Goal: Task Accomplishment & Management: Manage account settings

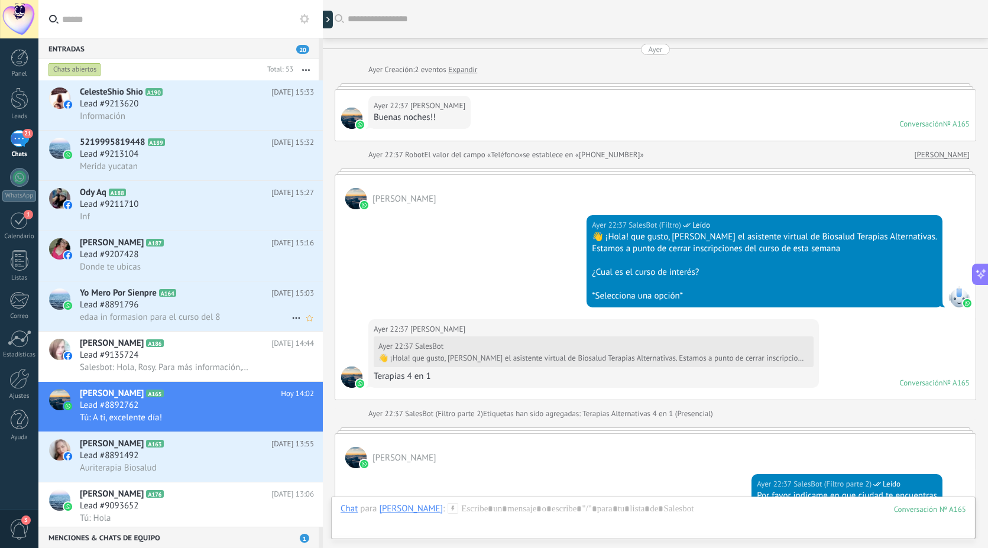
scroll to position [60, 0]
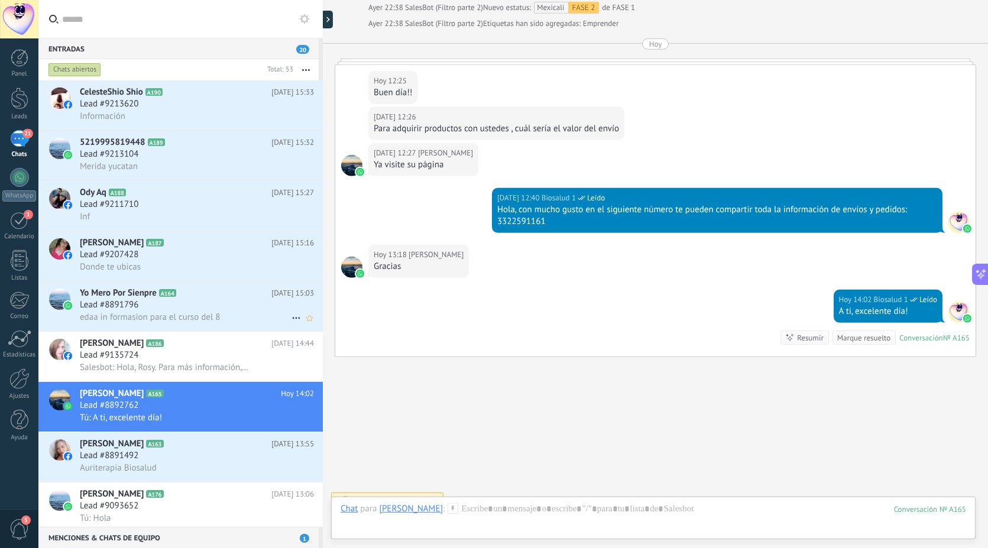
click at [169, 297] on span "A164" at bounding box center [167, 293] width 17 height 8
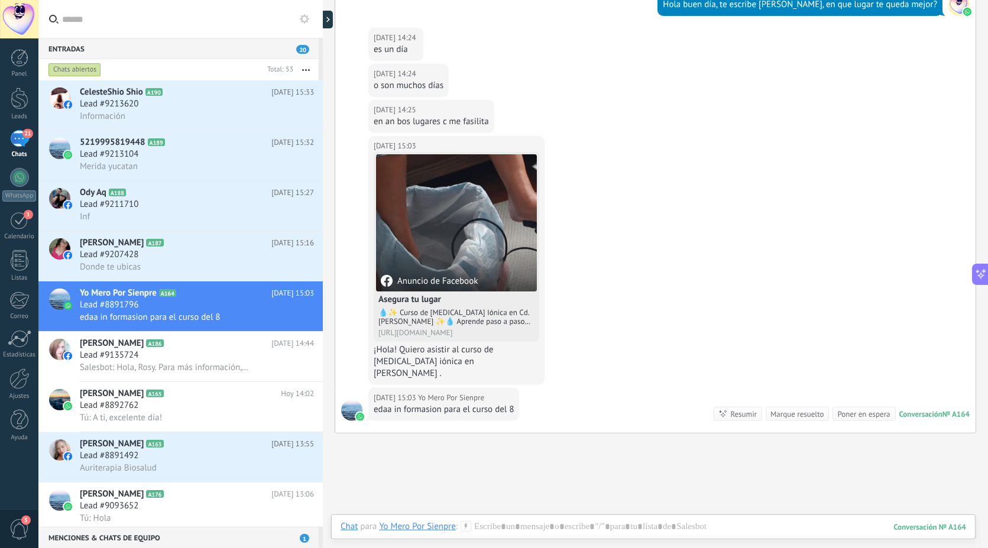
scroll to position [880, 0]
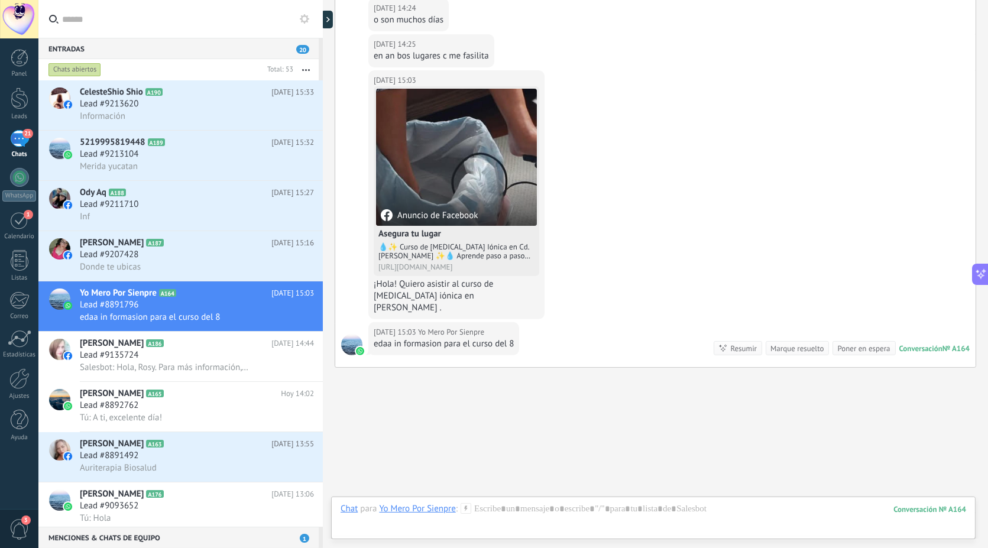
click at [482, 510] on div at bounding box center [654, 520] width 626 height 35
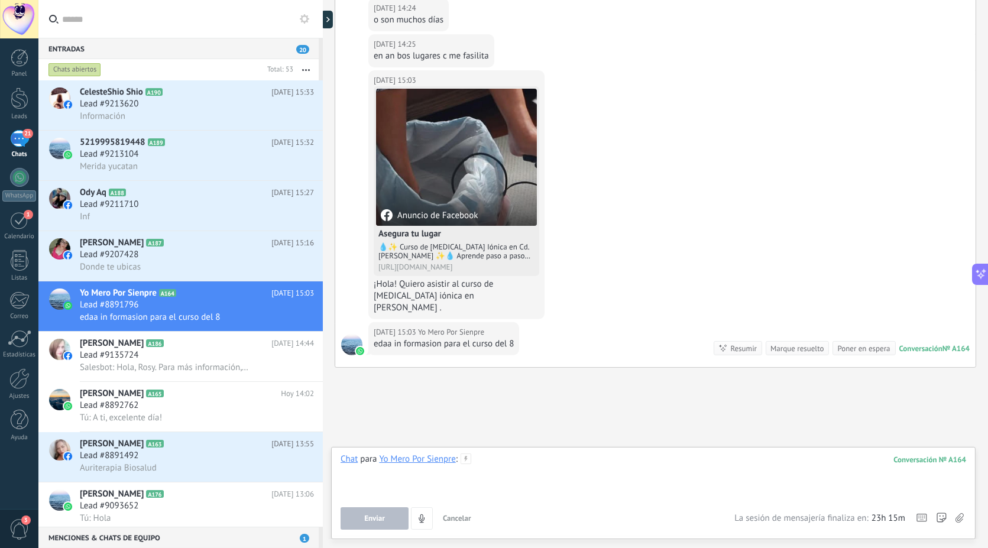
click at [542, 495] on div at bounding box center [654, 476] width 626 height 45
click at [544, 486] on div at bounding box center [654, 476] width 626 height 45
click at [380, 515] on span "Enviar" at bounding box center [374, 519] width 21 height 8
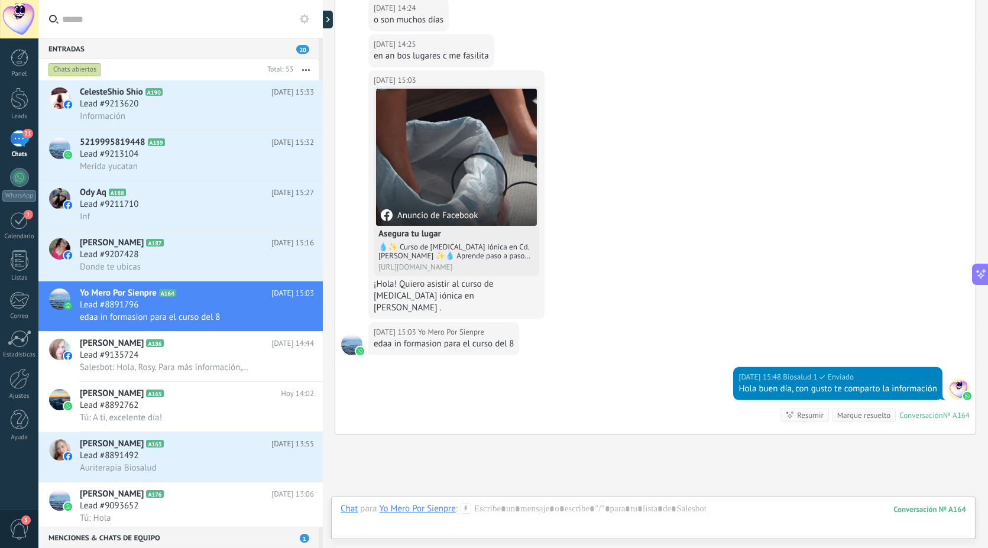
scroll to position [947, 0]
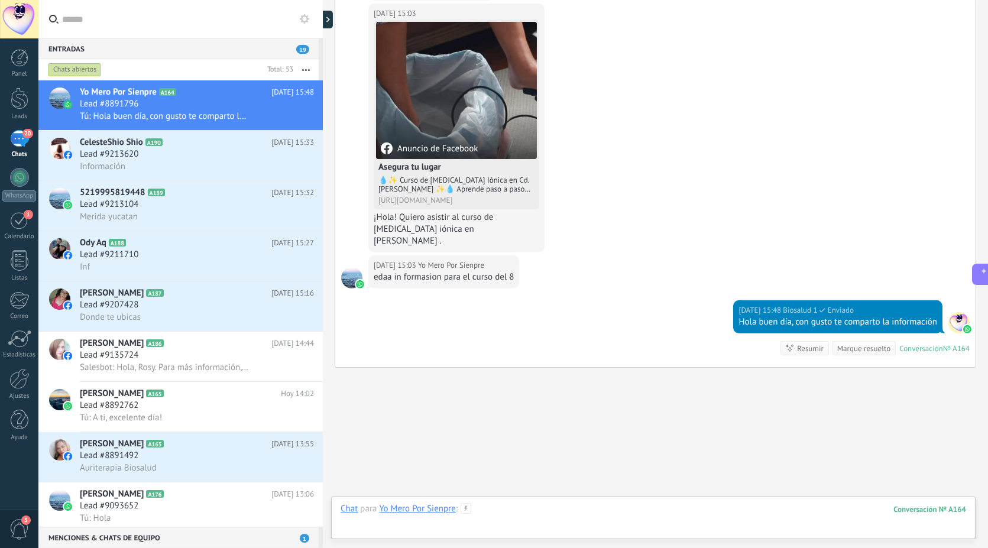
click at [569, 506] on div at bounding box center [654, 520] width 626 height 35
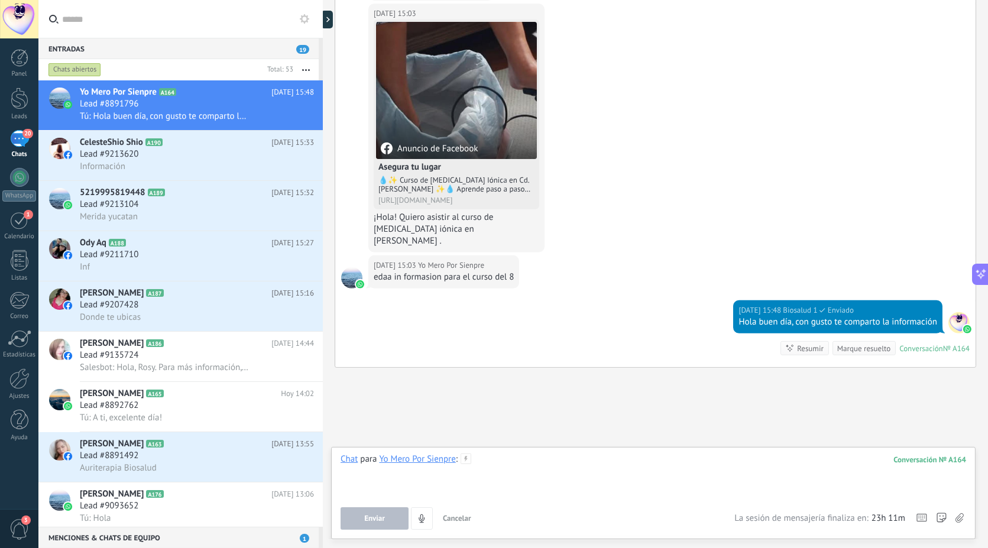
drag, startPoint x: 569, startPoint y: 506, endPoint x: 494, endPoint y: 481, distance: 79.3
click at [494, 481] on div at bounding box center [654, 476] width 626 height 45
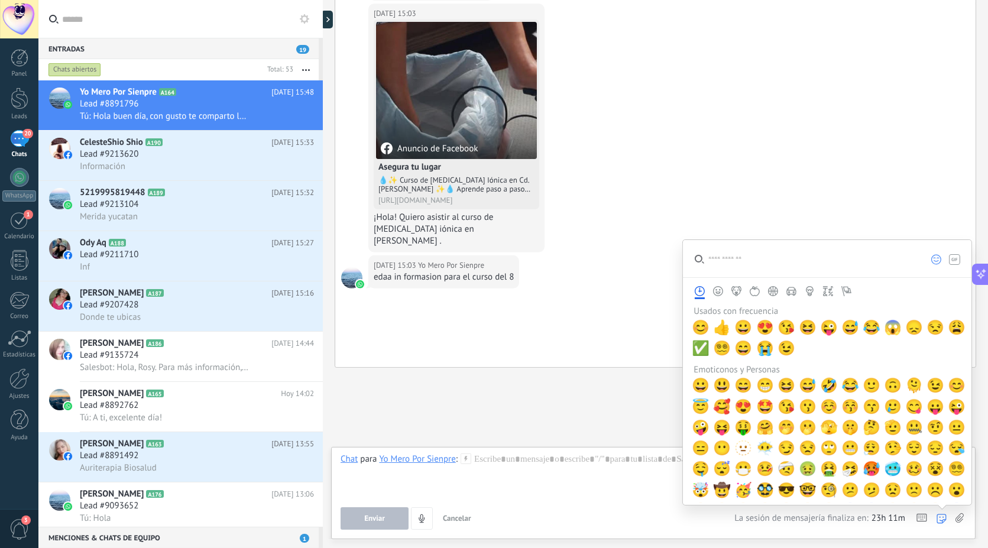
click at [956, 518] on icon at bounding box center [960, 518] width 8 height 10
click at [0, 0] on input "file" at bounding box center [0, 0] width 0 height 0
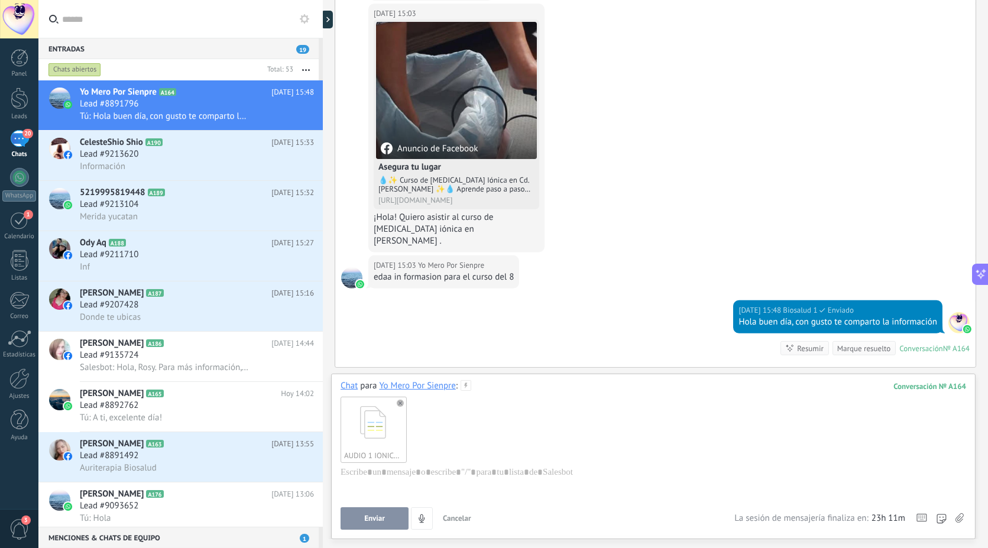
click at [367, 521] on span "Enviar" at bounding box center [374, 519] width 21 height 8
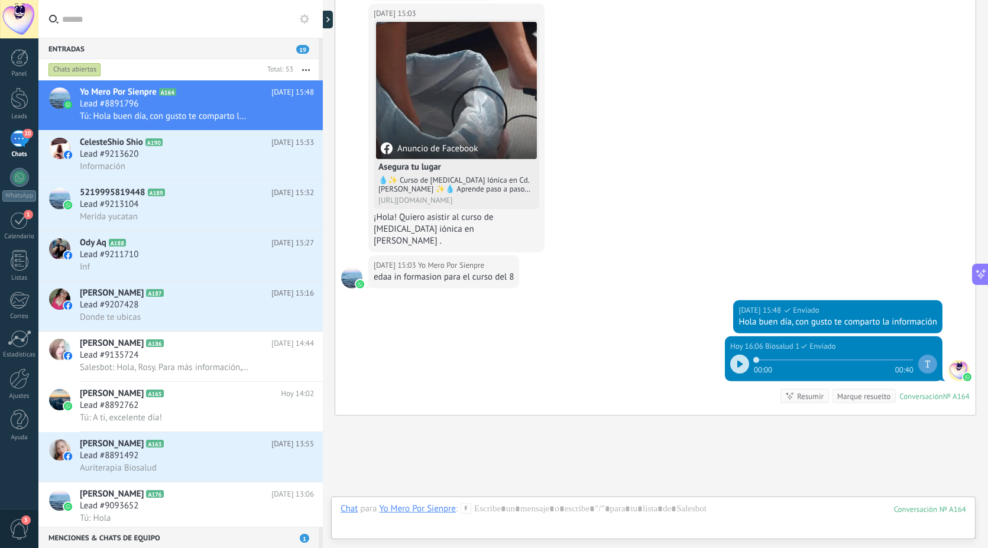
scroll to position [995, 0]
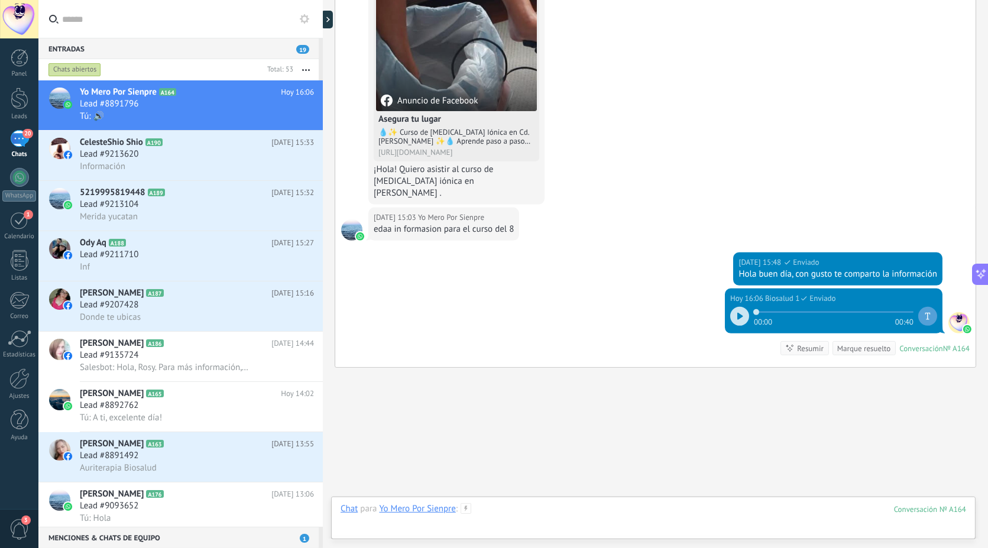
click at [490, 508] on div at bounding box center [654, 520] width 626 height 35
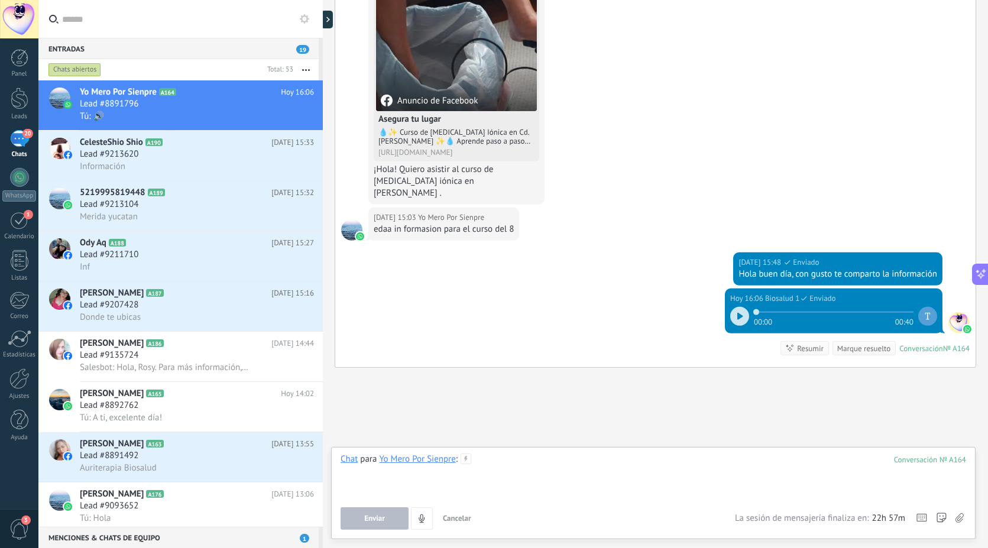
paste div
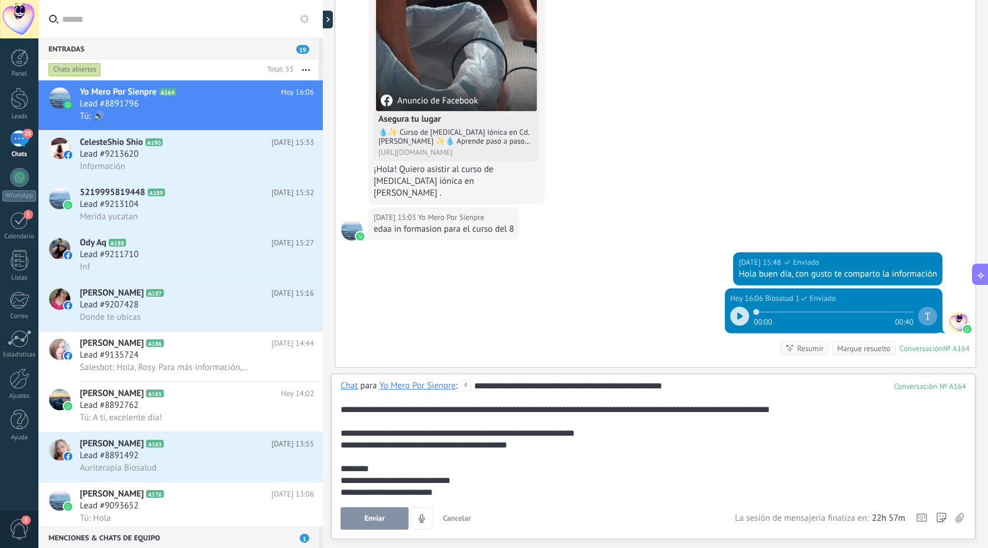
scroll to position [59, 0]
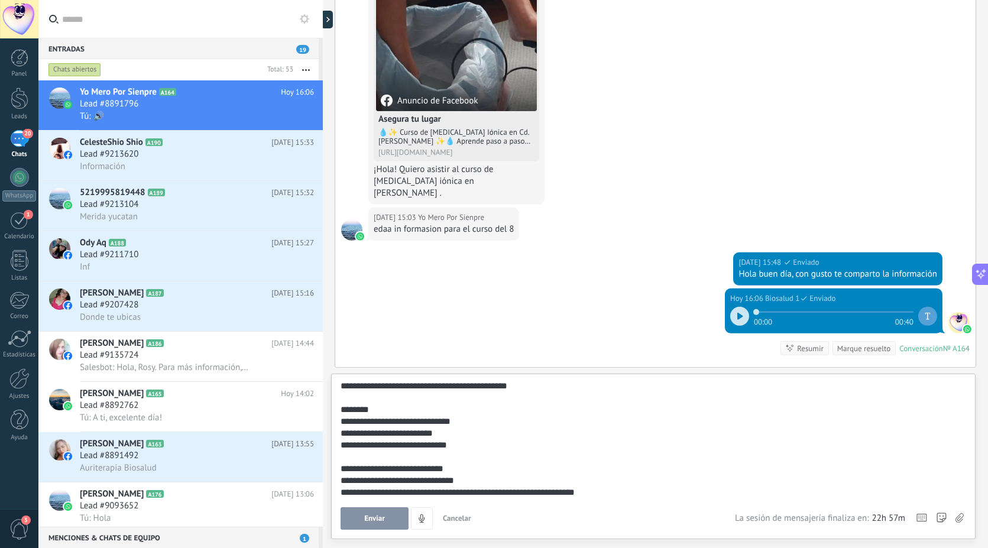
click at [506, 476] on div "**********" at bounding box center [652, 481] width 622 height 12
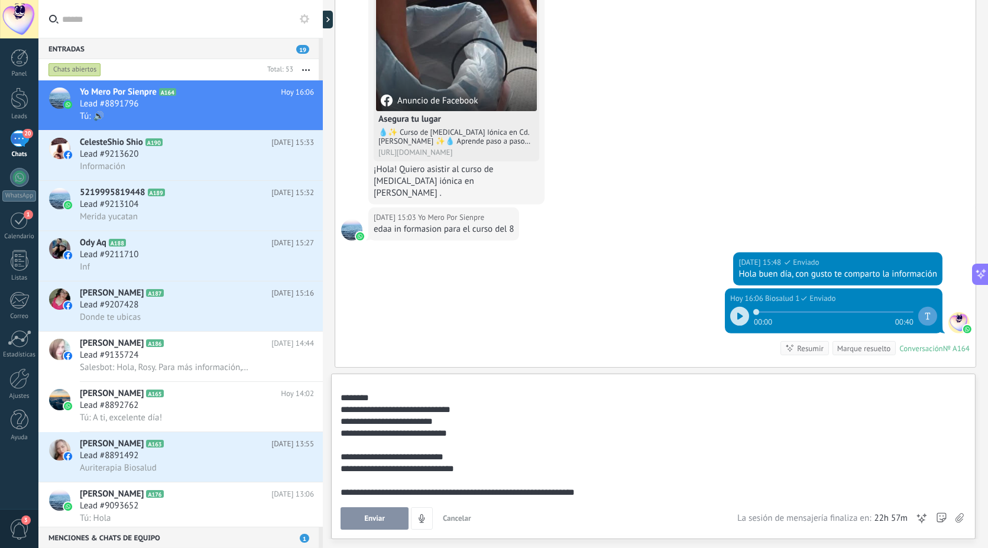
click at [631, 494] on div "**********" at bounding box center [652, 493] width 622 height 12
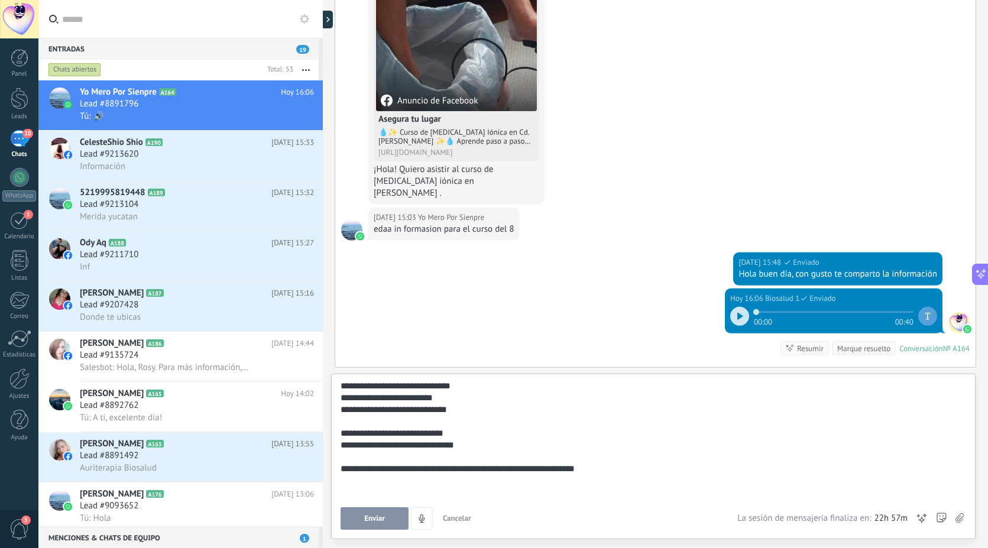
scroll to position [106, 0]
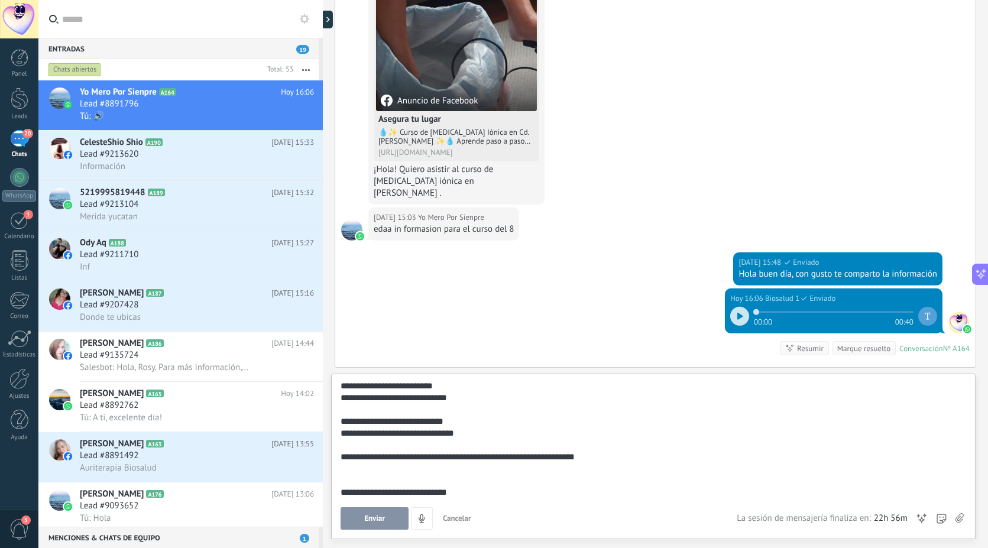
click at [958, 516] on use at bounding box center [960, 517] width 8 height 9
click at [0, 0] on input "file" at bounding box center [0, 0] width 0 height 0
click at [355, 457] on div "**********" at bounding box center [652, 475] width 622 height 47
click at [591, 455] on div "**********" at bounding box center [652, 475] width 622 height 47
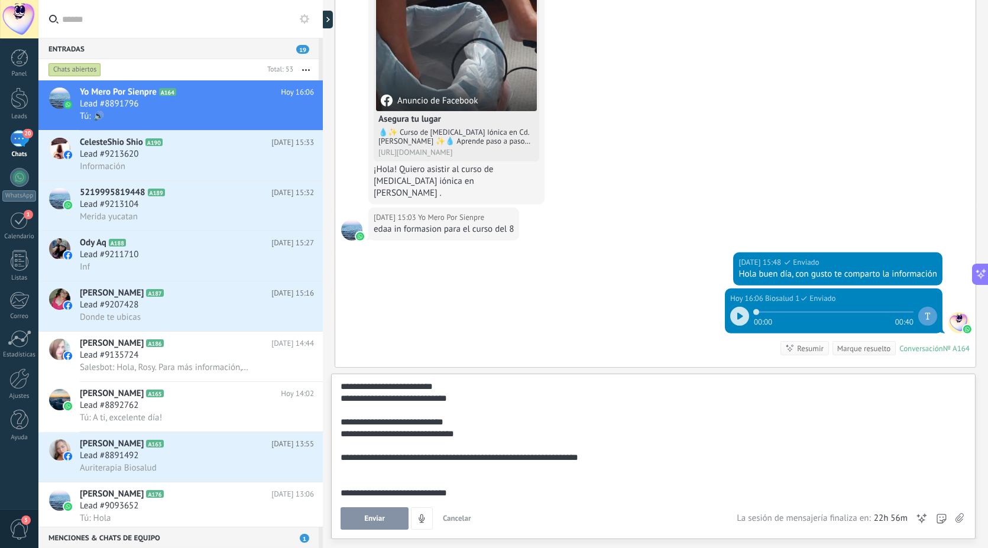
click at [599, 458] on div "**********" at bounding box center [652, 475] width 622 height 47
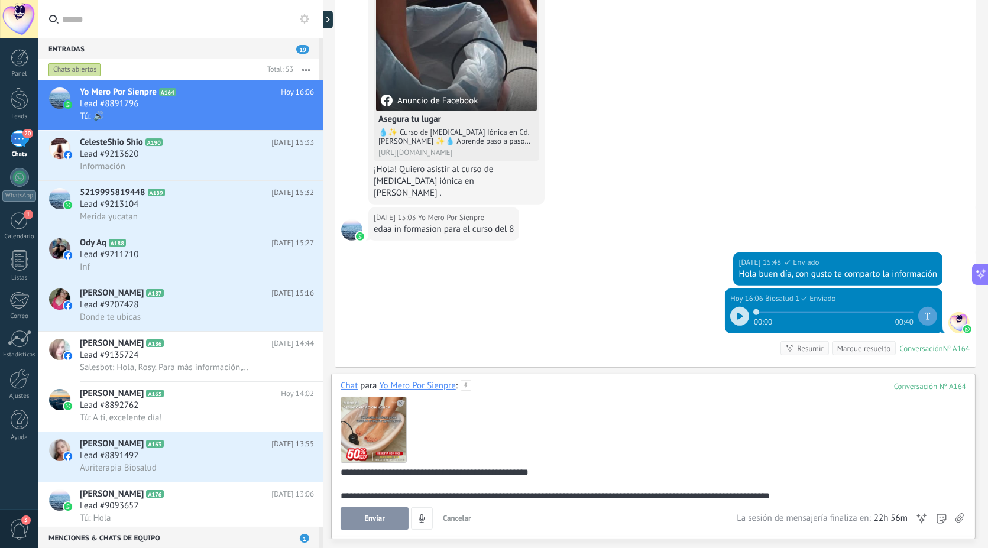
click at [382, 522] on span "Enviar" at bounding box center [374, 519] width 21 height 8
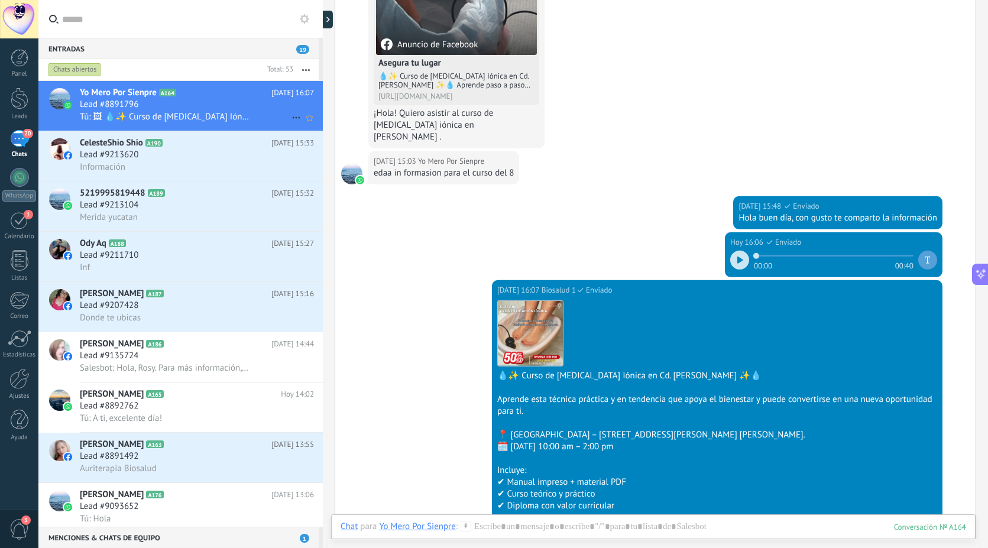
click at [163, 81] on div "Yo Mero Por Sienpre A164 [DATE] 16:07 Lead #8891796 Tú: 🖼 💧✨ Curso de [MEDICAL_…" at bounding box center [201, 106] width 243 height 50
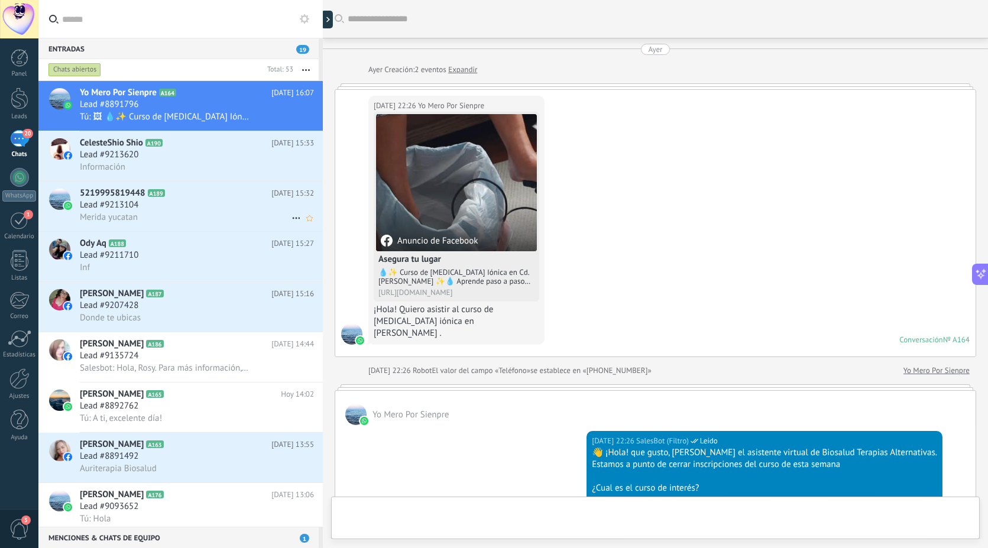
click at [157, 211] on div "Lead #9213104" at bounding box center [197, 205] width 234 height 12
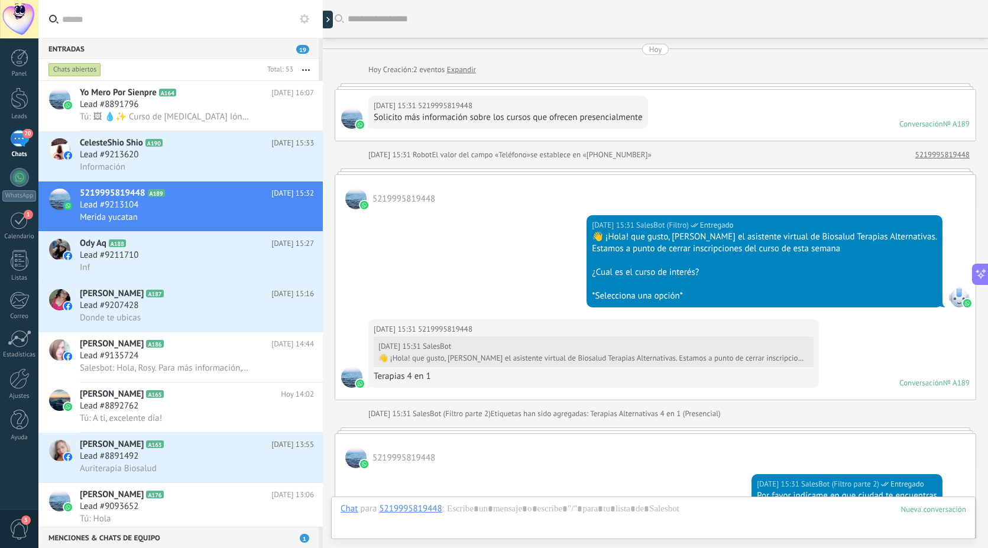
scroll to position [250, 0]
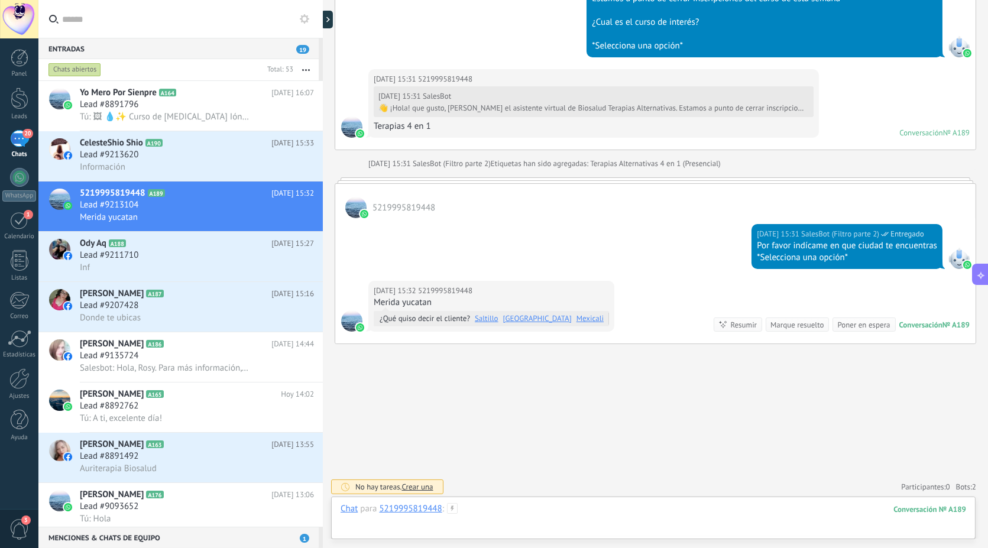
click at [531, 510] on div at bounding box center [654, 520] width 626 height 35
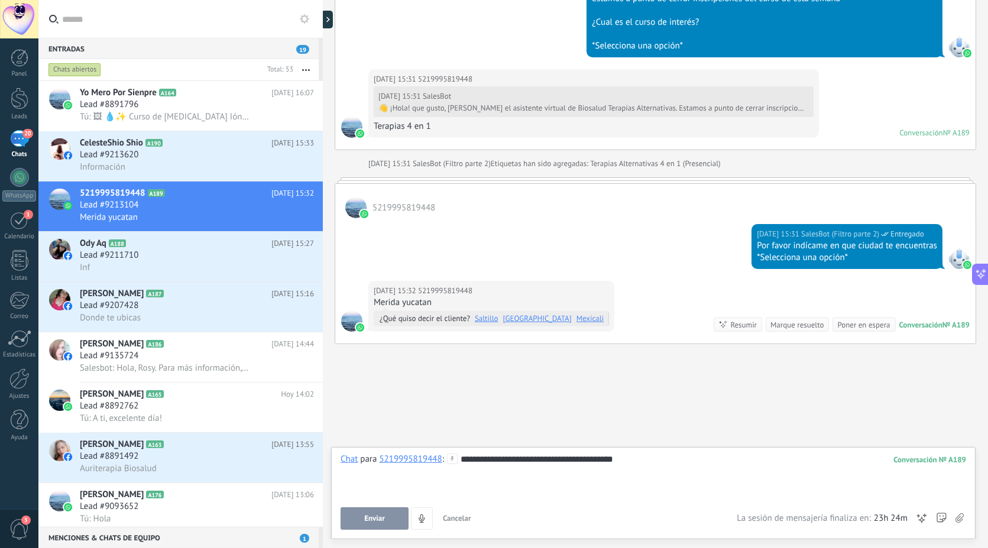
click at [386, 517] on button "Enviar" at bounding box center [375, 519] width 68 height 22
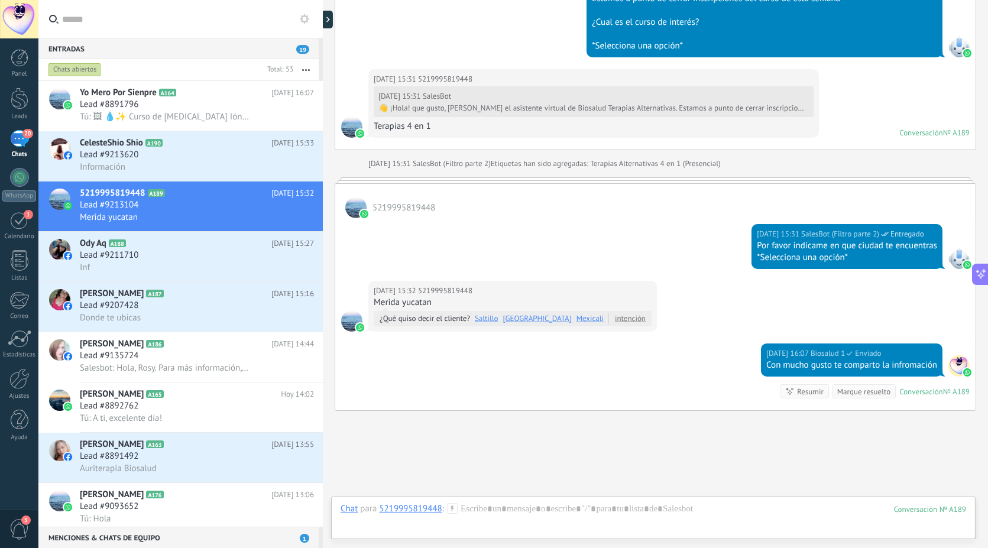
scroll to position [318, 0]
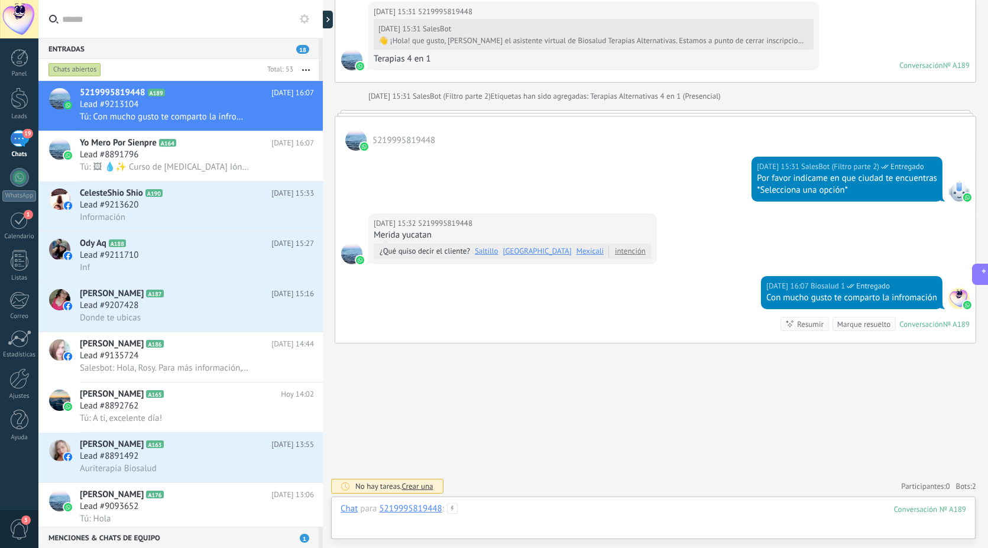
click at [552, 511] on div at bounding box center [654, 520] width 626 height 35
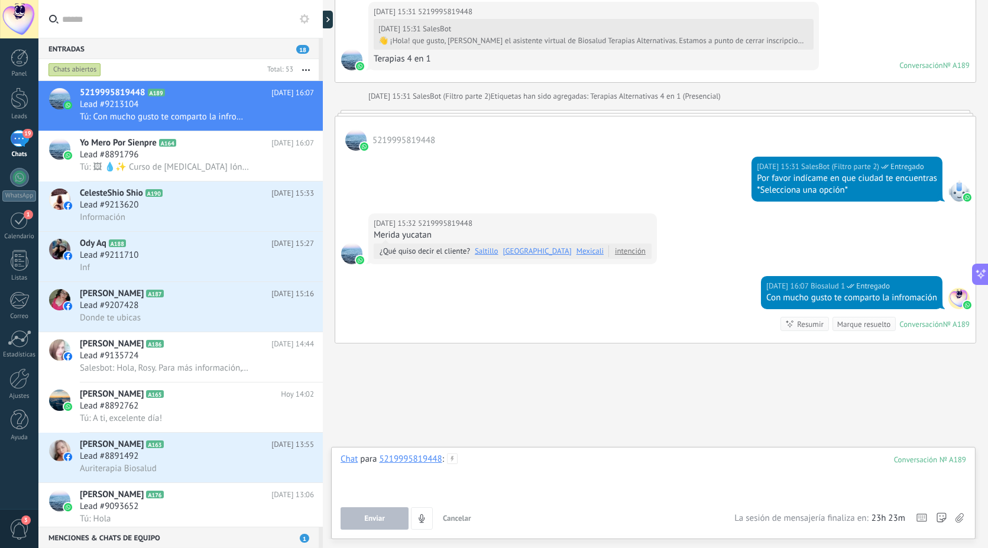
drag, startPoint x: 551, startPoint y: 511, endPoint x: 510, endPoint y: 467, distance: 60.3
click at [510, 467] on div at bounding box center [654, 476] width 626 height 45
paste div
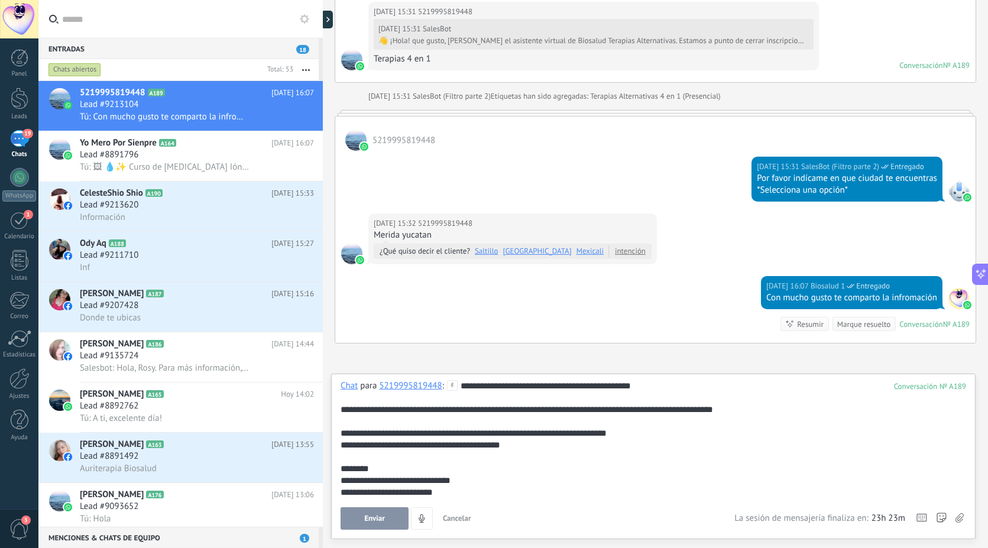
scroll to position [59, 0]
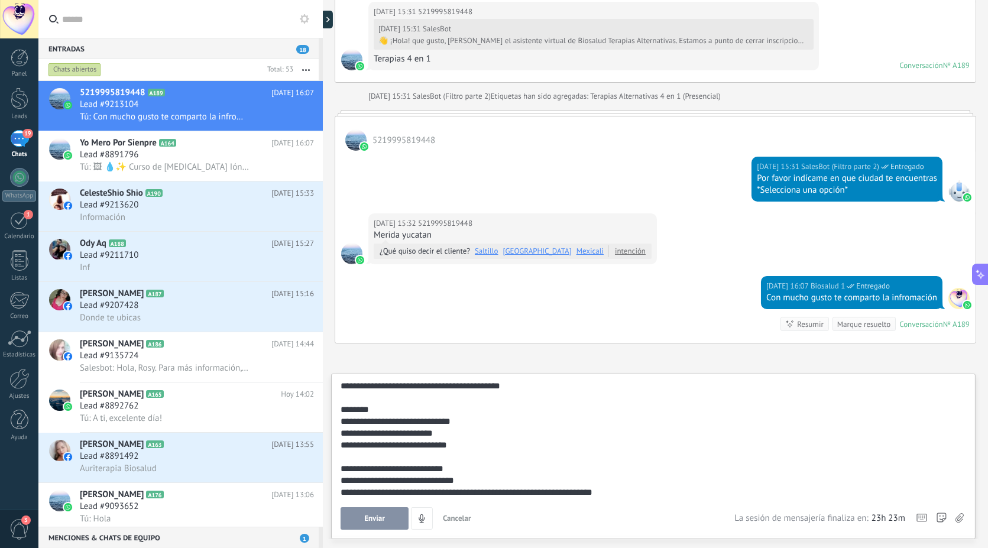
click at [525, 480] on div "**********" at bounding box center [652, 481] width 622 height 12
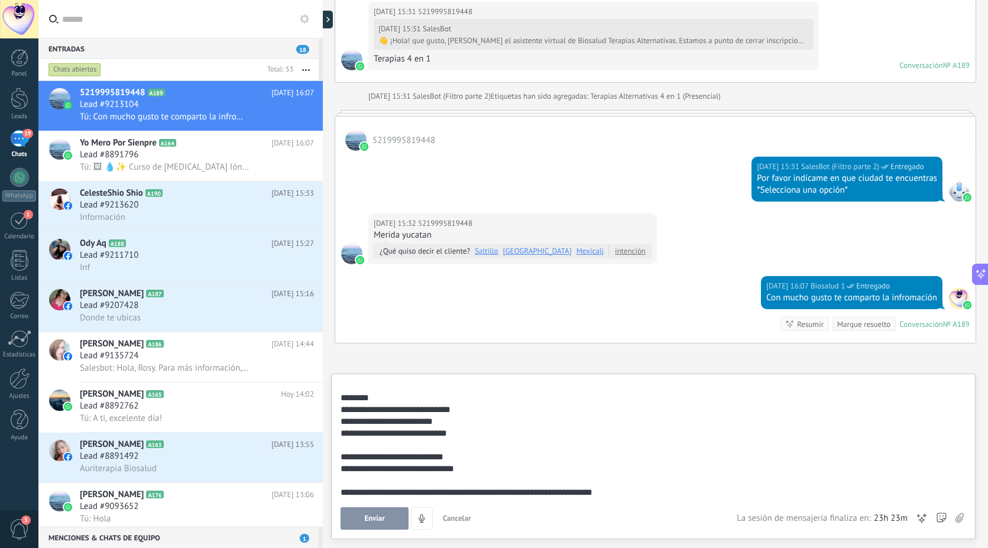
click at [623, 496] on div "**********" at bounding box center [652, 493] width 622 height 12
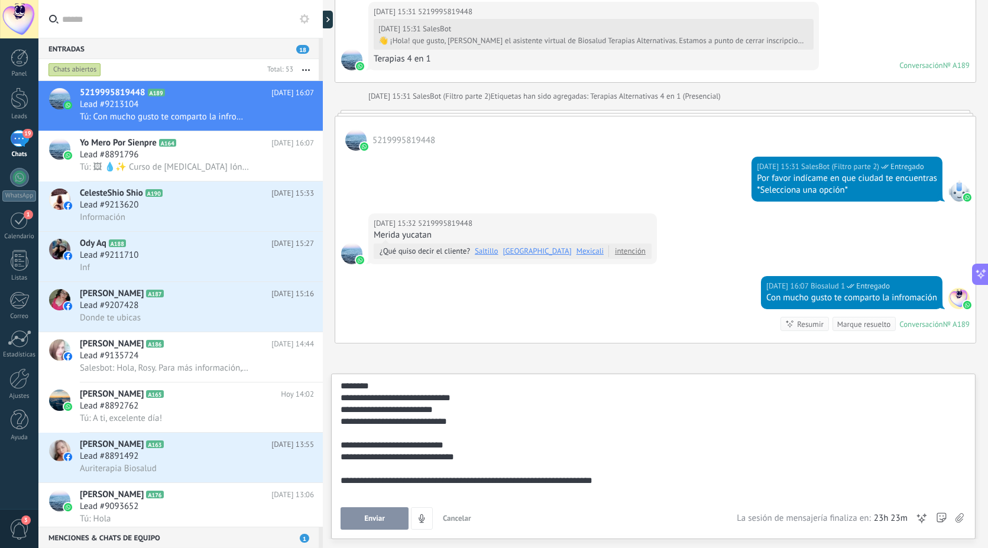
scroll to position [95, 0]
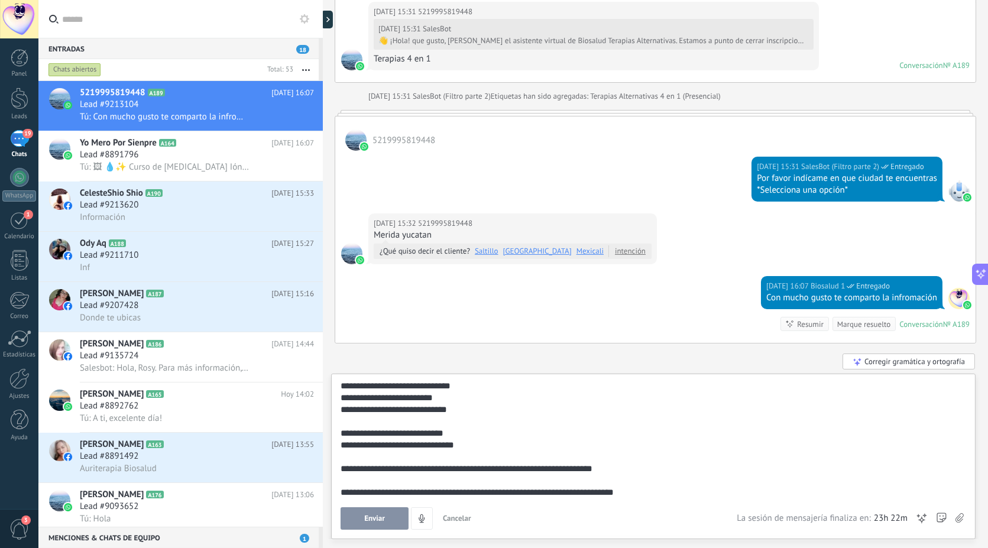
click at [354, 471] on div "**********" at bounding box center [652, 480] width 622 height 35
click at [625, 467] on div "**********" at bounding box center [652, 480] width 622 height 35
click at [959, 518] on use at bounding box center [960, 517] width 8 height 9
click at [0, 0] on input "file" at bounding box center [0, 0] width 0 height 0
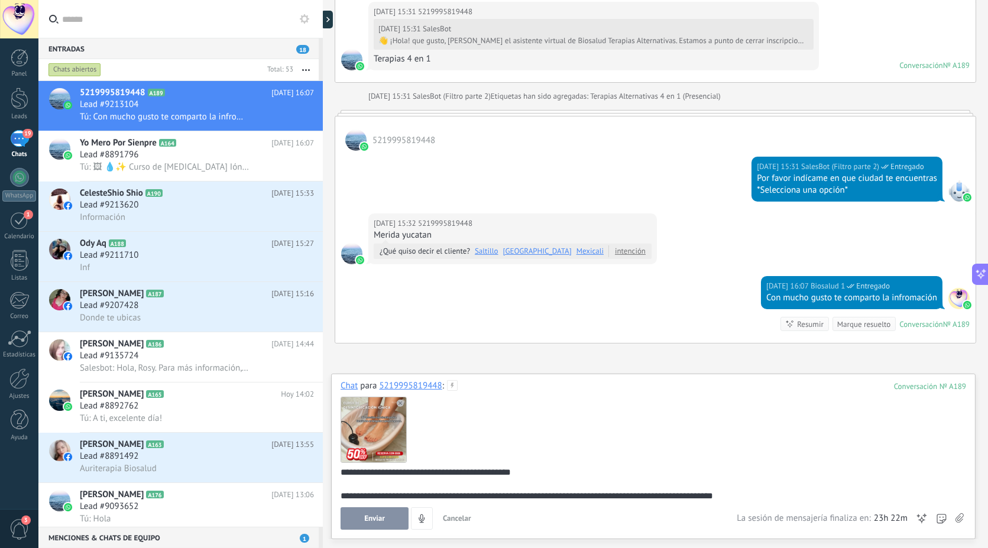
click at [387, 510] on button "Enviar" at bounding box center [375, 519] width 68 height 22
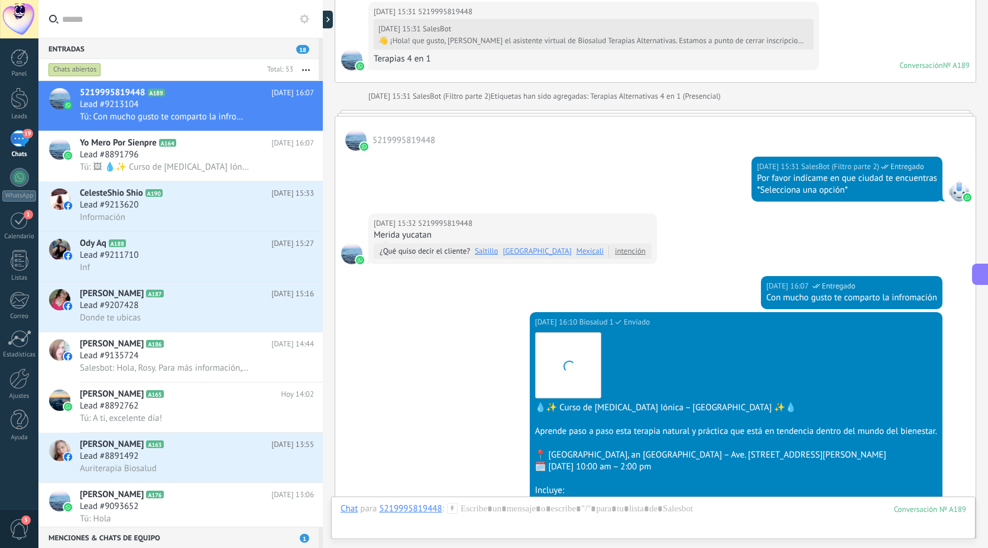
scroll to position [640, 0]
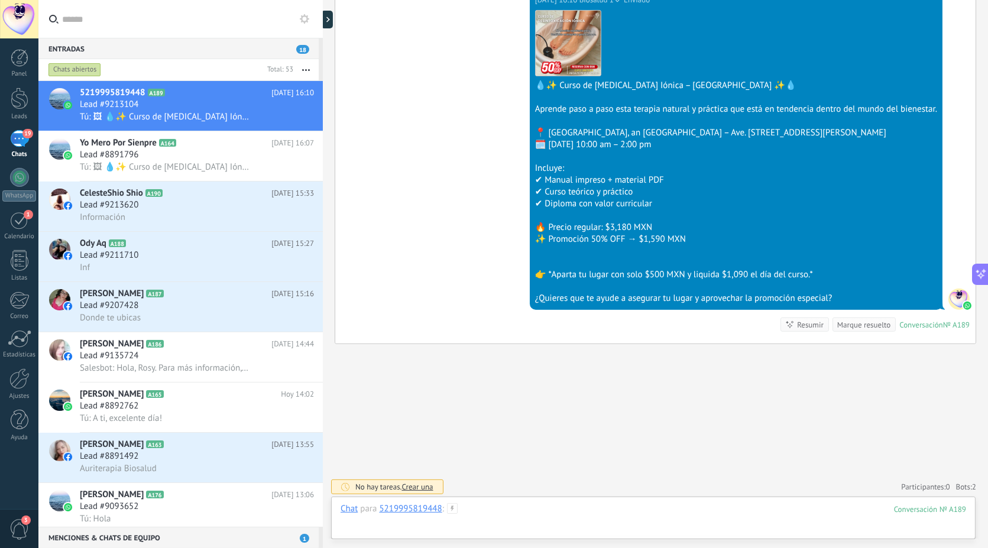
click at [501, 518] on div at bounding box center [654, 520] width 626 height 35
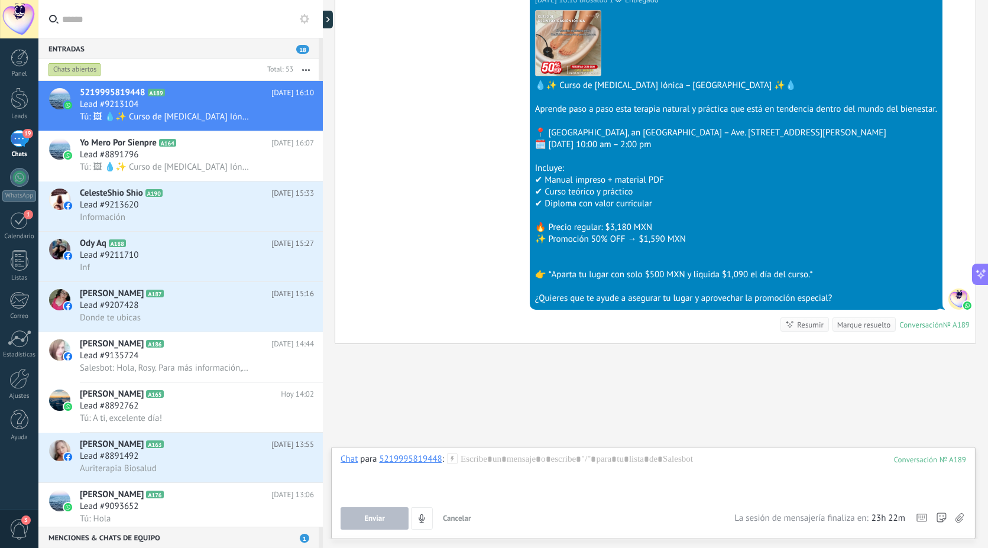
click at [959, 520] on icon at bounding box center [960, 518] width 8 height 10
click at [0, 0] on input "file" at bounding box center [0, 0] width 0 height 0
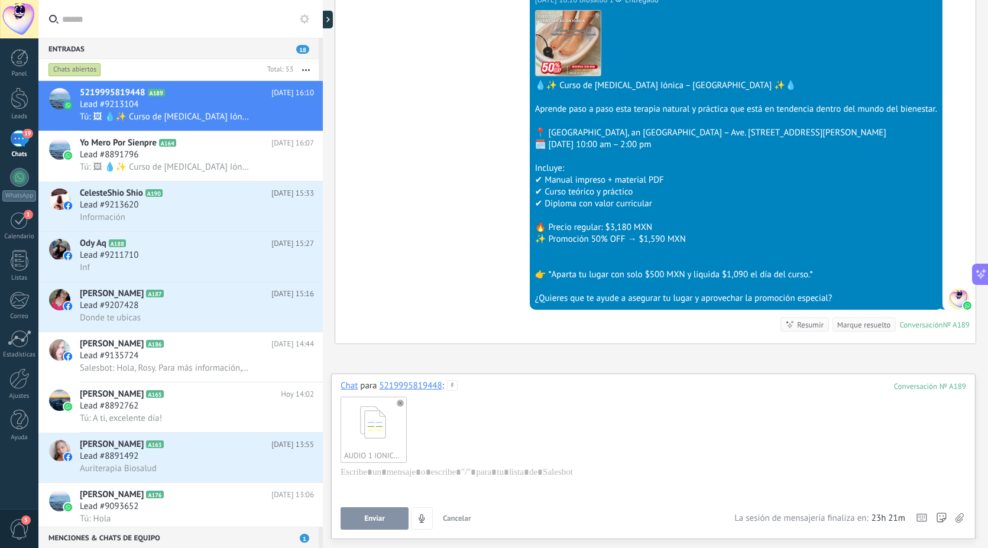
click at [379, 515] on span "Enviar" at bounding box center [374, 519] width 21 height 8
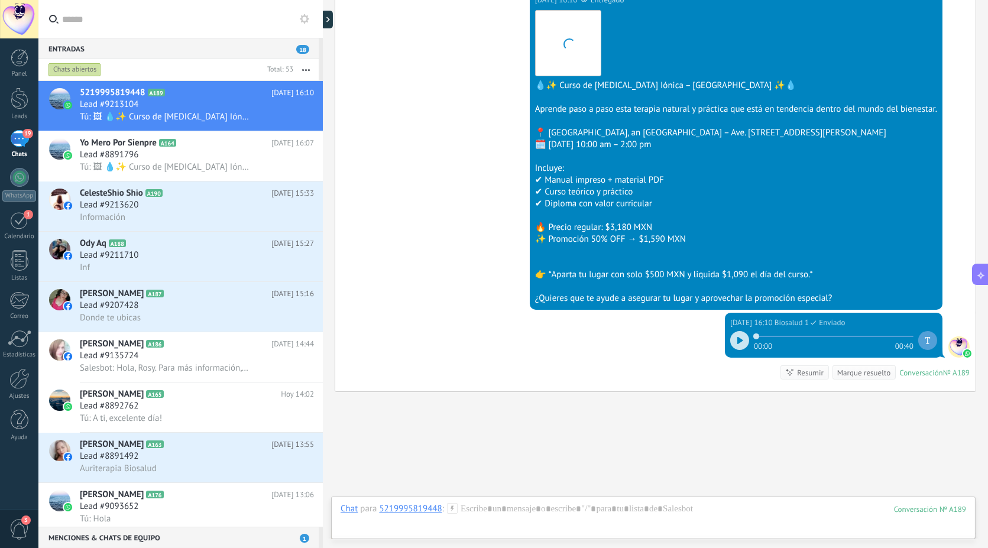
scroll to position [687, 0]
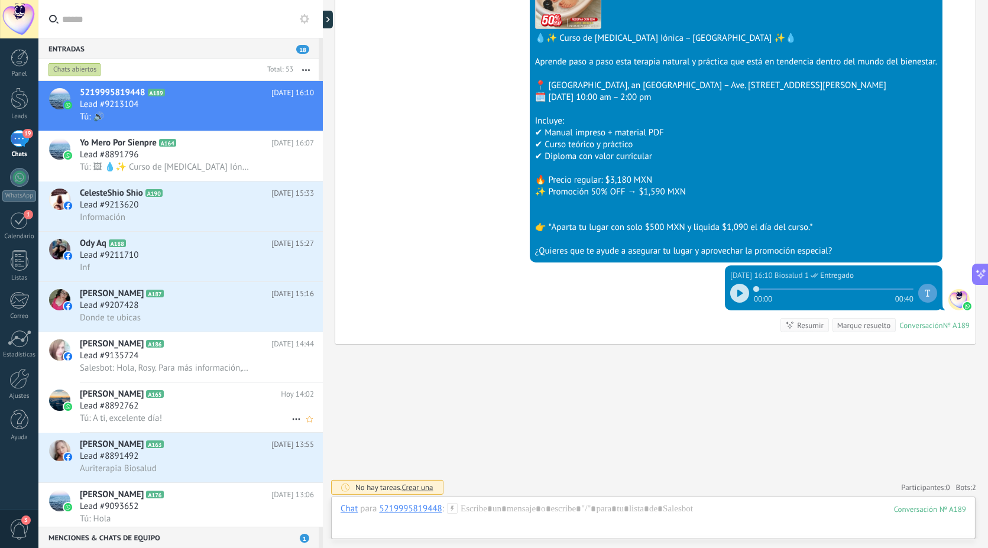
click at [205, 400] on h2 "[PERSON_NAME] A165" at bounding box center [180, 395] width 201 height 12
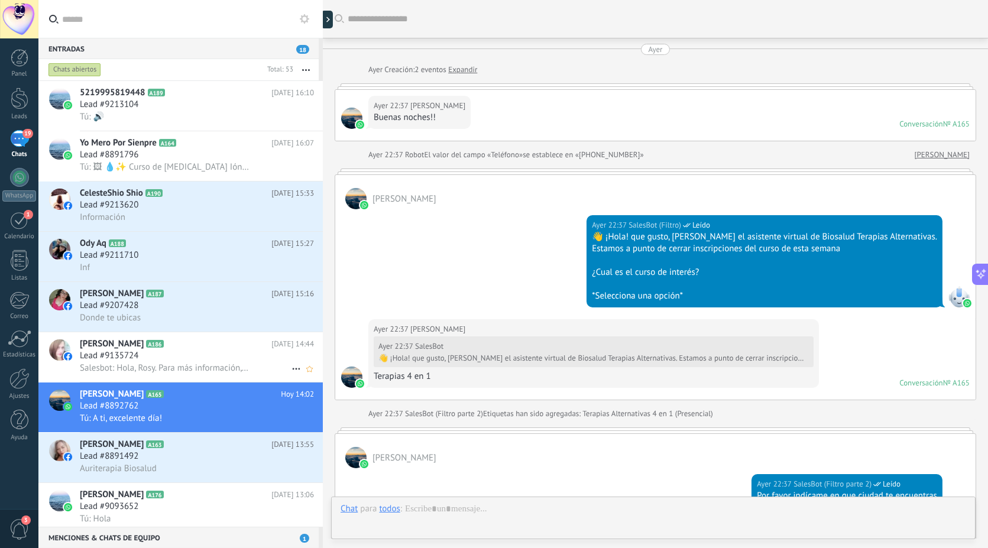
click at [187, 357] on div "Lead #9135724" at bounding box center [197, 356] width 234 height 12
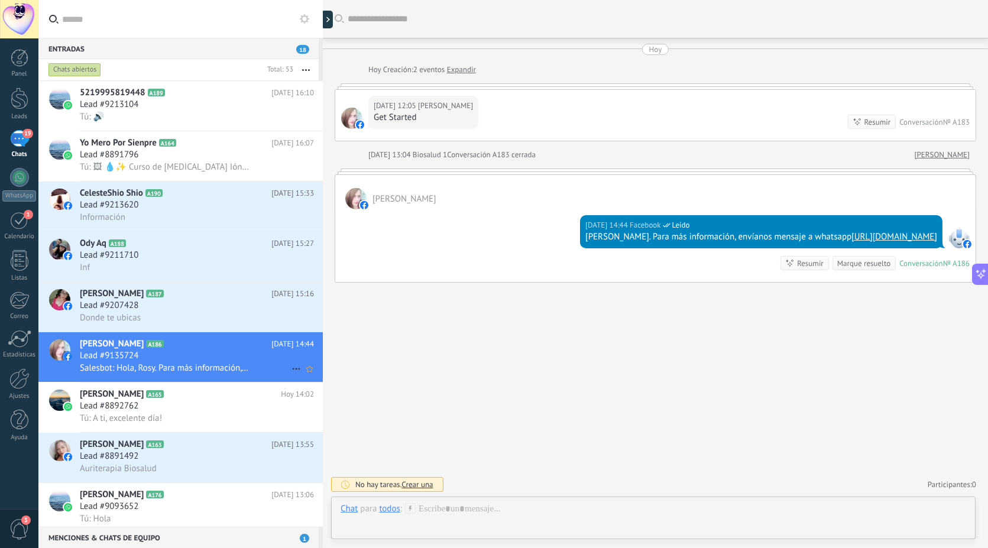
scroll to position [66, 0]
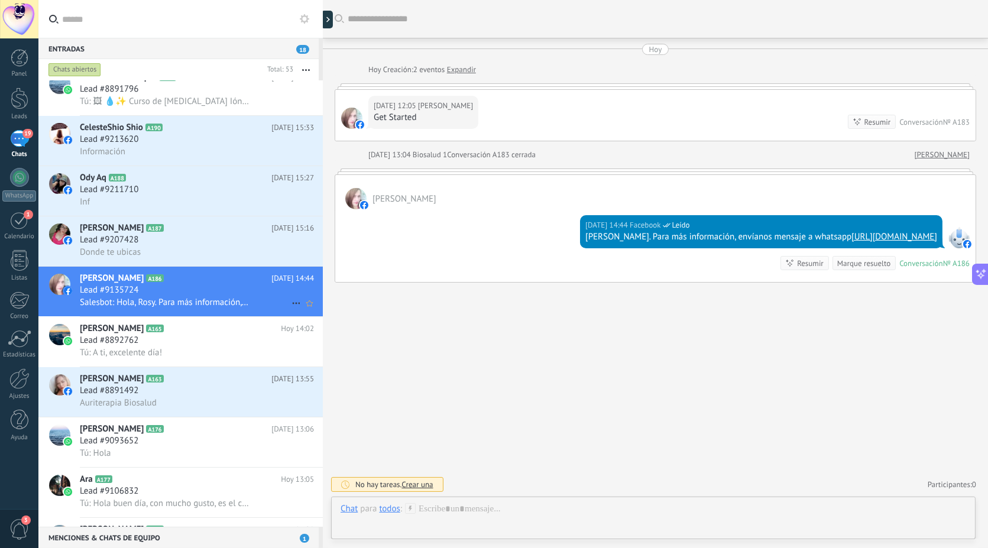
click at [162, 293] on div "Lead #9135724" at bounding box center [197, 291] width 234 height 12
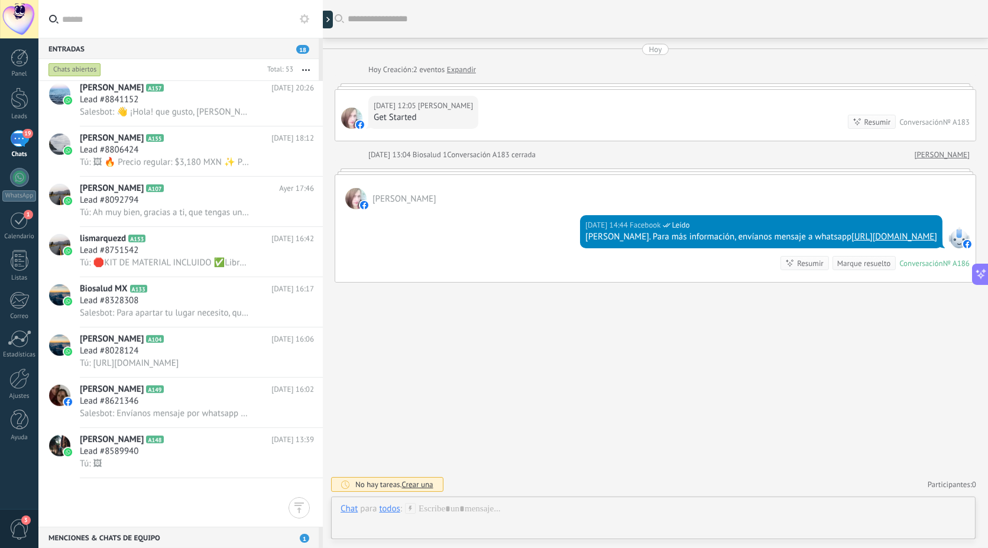
scroll to position [1314, 0]
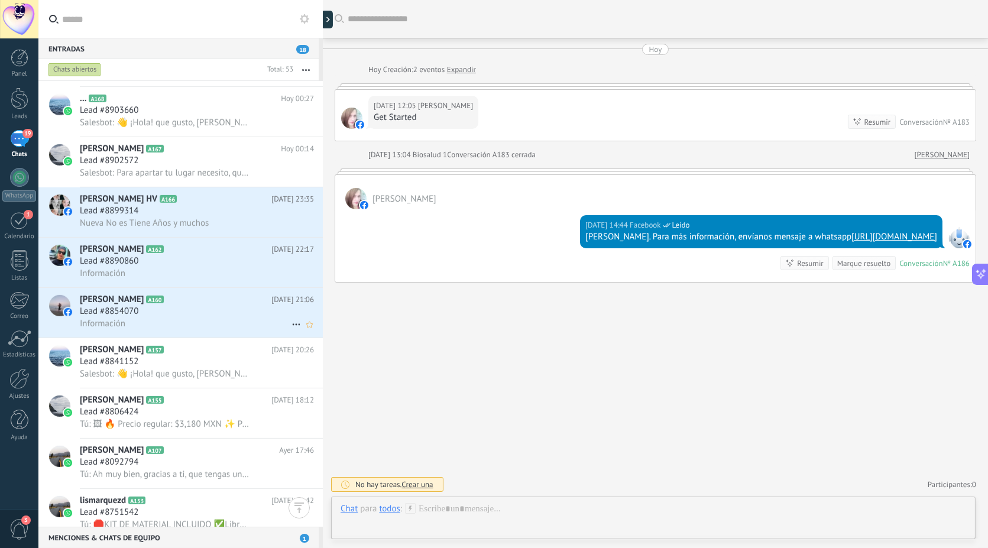
click at [213, 318] on div "Lead #8854070" at bounding box center [197, 312] width 234 height 12
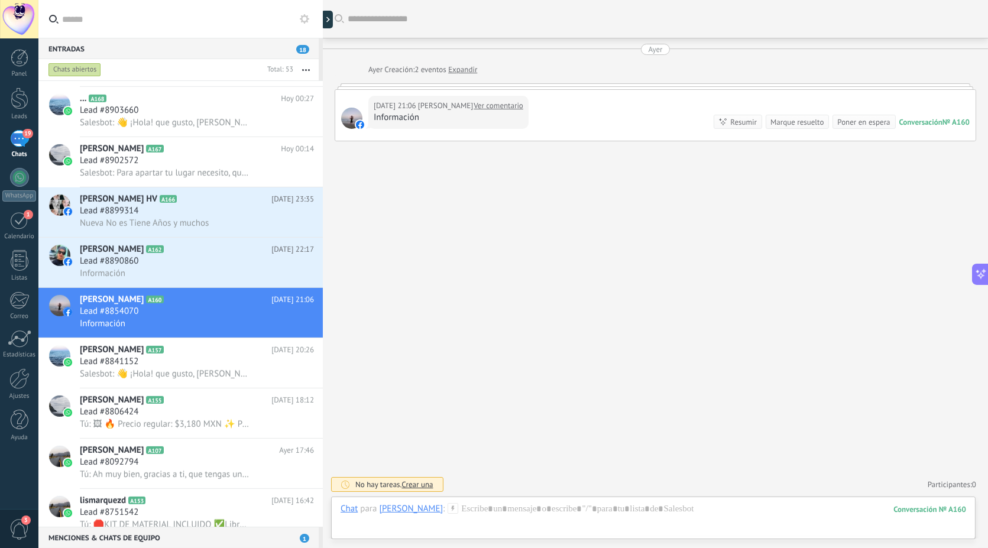
click at [796, 117] on div "Marque resuelto" at bounding box center [797, 122] width 53 height 11
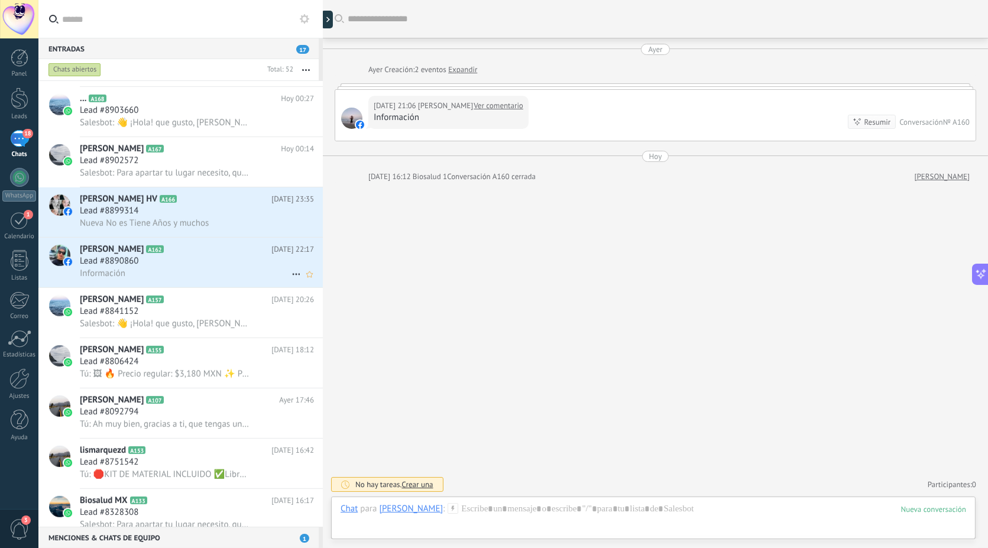
click at [179, 276] on div "Información" at bounding box center [197, 273] width 234 height 12
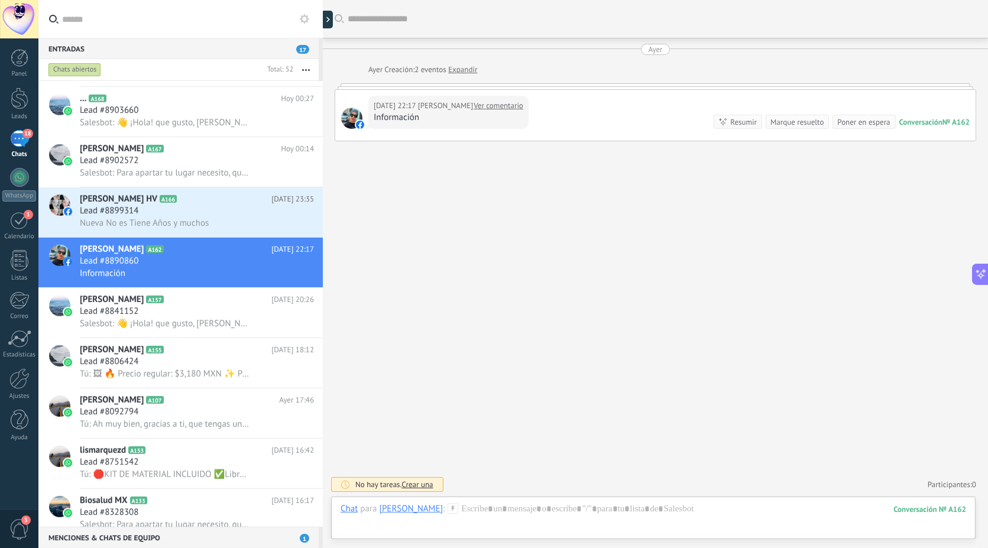
click at [856, 119] on div "Poner en espera" at bounding box center [864, 122] width 53 height 11
click at [846, 121] on div "Marque resuelto" at bounding box center [864, 122] width 53 height 11
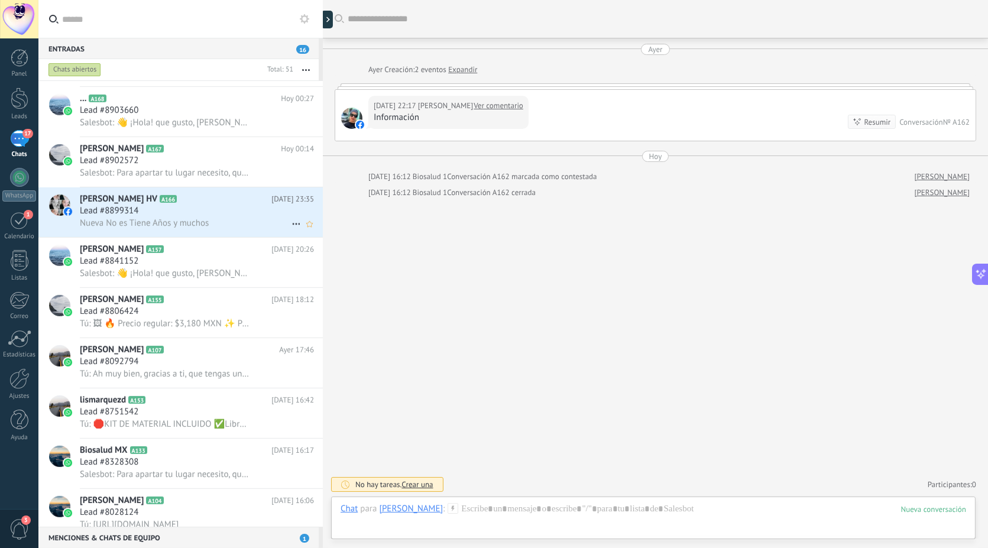
click at [189, 215] on div "Lead #8899314" at bounding box center [197, 211] width 234 height 12
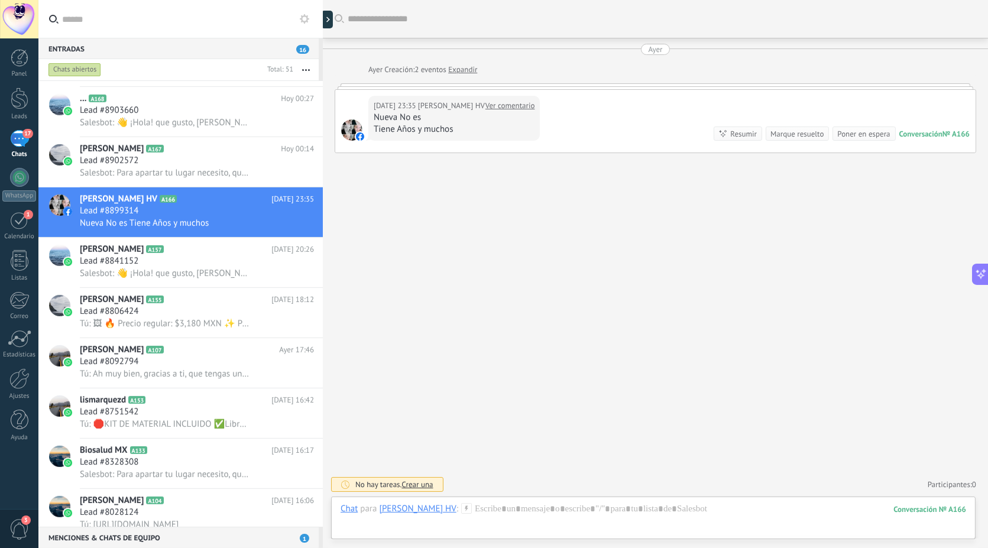
click at [793, 136] on div "Marque resuelto" at bounding box center [797, 133] width 53 height 11
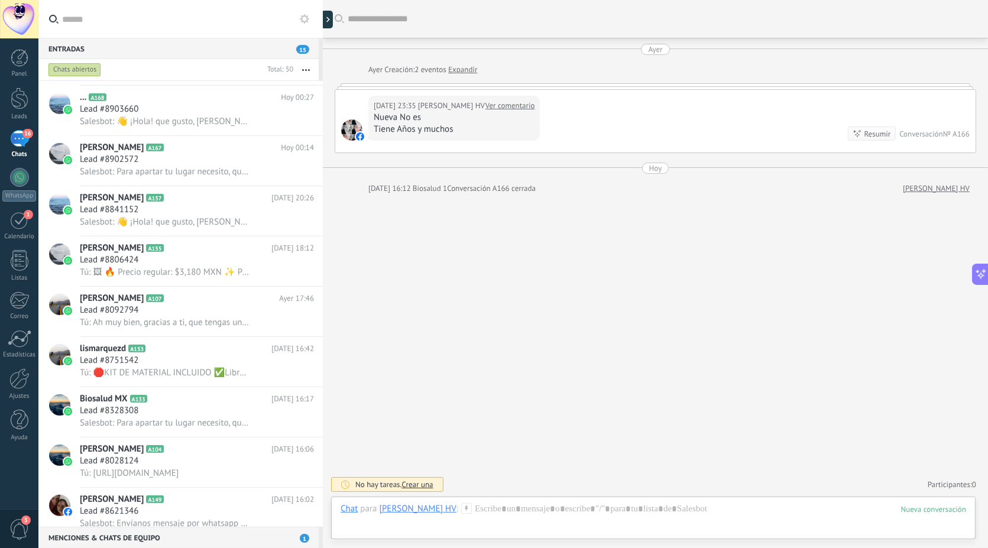
scroll to position [986, 0]
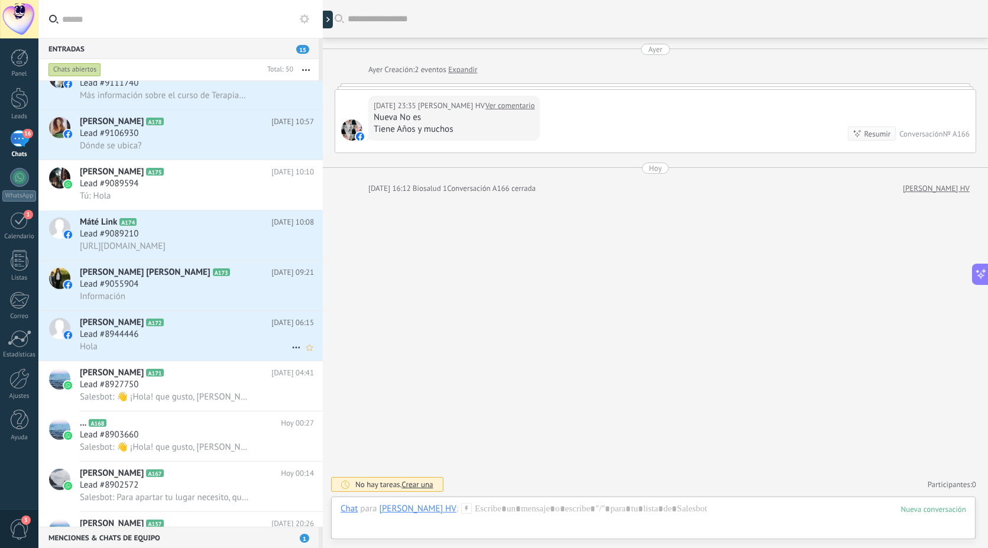
click at [119, 341] on span "Lead #8944446" at bounding box center [109, 335] width 59 height 12
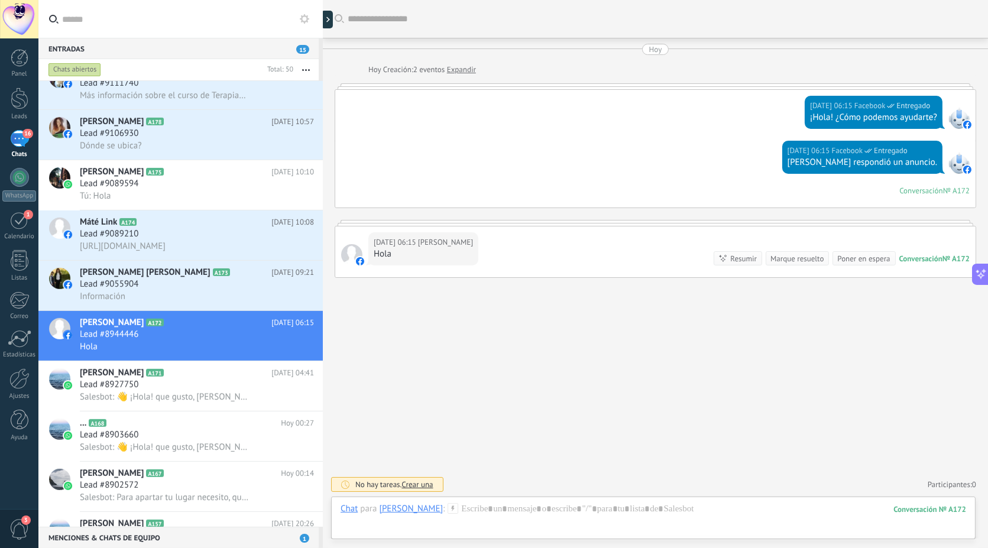
click at [784, 259] on div "Marque resuelto" at bounding box center [797, 258] width 53 height 11
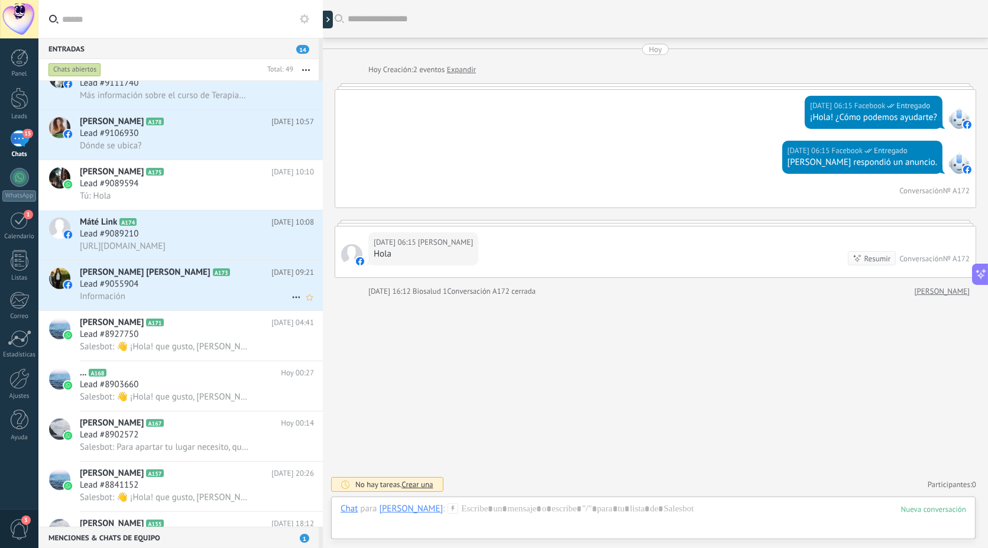
click at [163, 274] on span "[PERSON_NAME] [PERSON_NAME]" at bounding box center [145, 273] width 131 height 12
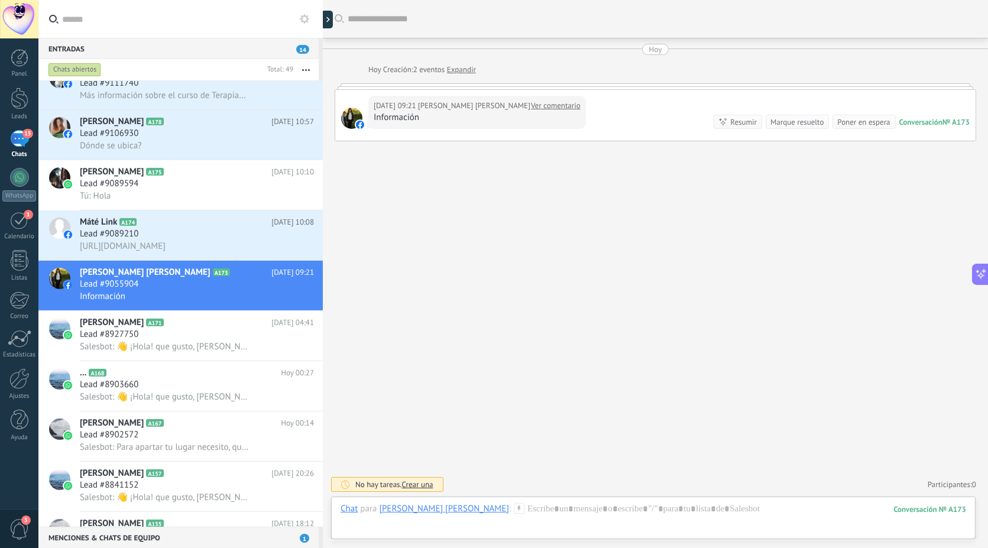
click at [806, 122] on div "Marque resuelto" at bounding box center [797, 122] width 53 height 11
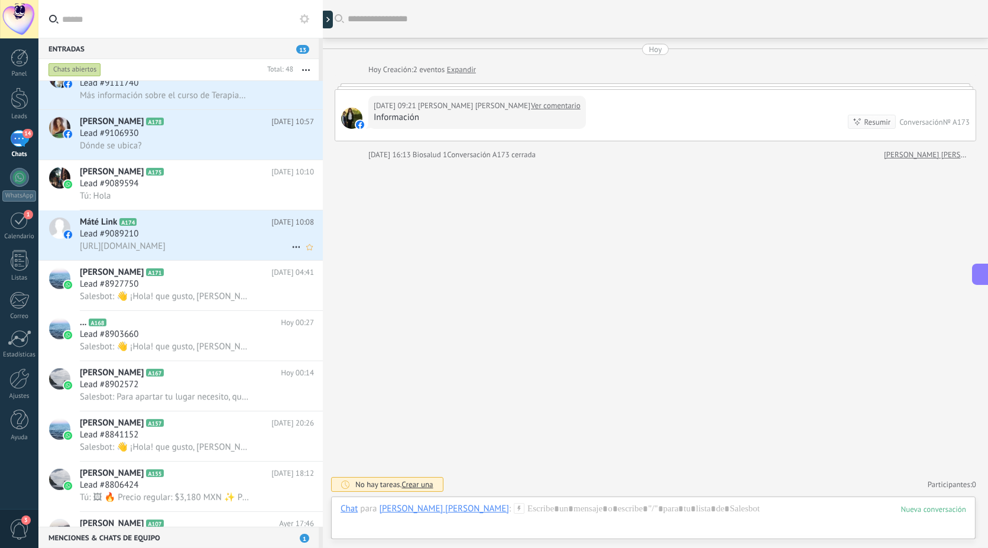
click at [204, 236] on div "Lead #9089210" at bounding box center [197, 234] width 234 height 12
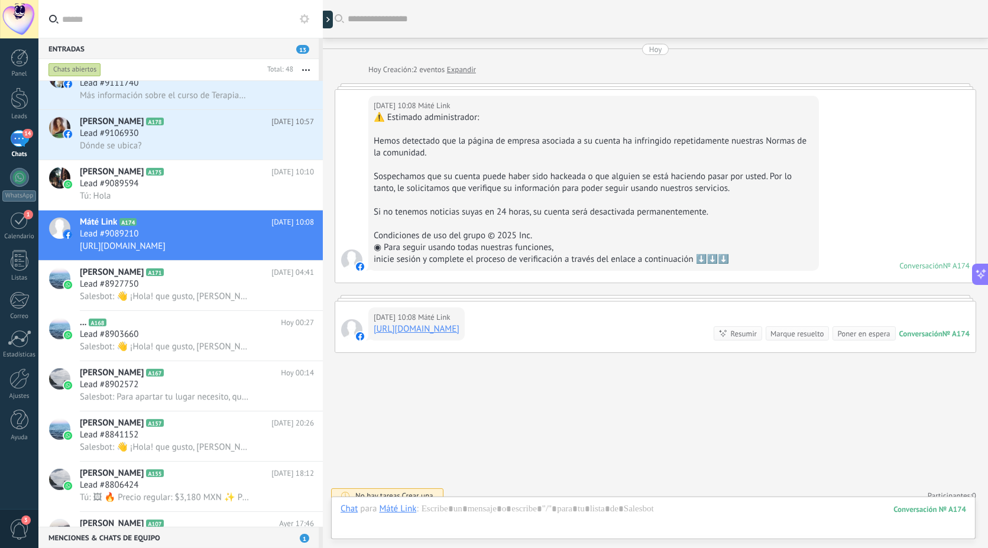
scroll to position [10, 0]
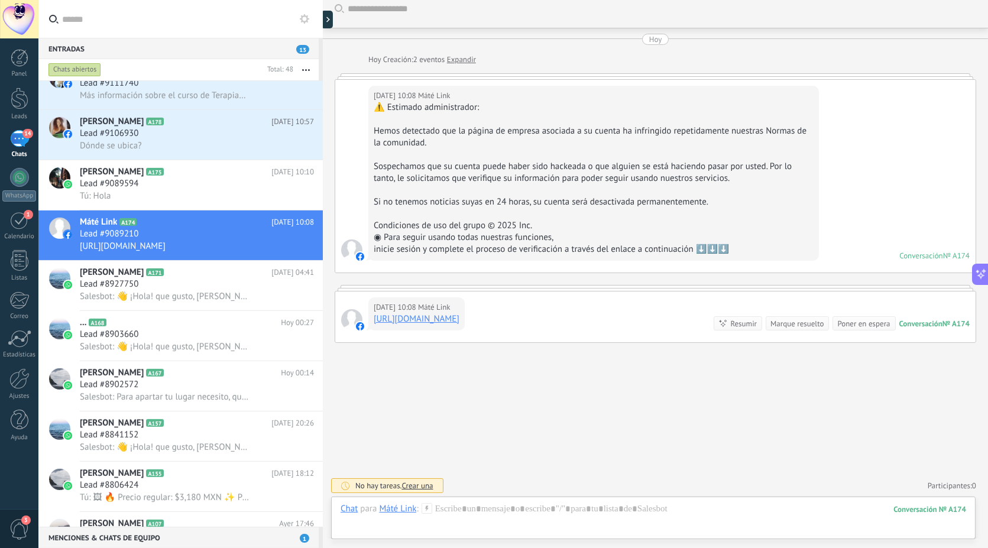
click at [796, 325] on div "Marque resuelto" at bounding box center [797, 323] width 53 height 11
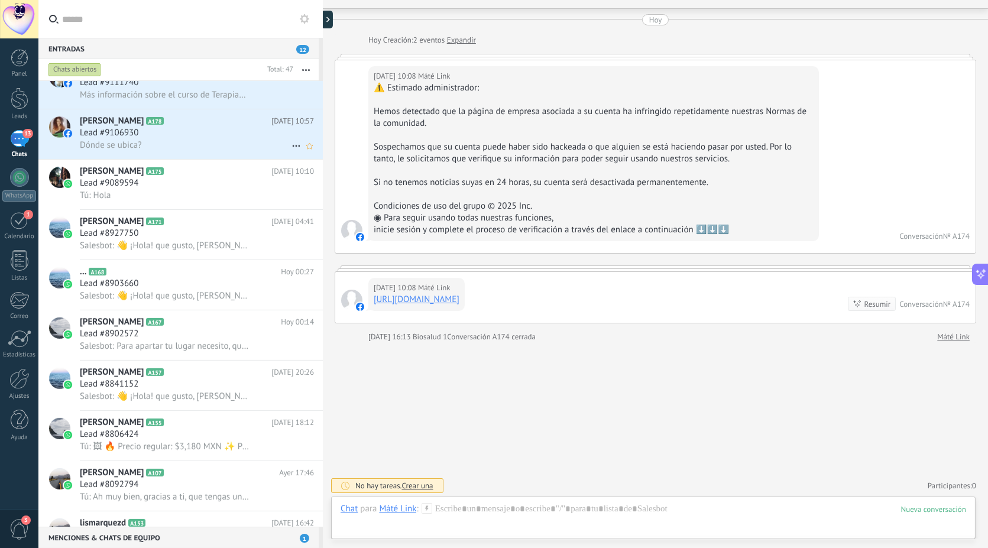
scroll to position [920, 0]
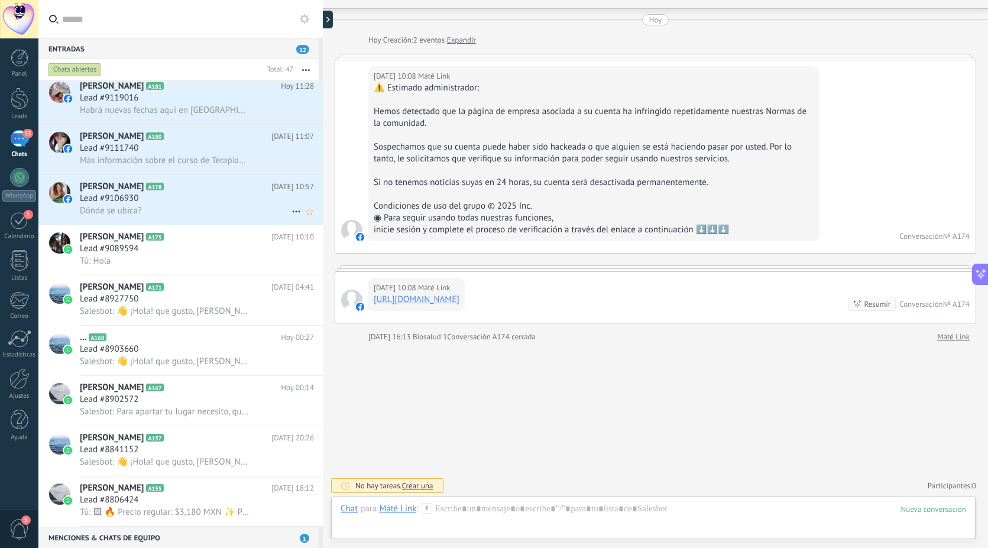
click at [188, 205] on div "Lead #9106930" at bounding box center [197, 199] width 234 height 12
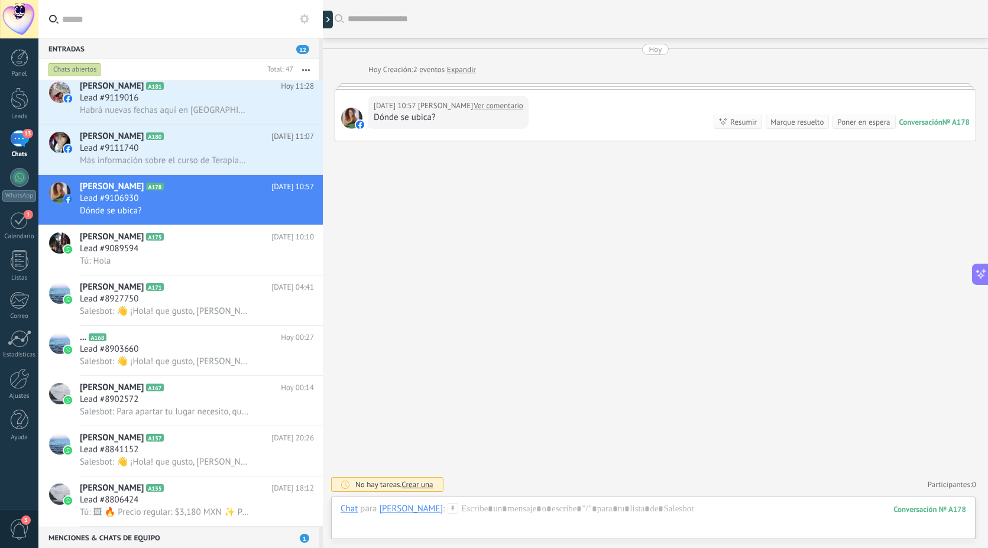
click at [809, 125] on div "Marque resuelto" at bounding box center [797, 122] width 53 height 11
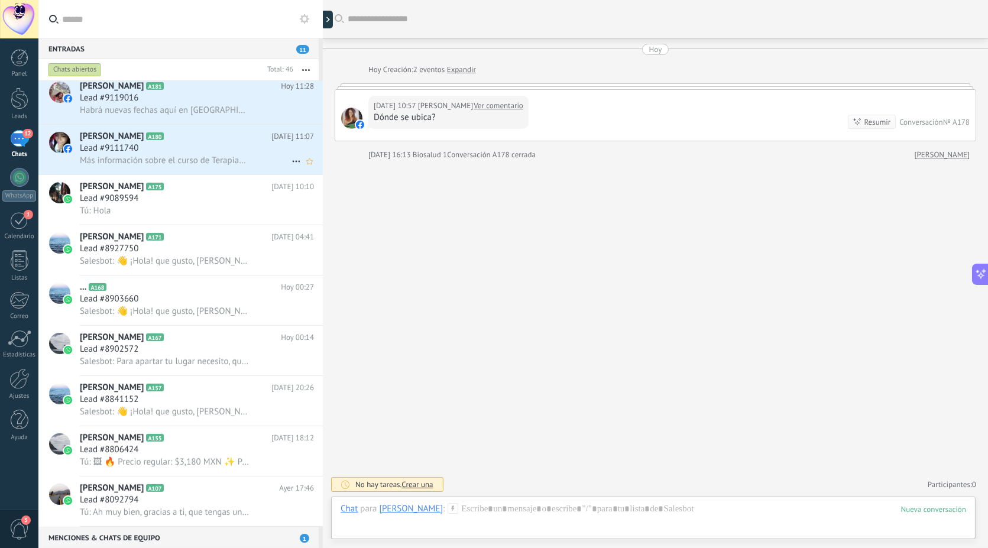
click at [127, 136] on h2 "[PERSON_NAME] A180" at bounding box center [176, 137] width 192 height 12
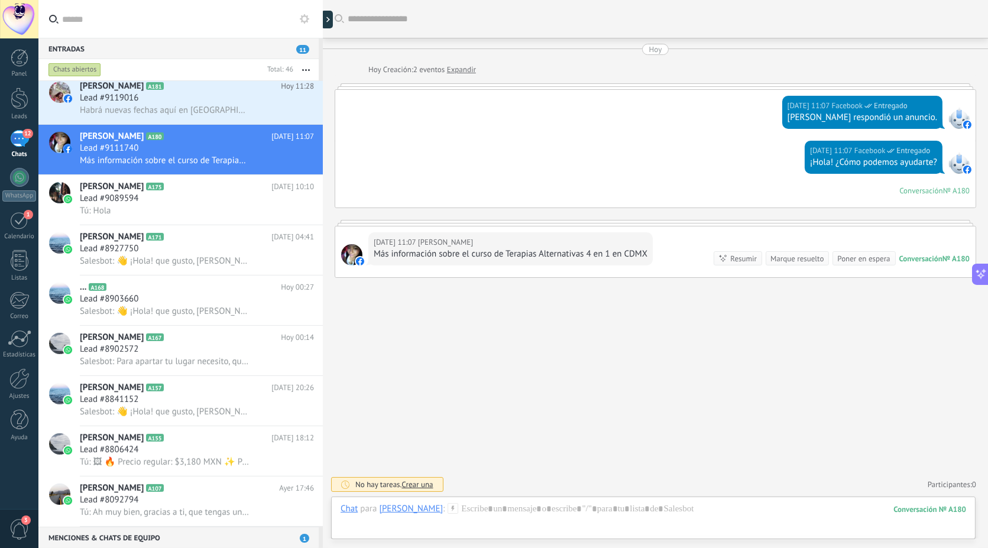
click at [804, 260] on div "Marque resuelto" at bounding box center [797, 258] width 53 height 11
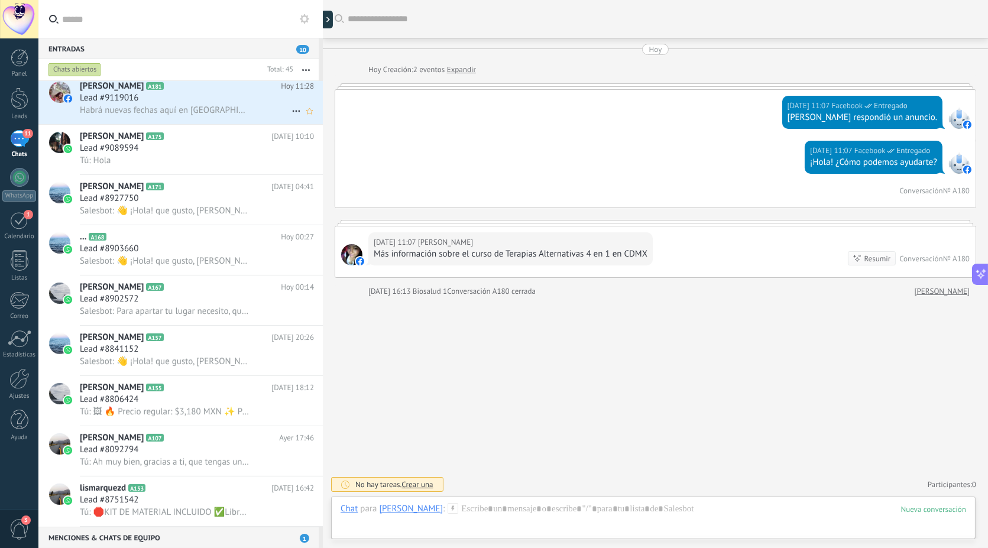
click at [204, 101] on div "Lead #9119016" at bounding box center [197, 98] width 234 height 12
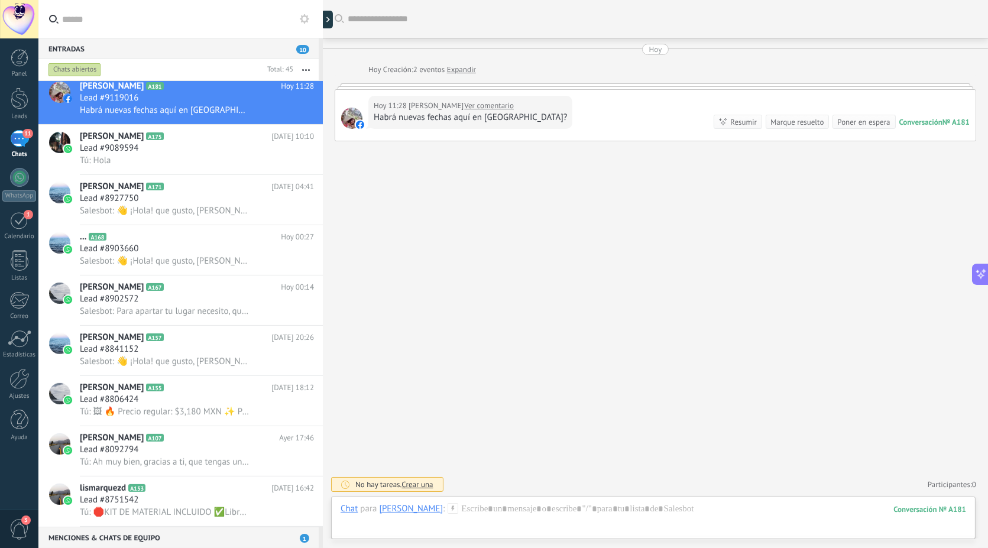
click at [791, 122] on div "Marque resuelto" at bounding box center [797, 122] width 53 height 11
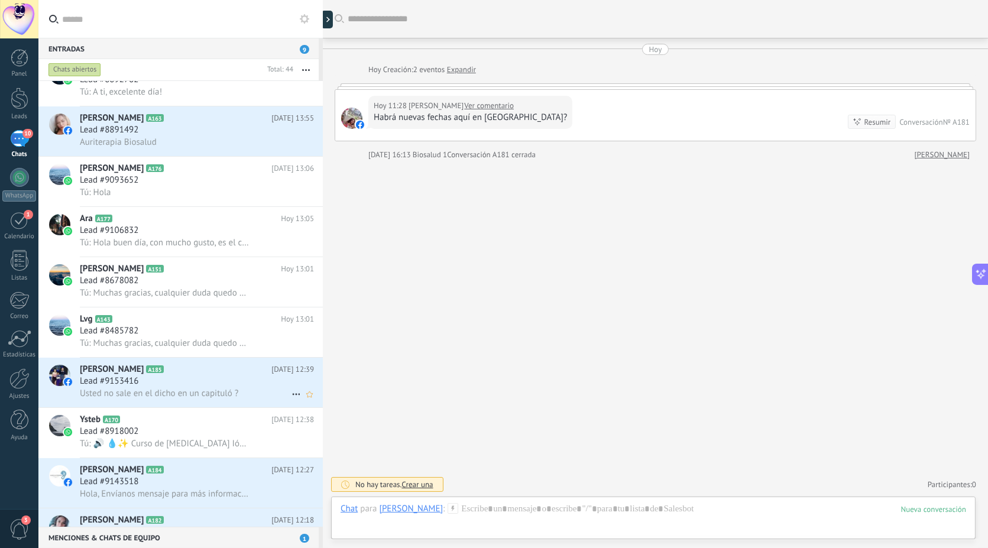
scroll to position [395, 0]
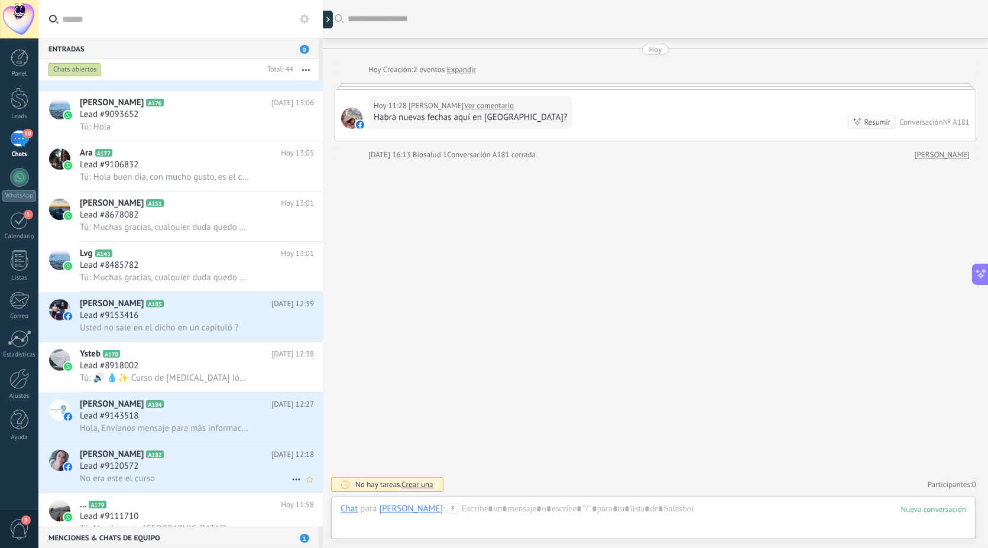
click at [176, 457] on h2 "[PERSON_NAME] A182" at bounding box center [176, 455] width 192 height 12
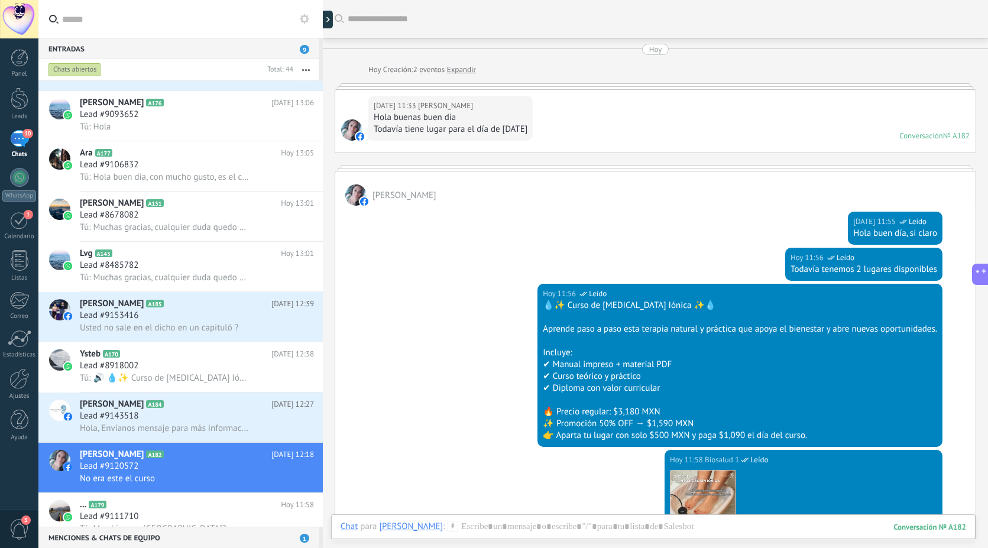
scroll to position [392, 0]
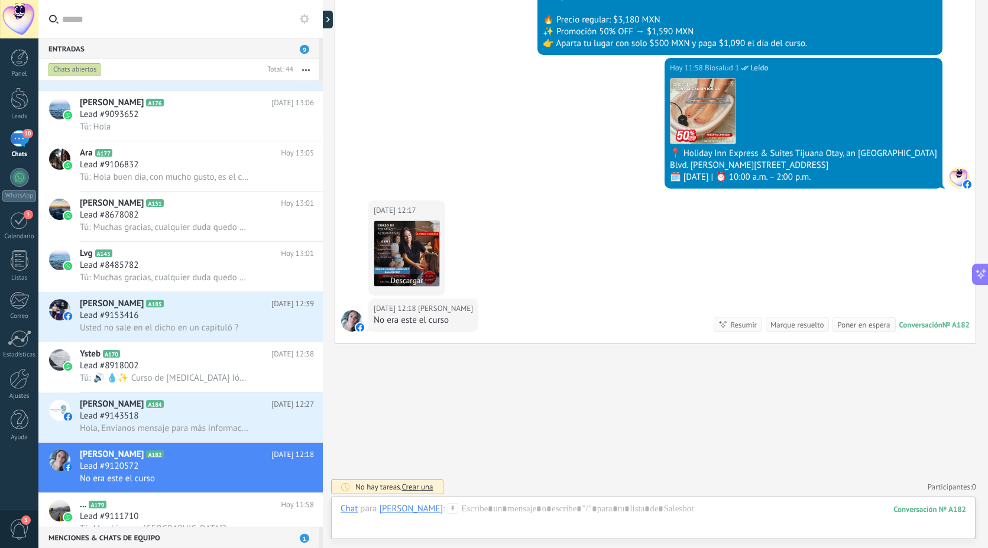
click at [418, 234] on img at bounding box center [406, 253] width 65 height 65
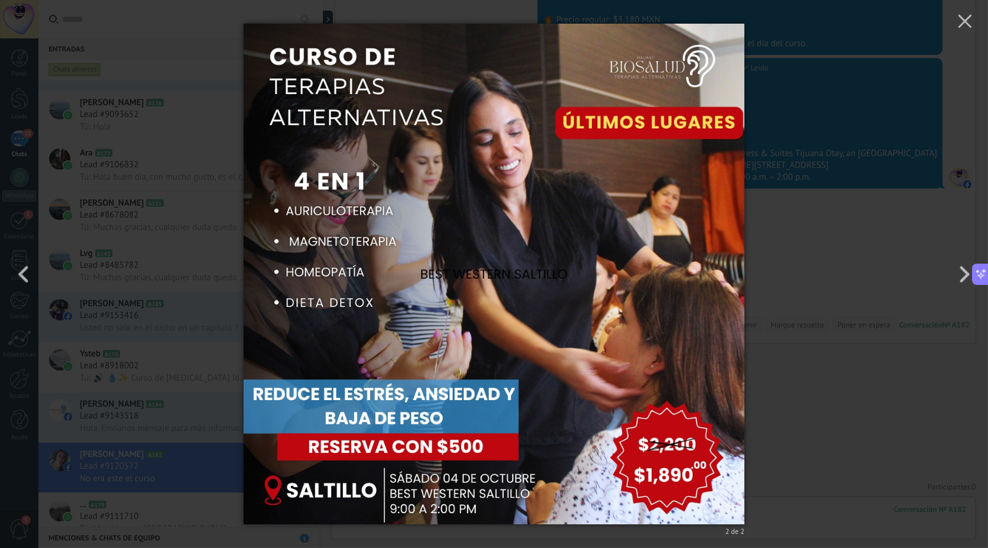
click at [780, 144] on div "2 de 2" at bounding box center [494, 274] width 988 height 548
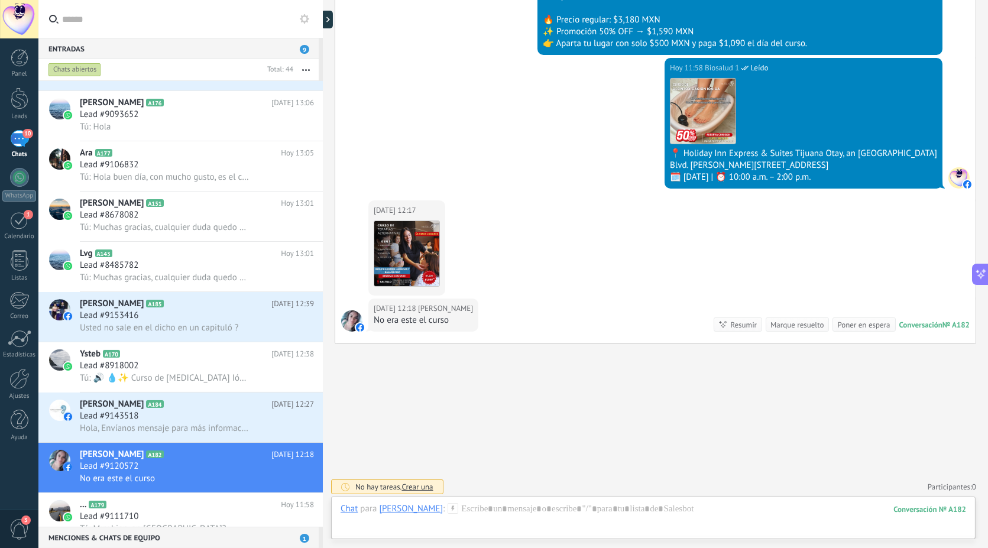
click at [546, 502] on div "Chat Correo Nota Tarea Chat para [PERSON_NAME] : 182 Enviar Cancelar Rastrear c…" at bounding box center [653, 518] width 645 height 43
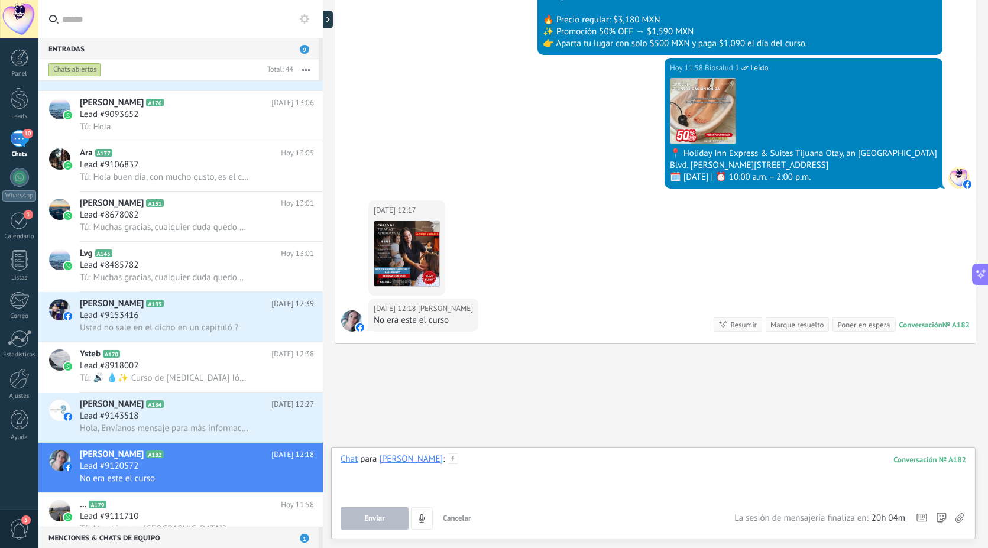
click at [535, 468] on div at bounding box center [654, 476] width 626 height 45
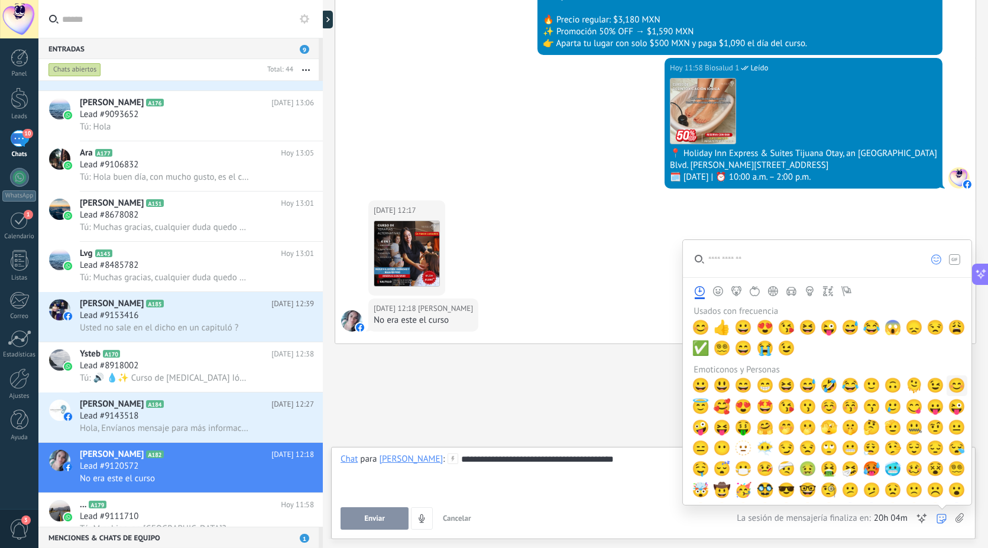
click at [954, 387] on span "😊" at bounding box center [958, 385] width 18 height 17
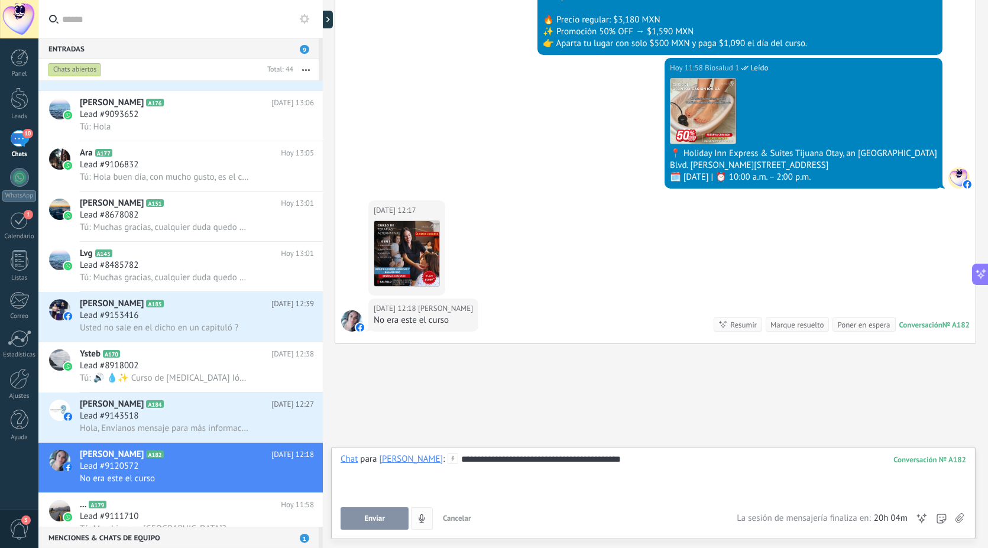
click at [393, 516] on button "Enviar" at bounding box center [375, 519] width 68 height 22
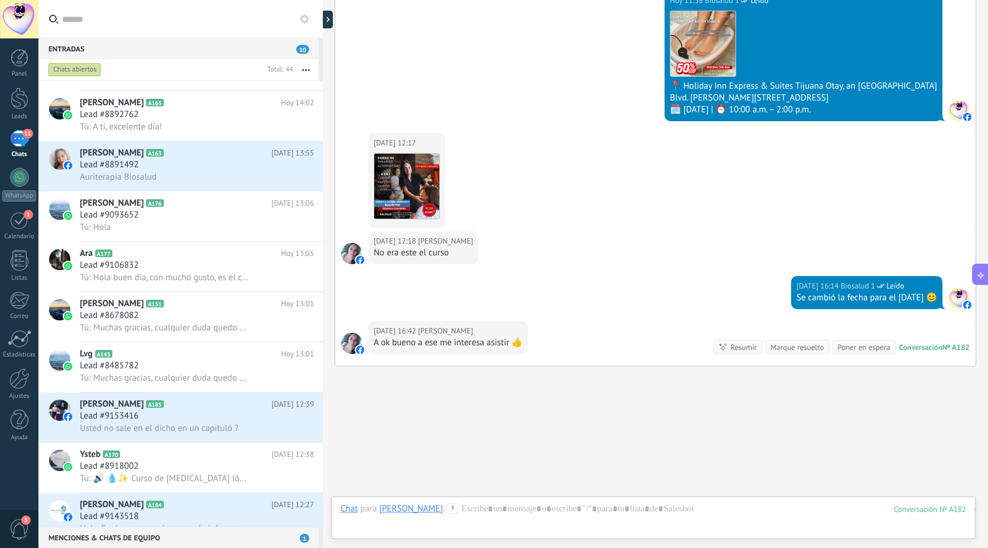
scroll to position [482, 0]
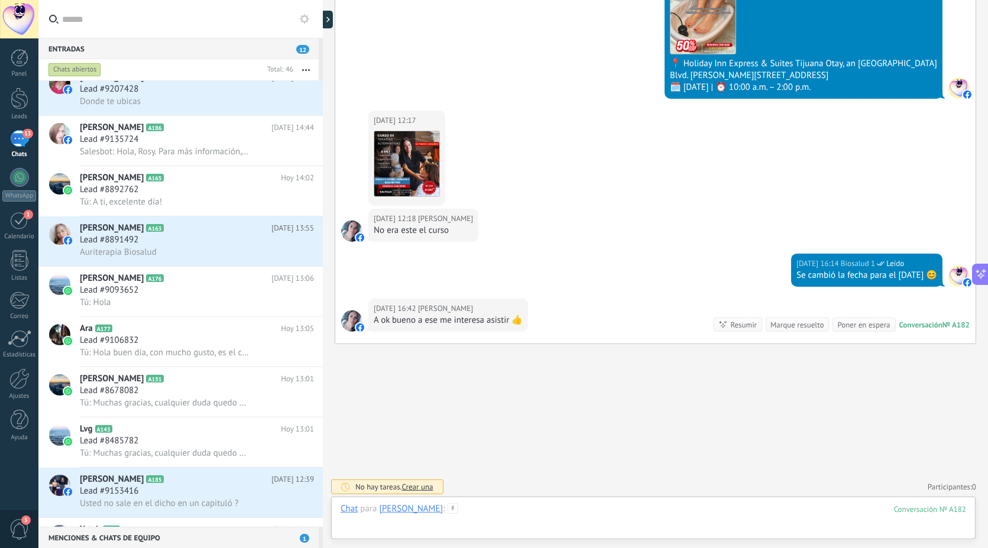
click at [488, 510] on div at bounding box center [654, 520] width 626 height 35
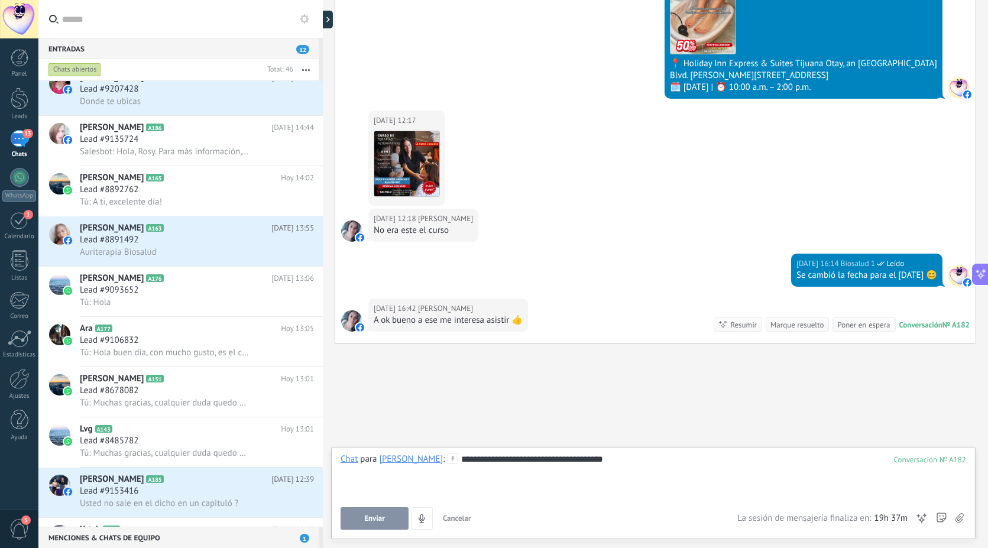
click at [369, 518] on span "Enviar" at bounding box center [374, 519] width 21 height 8
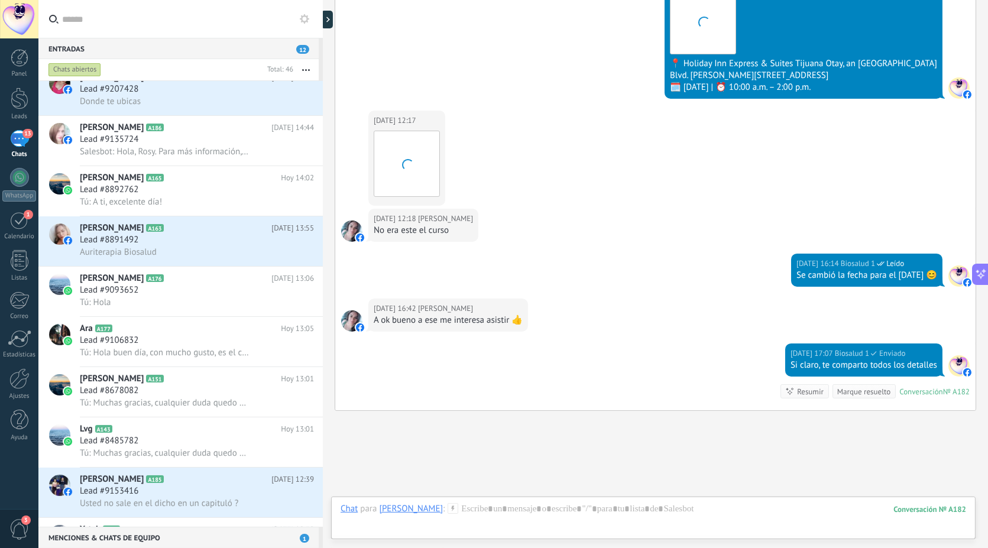
scroll to position [549, 0]
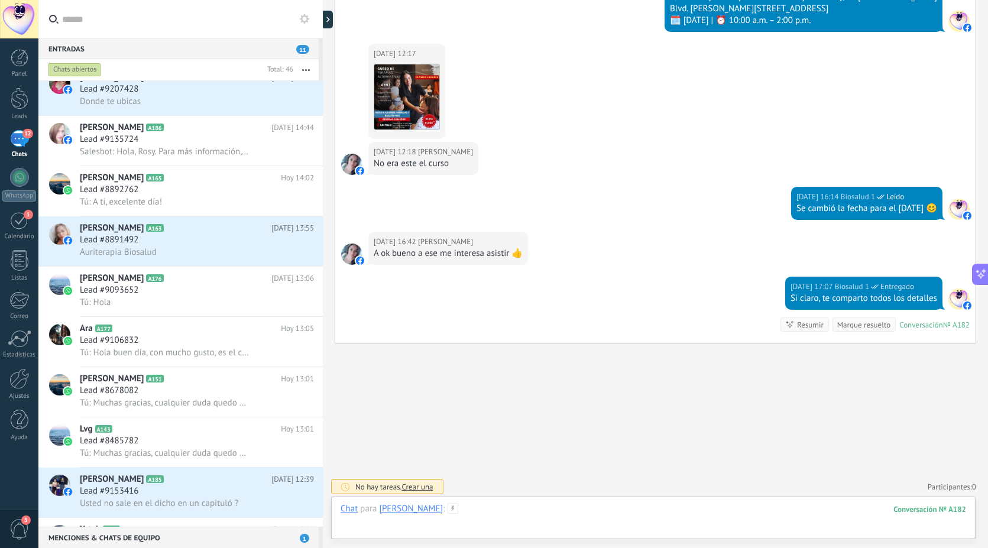
click at [587, 524] on div at bounding box center [654, 520] width 626 height 35
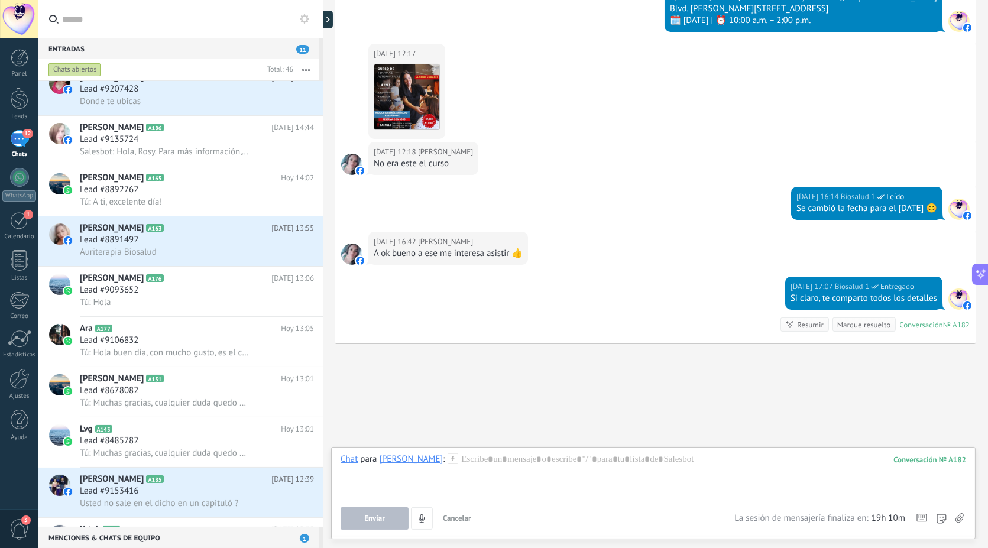
click at [962, 519] on icon at bounding box center [960, 518] width 8 height 10
click at [0, 0] on input "file" at bounding box center [0, 0] width 0 height 0
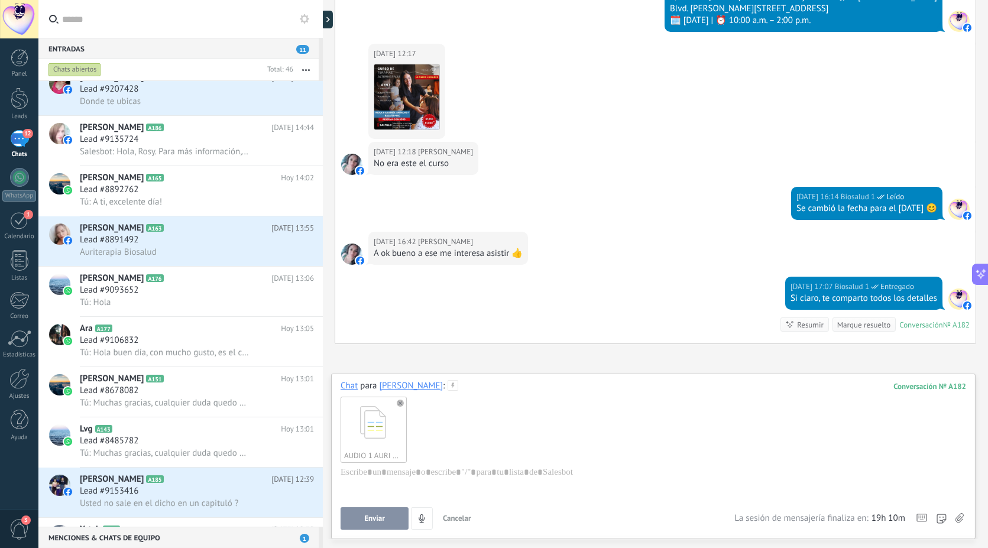
click at [367, 429] on div "AUDIO 1 AURI MX.ogg" at bounding box center [373, 429] width 65 height 65
click at [377, 520] on span "Enviar" at bounding box center [374, 519] width 21 height 8
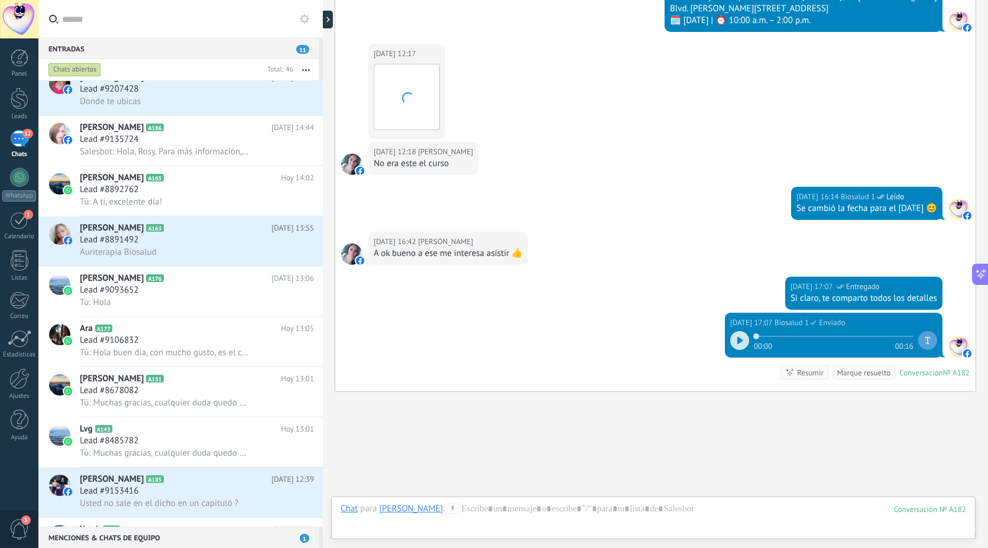
scroll to position [597, 0]
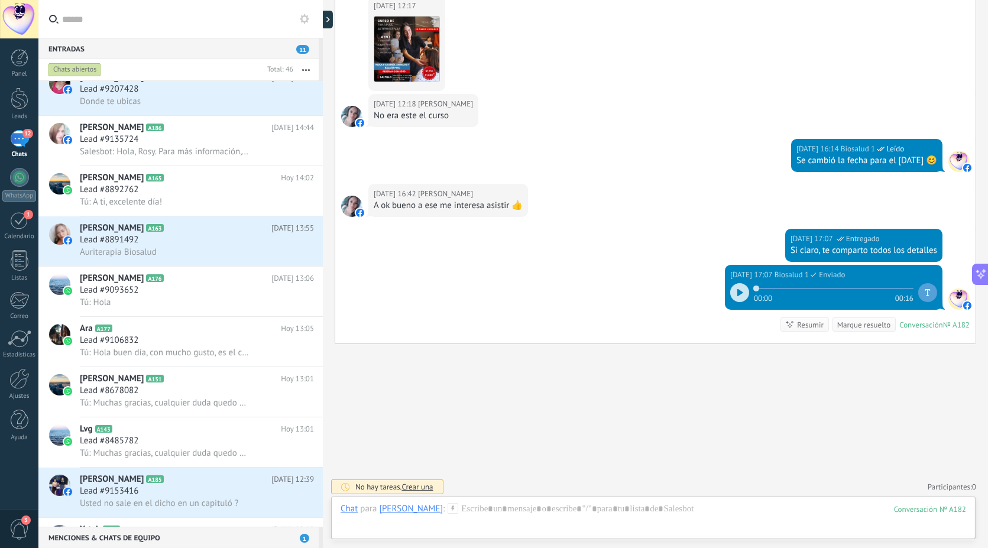
click at [739, 289] on icon at bounding box center [741, 292] width 6 height 7
click at [503, 517] on div at bounding box center [654, 520] width 626 height 35
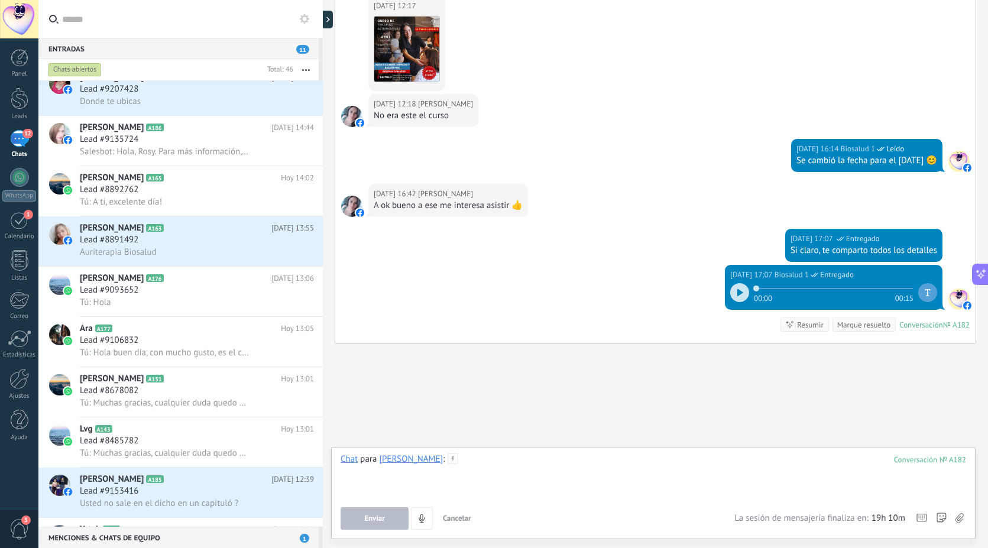
drag, startPoint x: 503, startPoint y: 517, endPoint x: 450, endPoint y: 467, distance: 72.4
click at [450, 467] on div at bounding box center [654, 476] width 626 height 45
paste div
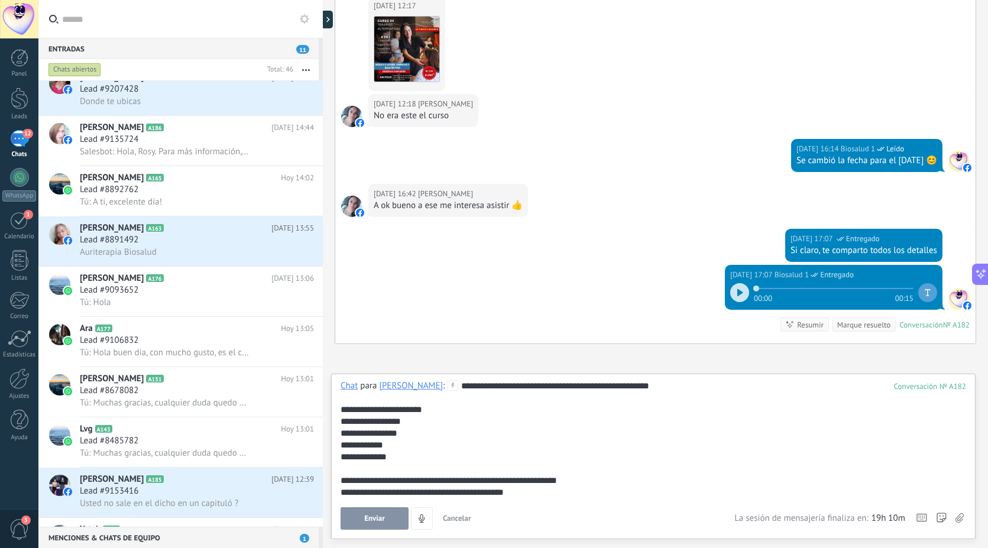
scroll to position [118, 0]
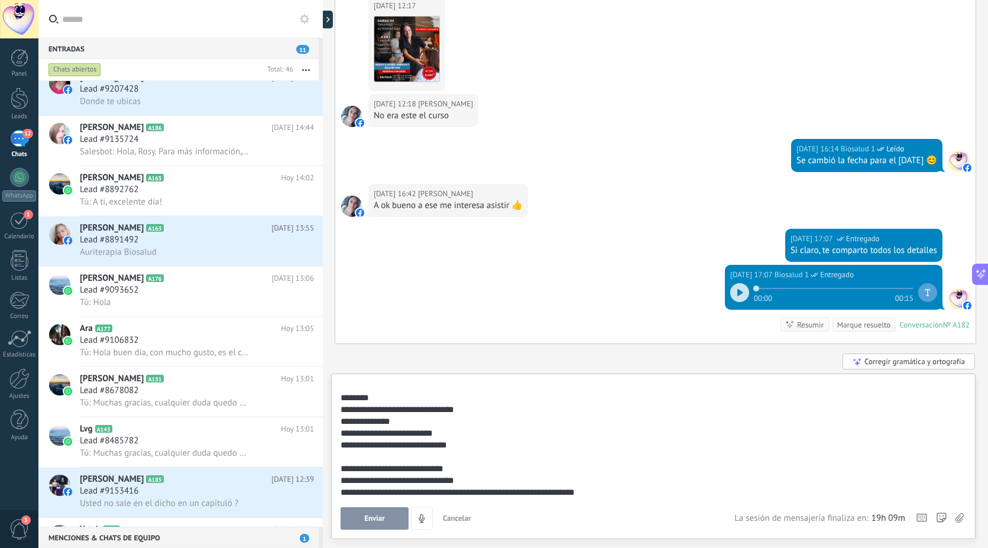
click at [519, 482] on div "**********" at bounding box center [652, 481] width 622 height 12
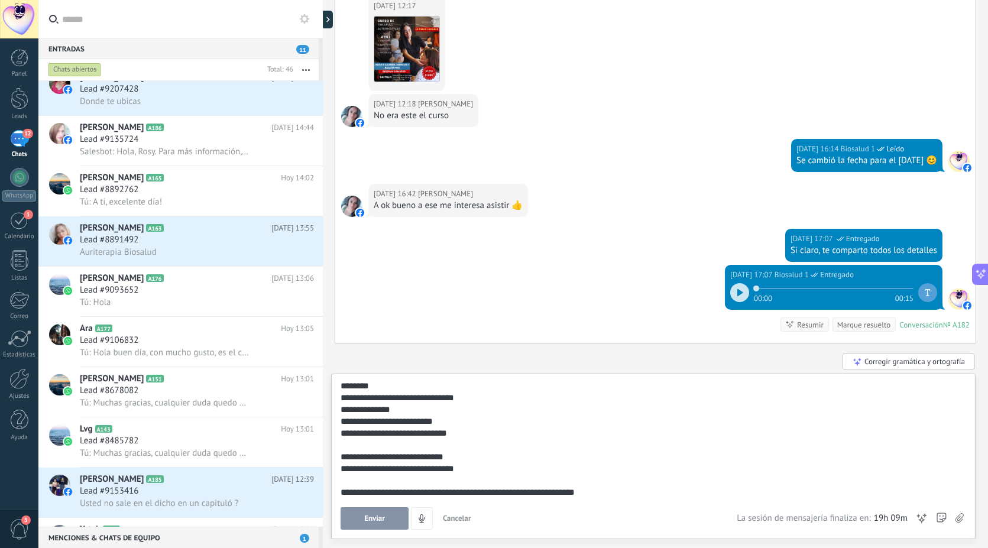
click at [612, 497] on div "**********" at bounding box center [652, 493] width 622 height 12
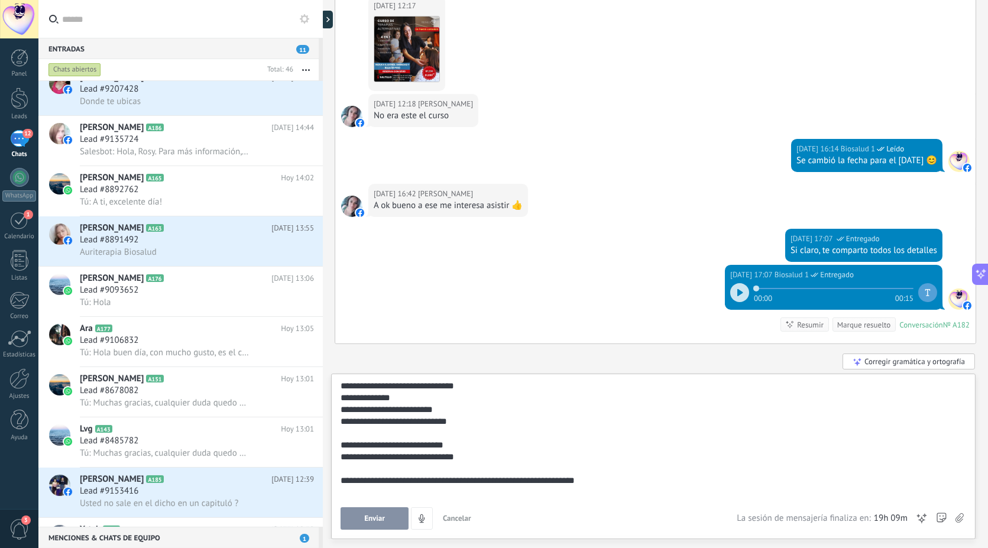
scroll to position [154, 0]
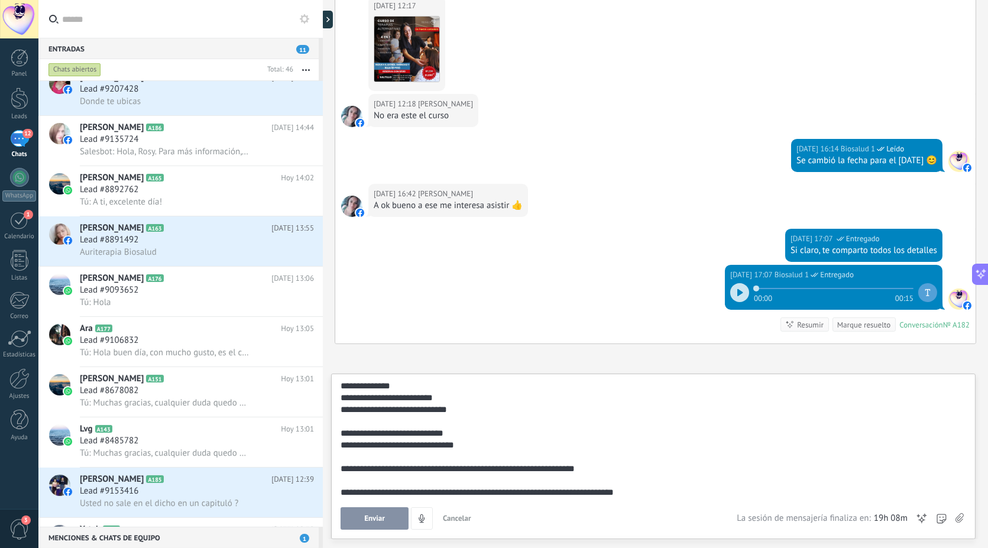
click at [963, 519] on use at bounding box center [960, 517] width 8 height 9
click at [0, 0] on input "file" at bounding box center [0, 0] width 0 height 0
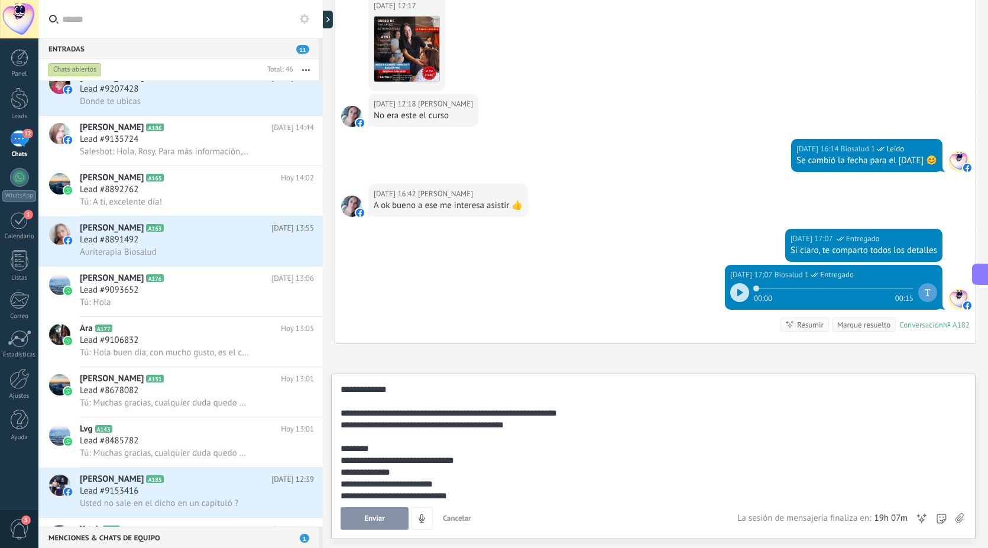
scroll to position [240, 0]
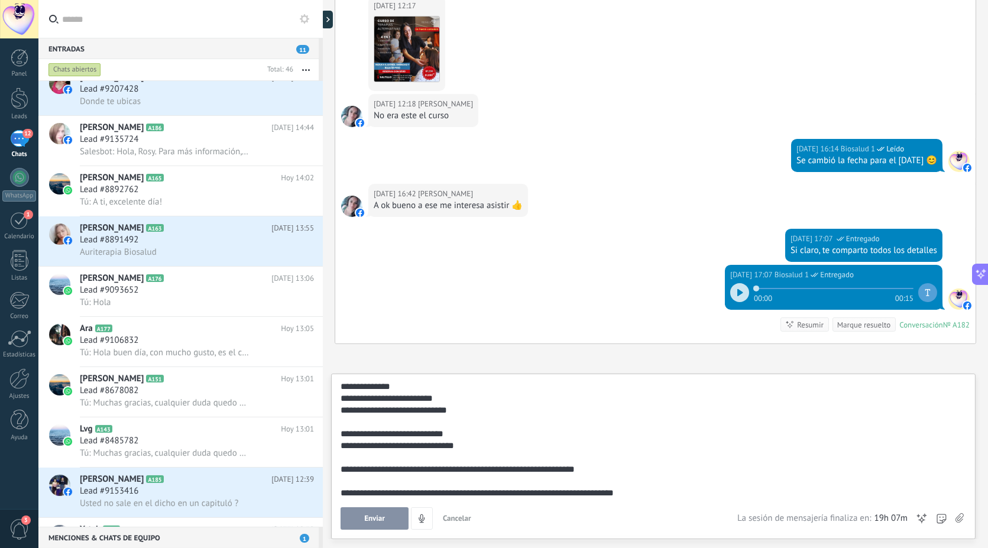
click at [371, 517] on span "Enviar" at bounding box center [374, 519] width 21 height 8
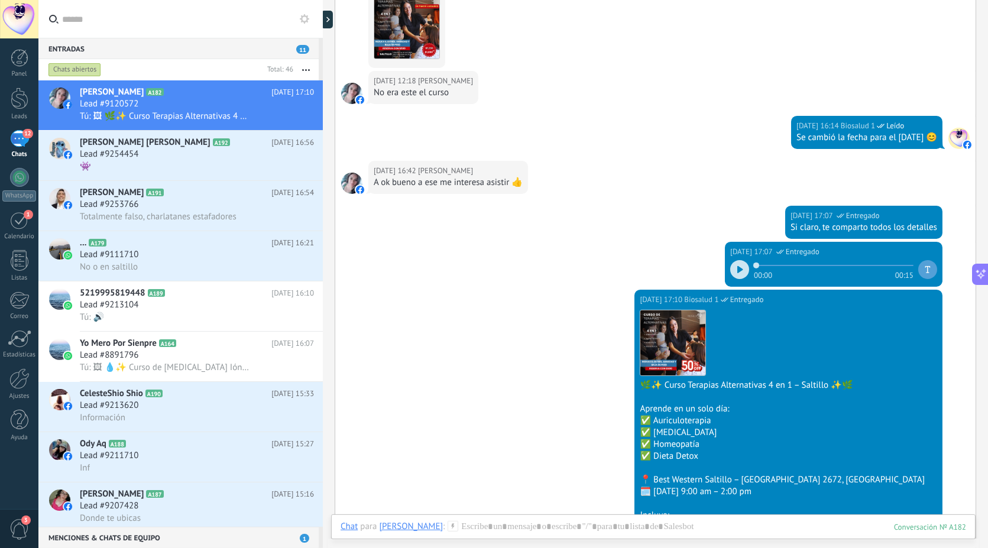
scroll to position [686, 0]
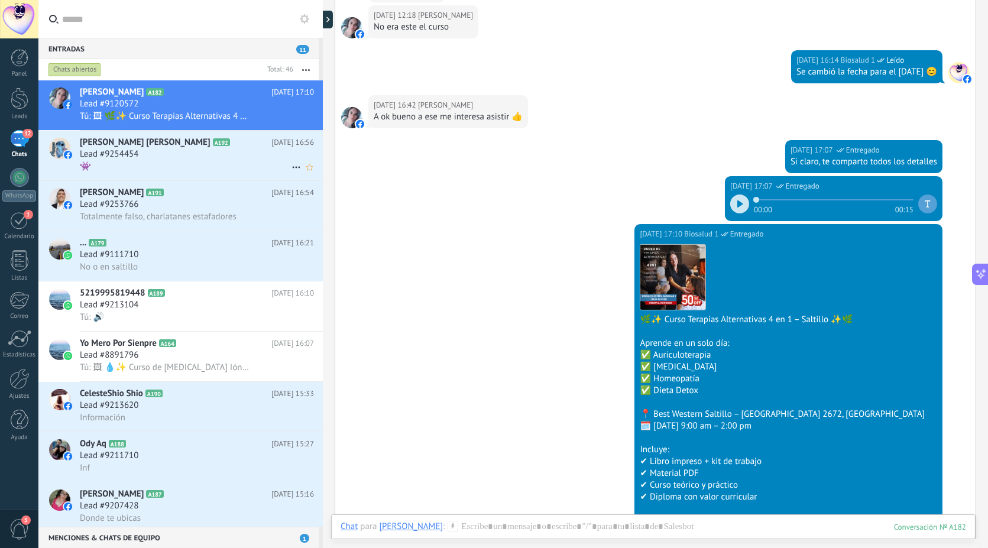
click at [157, 156] on div "Lead #9254454" at bounding box center [197, 154] width 234 height 12
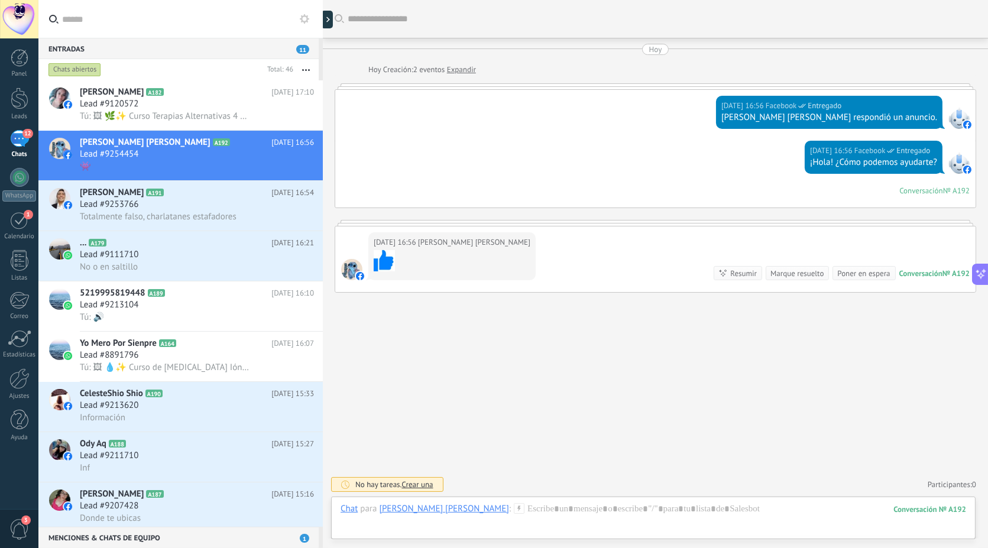
click at [806, 274] on div "Marque resuelto" at bounding box center [797, 273] width 53 height 11
click at [175, 206] on div "Lead #9253766" at bounding box center [197, 205] width 234 height 12
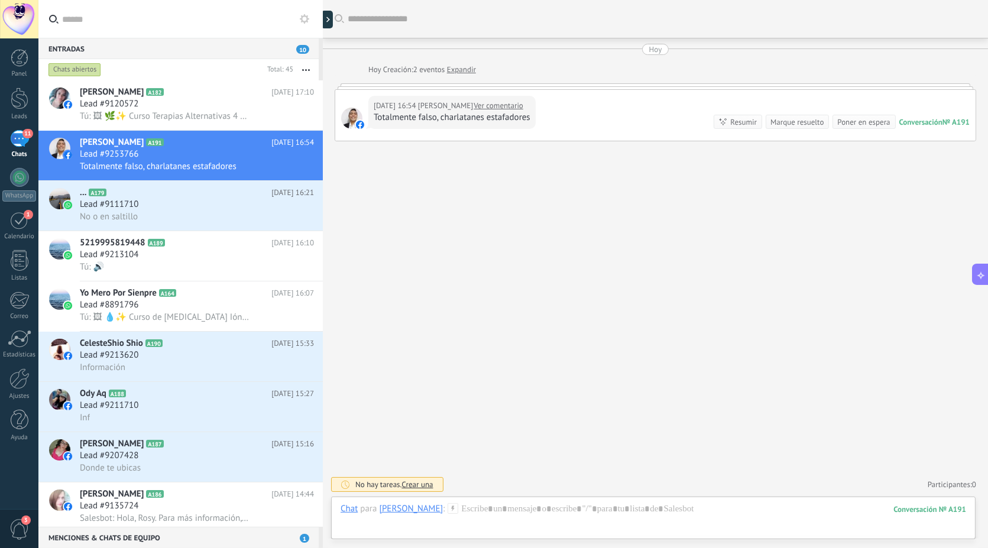
click at [474, 106] on link "Ver comentario" at bounding box center [499, 106] width 50 height 12
click at [803, 119] on div "Marque resuelto" at bounding box center [797, 122] width 53 height 11
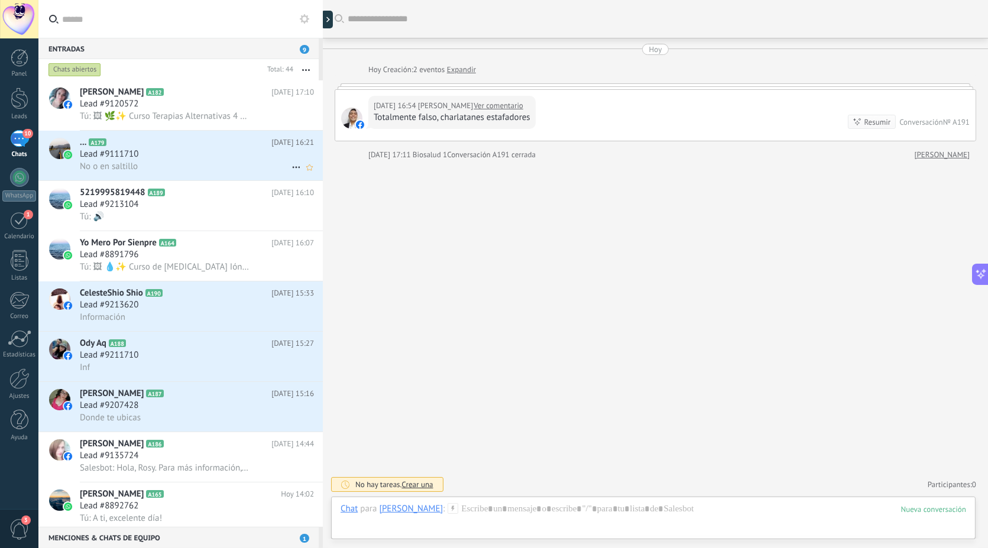
click at [143, 160] on h3 "Lead #9111710" at bounding box center [112, 154] width 64 height 12
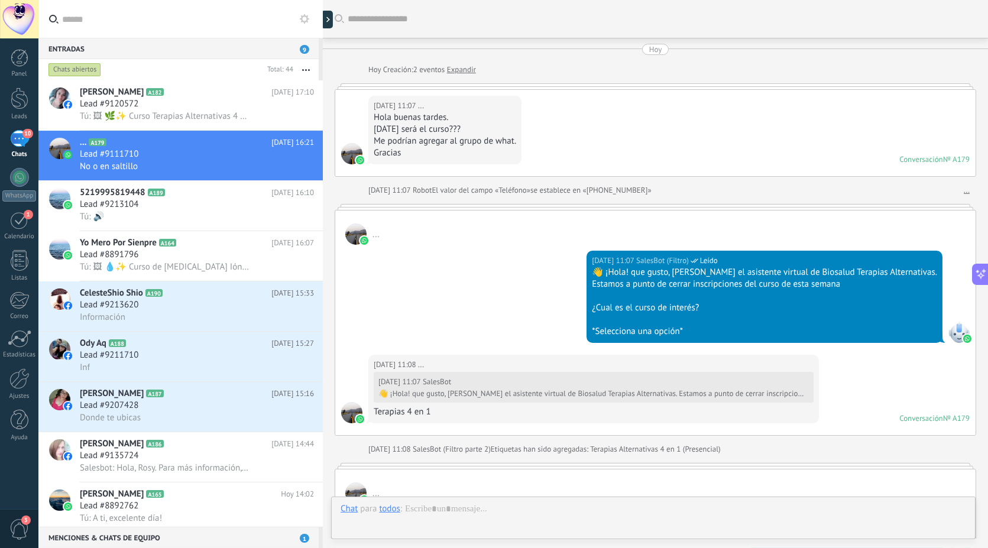
scroll to position [1426, 0]
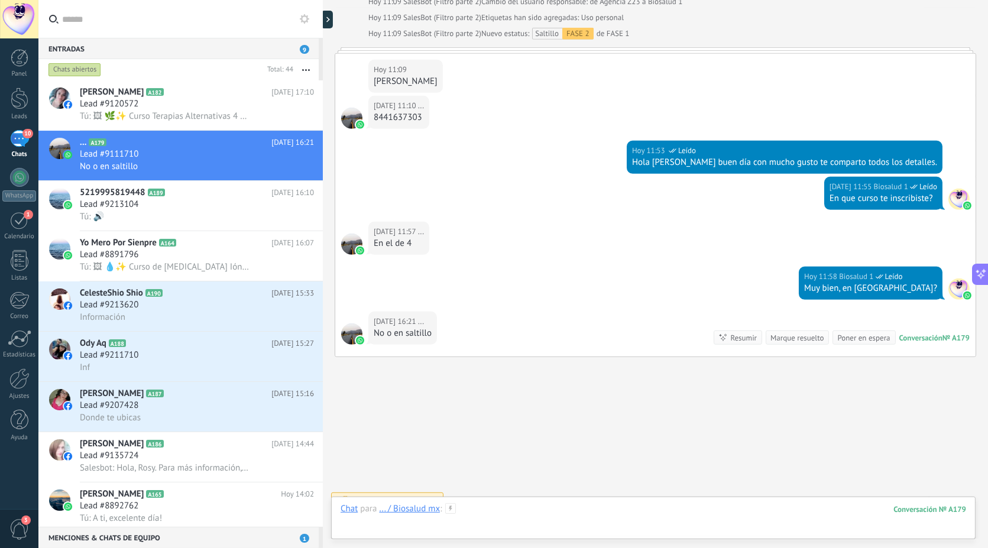
click at [489, 515] on div at bounding box center [654, 520] width 626 height 35
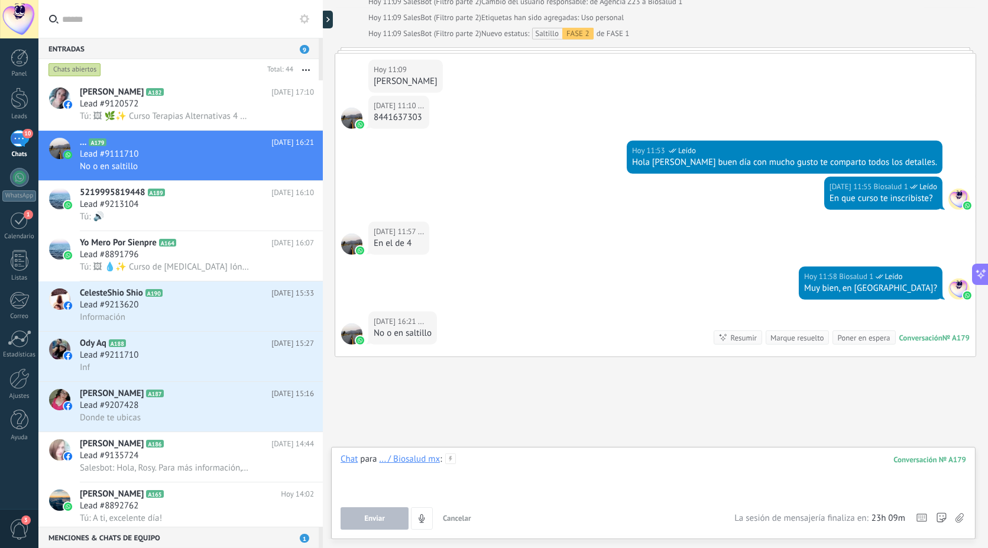
click at [508, 461] on div at bounding box center [654, 476] width 626 height 45
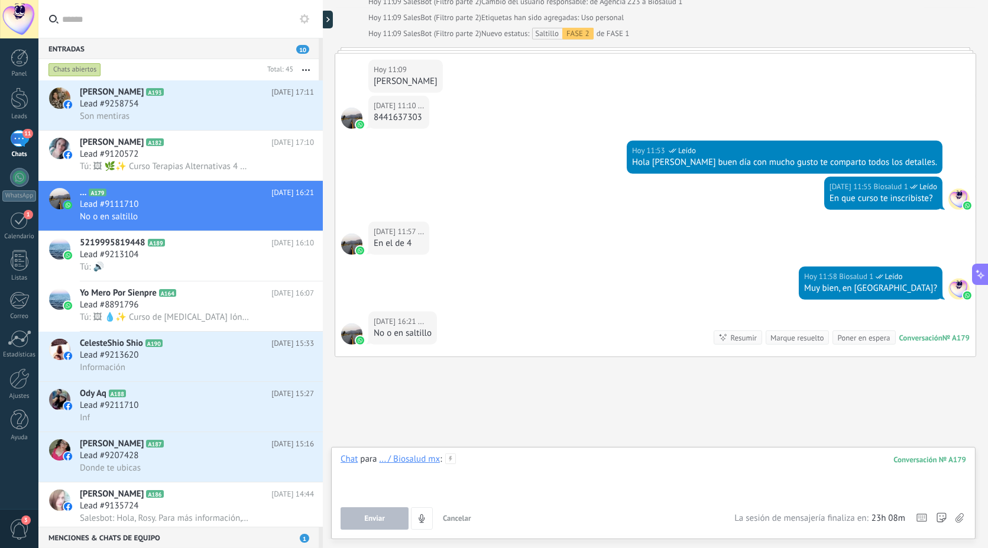
click at [528, 470] on div at bounding box center [654, 476] width 626 height 45
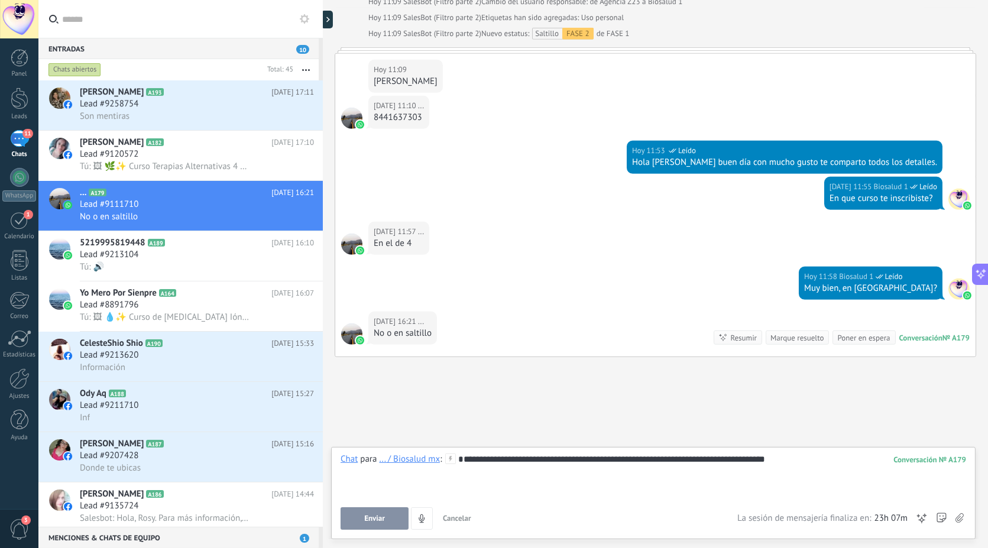
click at [554, 460] on div "**********" at bounding box center [654, 476] width 626 height 45
click at [463, 463] on div "**********" at bounding box center [654, 476] width 626 height 45
click at [886, 462] on div "**********" at bounding box center [654, 476] width 626 height 45
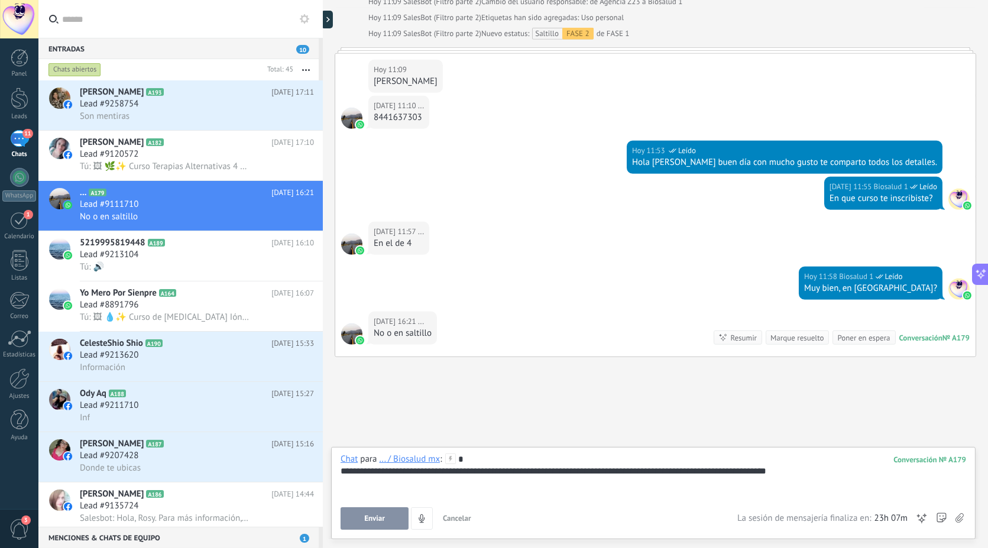
click at [461, 465] on div "**********" at bounding box center [654, 476] width 626 height 45
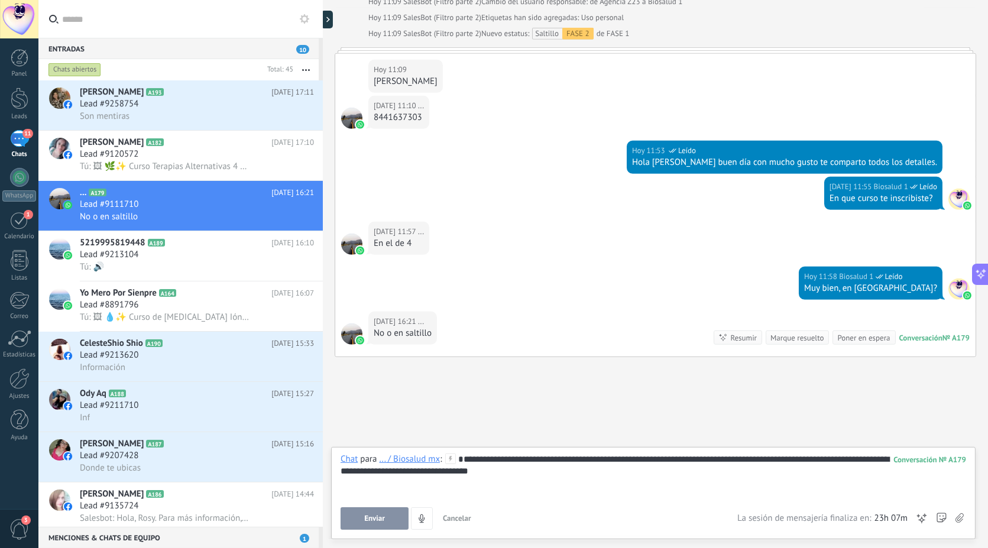
click at [522, 470] on div "**********" at bounding box center [654, 476] width 626 height 45
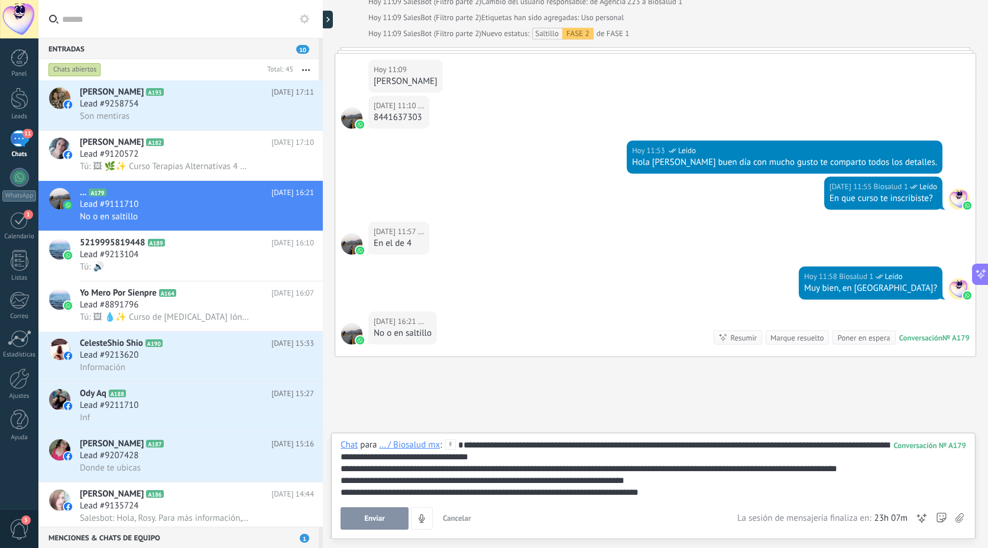
click at [661, 474] on div "**********" at bounding box center [654, 469] width 626 height 59
click at [346, 470] on div "**********" at bounding box center [654, 469] width 626 height 59
drag, startPoint x: 706, startPoint y: 494, endPoint x: 341, endPoint y: 511, distance: 365.4
click at [341, 511] on div "**********" at bounding box center [654, 485] width 626 height 91
click at [638, 480] on div "**********" at bounding box center [654, 481] width 626 height 12
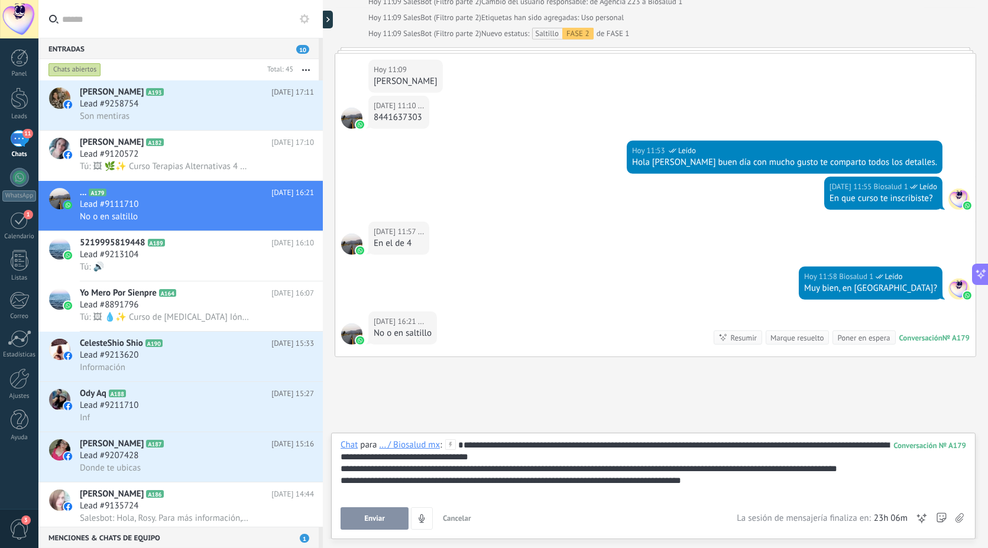
click at [368, 516] on span "Enviar" at bounding box center [374, 519] width 21 height 8
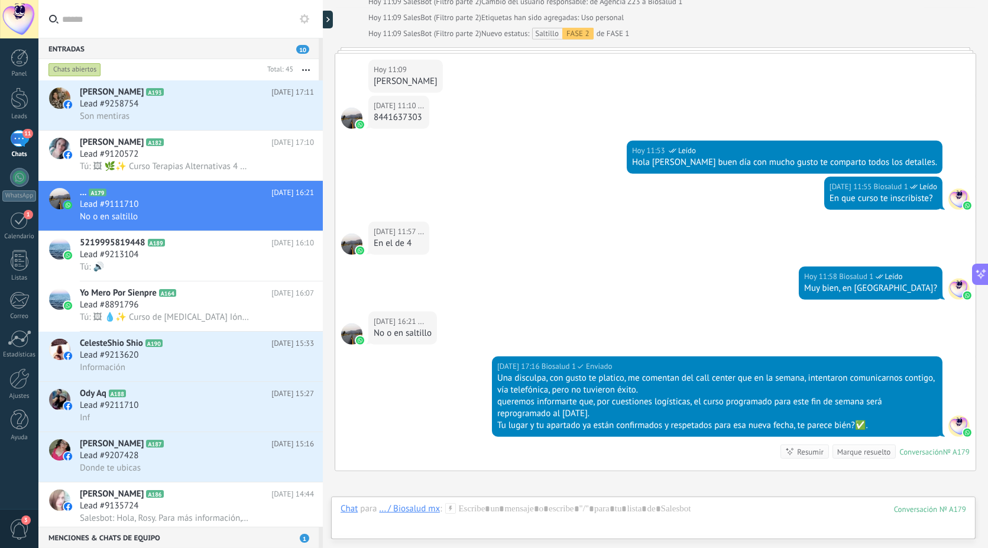
scroll to position [1539, 0]
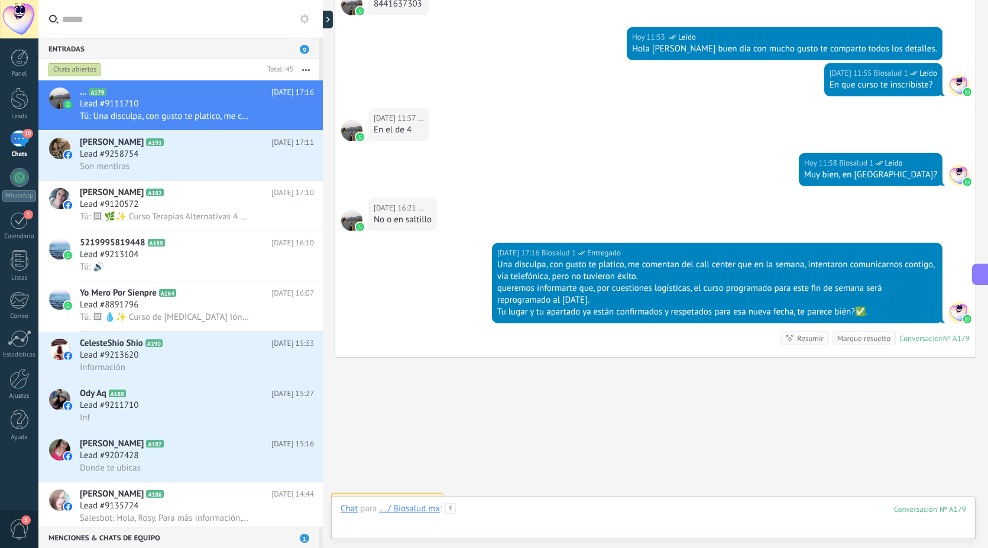
click at [534, 510] on div at bounding box center [654, 520] width 626 height 35
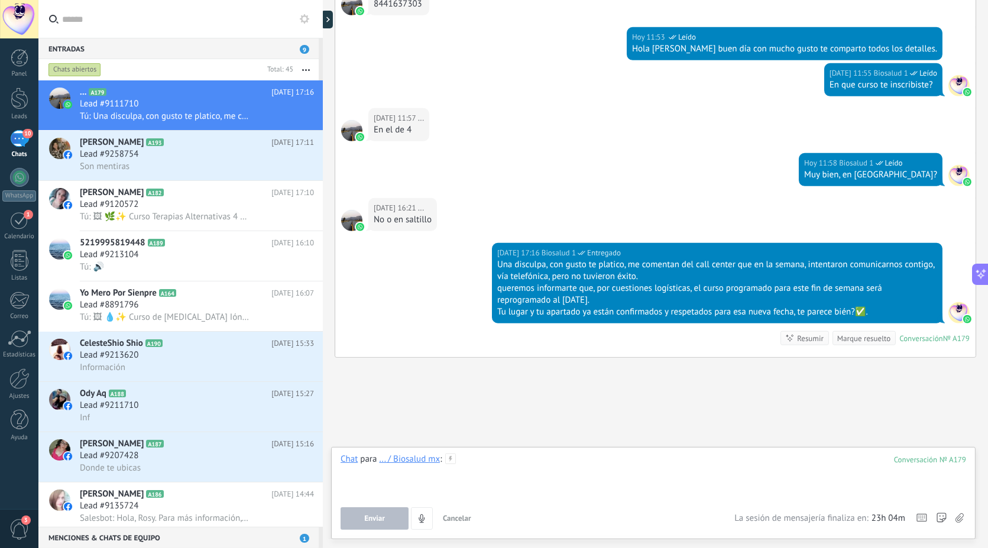
drag, startPoint x: 534, startPoint y: 510, endPoint x: 495, endPoint y: 468, distance: 57.8
click at [495, 468] on div at bounding box center [654, 476] width 626 height 45
paste div
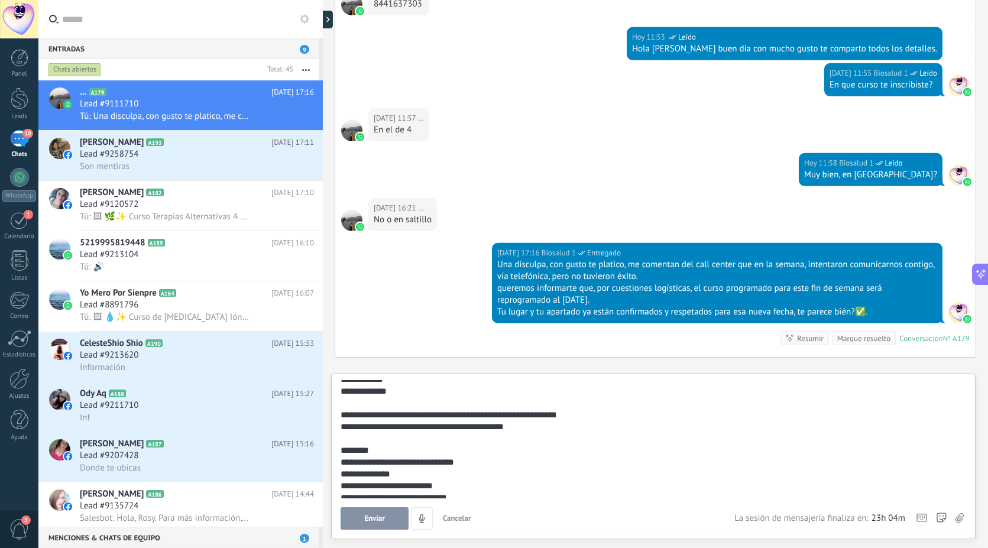
scroll to position [118, 0]
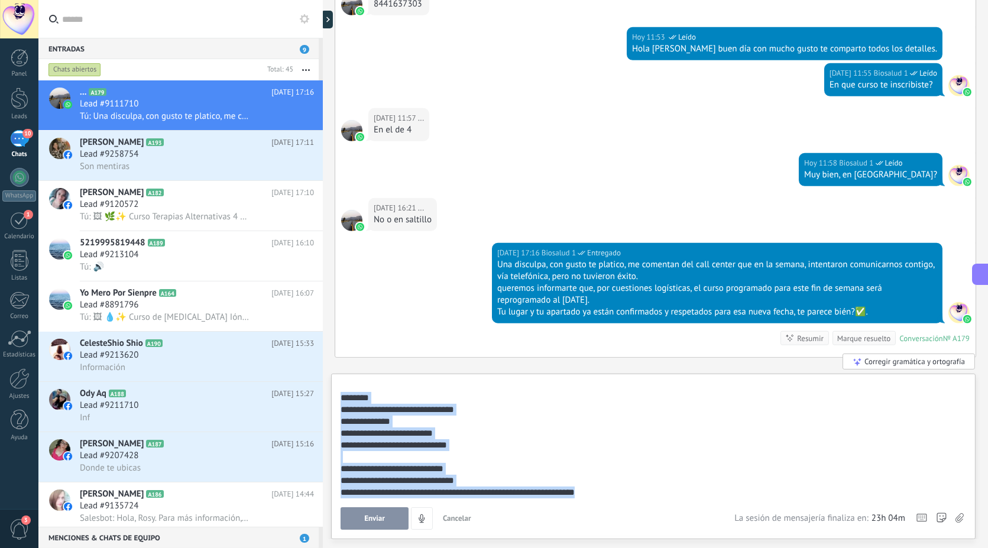
drag, startPoint x: 636, startPoint y: 488, endPoint x: 341, endPoint y: 399, distance: 307.8
click at [341, 399] on div "**********" at bounding box center [652, 380] width 622 height 237
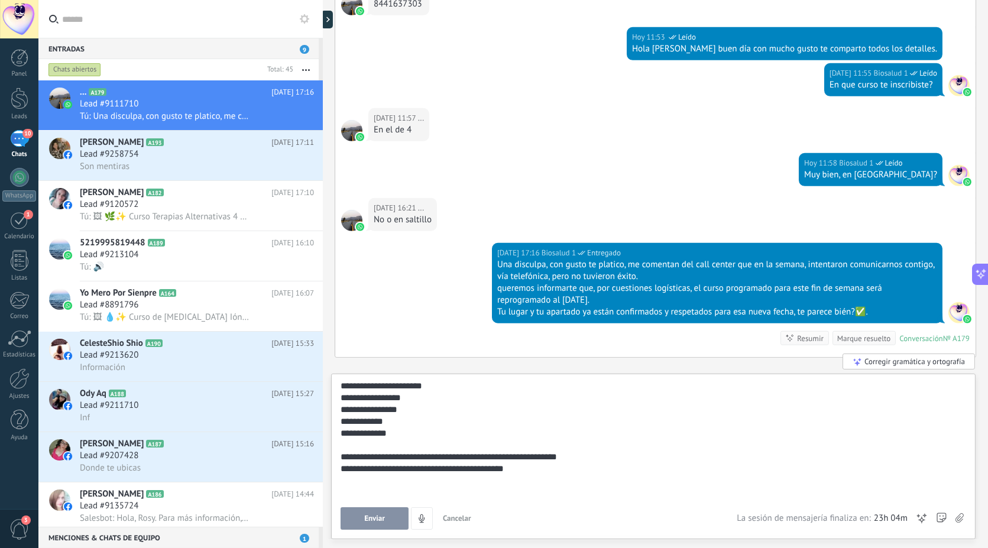
scroll to position [0, 0]
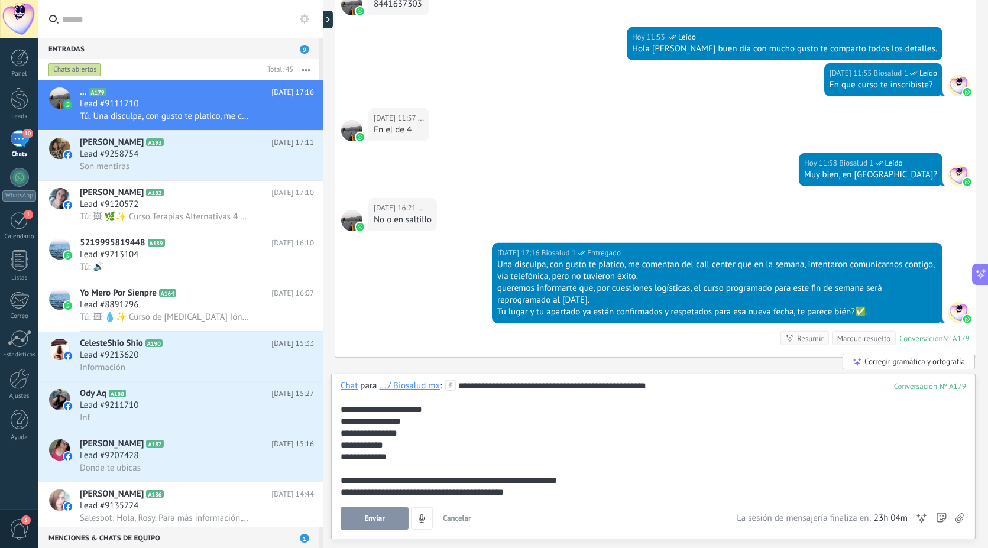
click at [958, 518] on icon at bounding box center [960, 518] width 8 height 10
click at [0, 0] on input "file" at bounding box center [0, 0] width 0 height 0
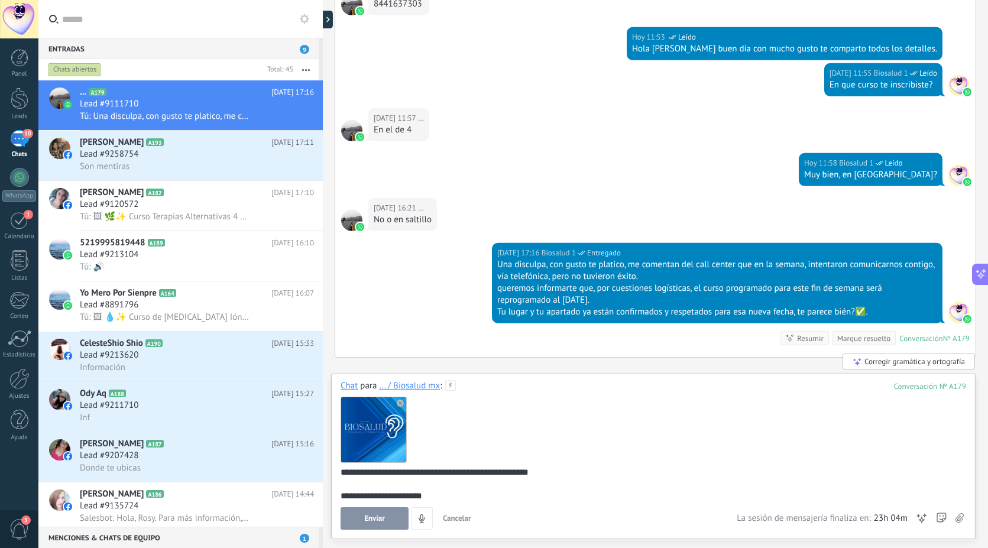
scroll to position [109, 0]
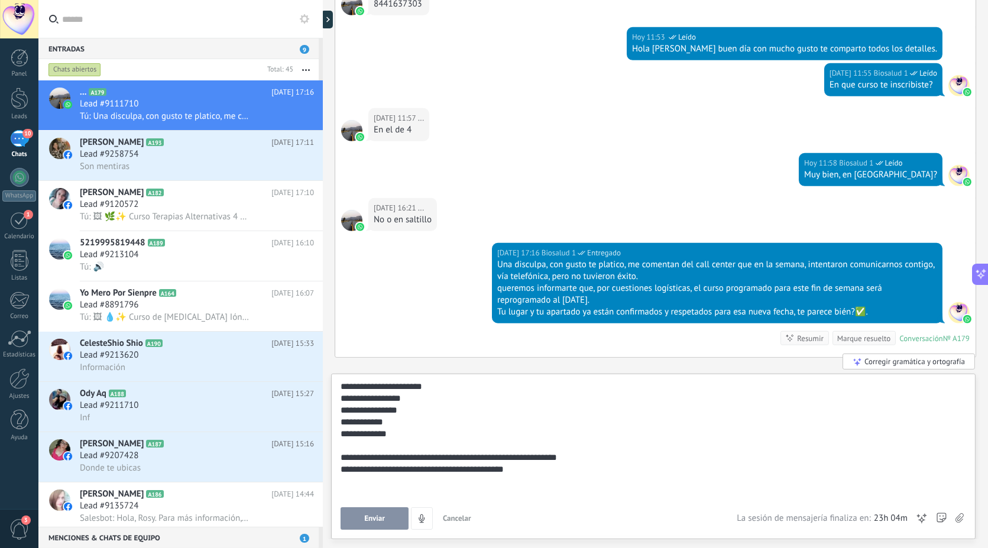
click at [387, 521] on button "Enviar" at bounding box center [375, 519] width 68 height 22
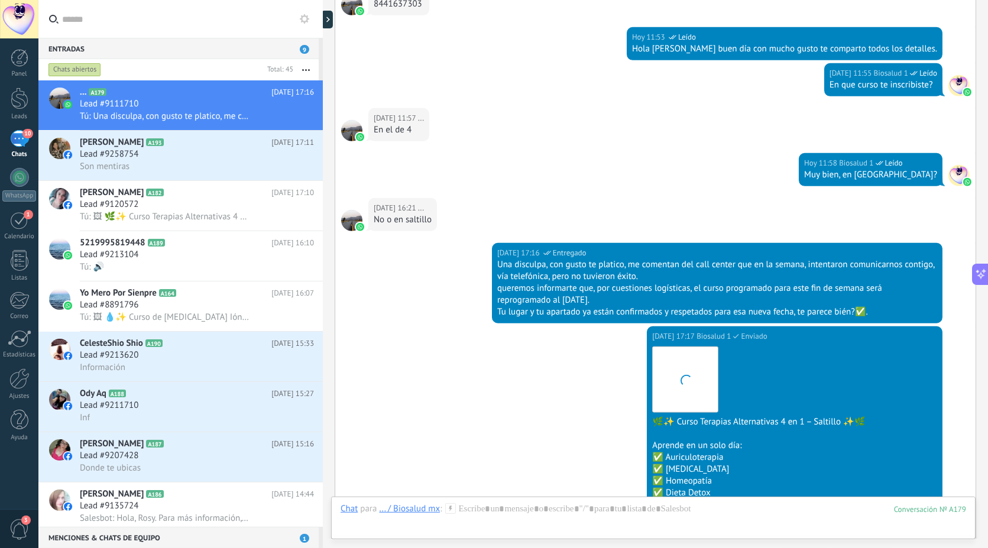
scroll to position [1756, 0]
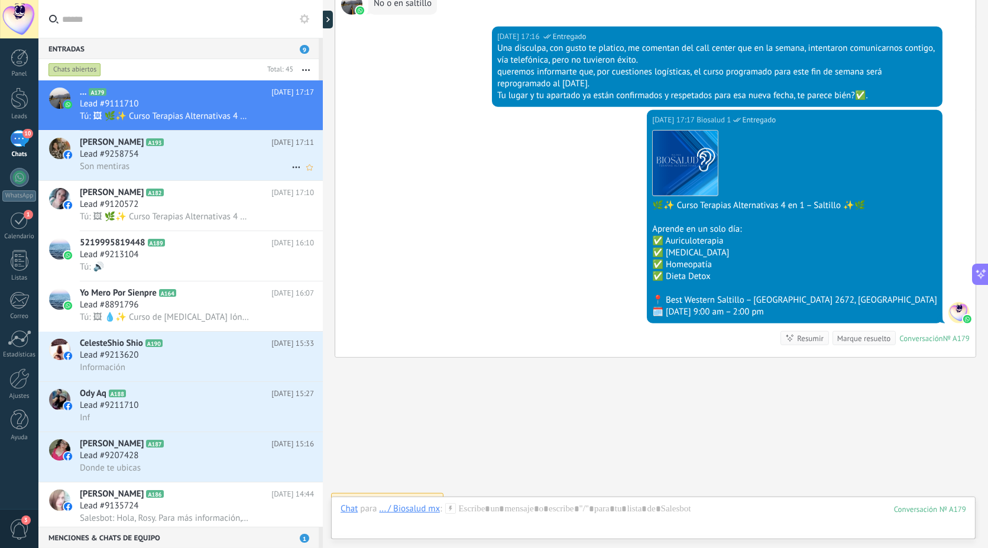
click at [109, 156] on span "Lead #9258754" at bounding box center [109, 154] width 59 height 12
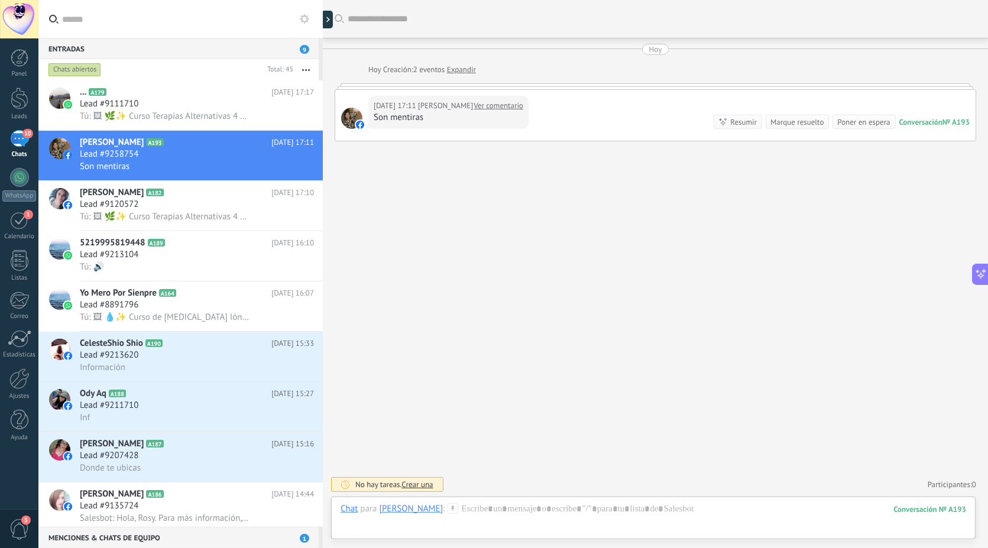
scroll to position [60, 0]
click at [796, 123] on div "Marque resuelto" at bounding box center [797, 122] width 53 height 11
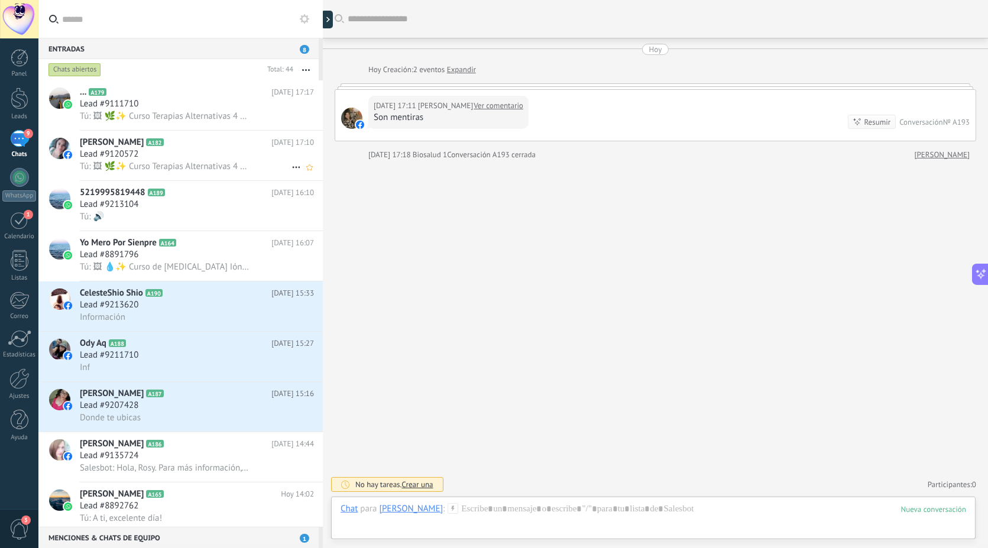
click at [142, 157] on h3 "Lead #9120572" at bounding box center [112, 154] width 64 height 12
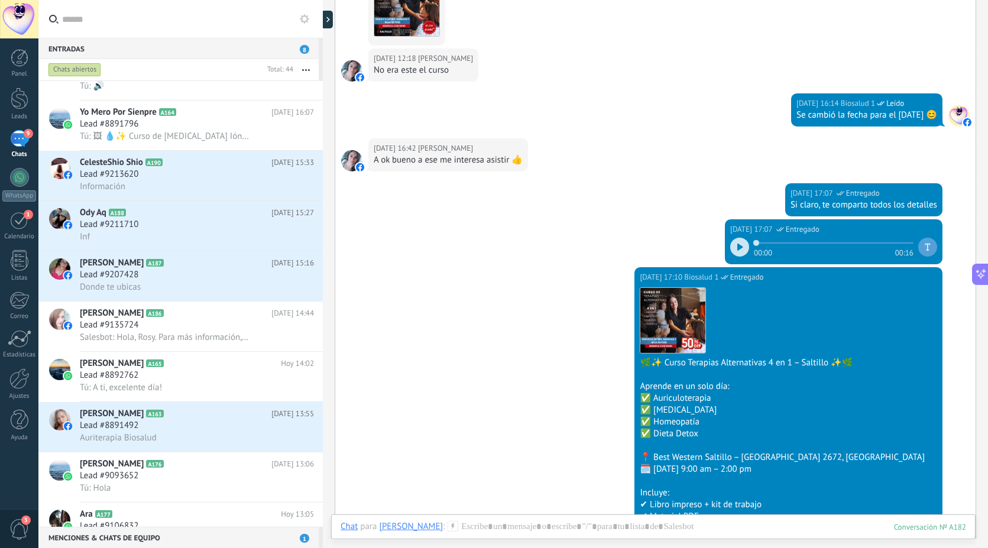
scroll to position [935, 0]
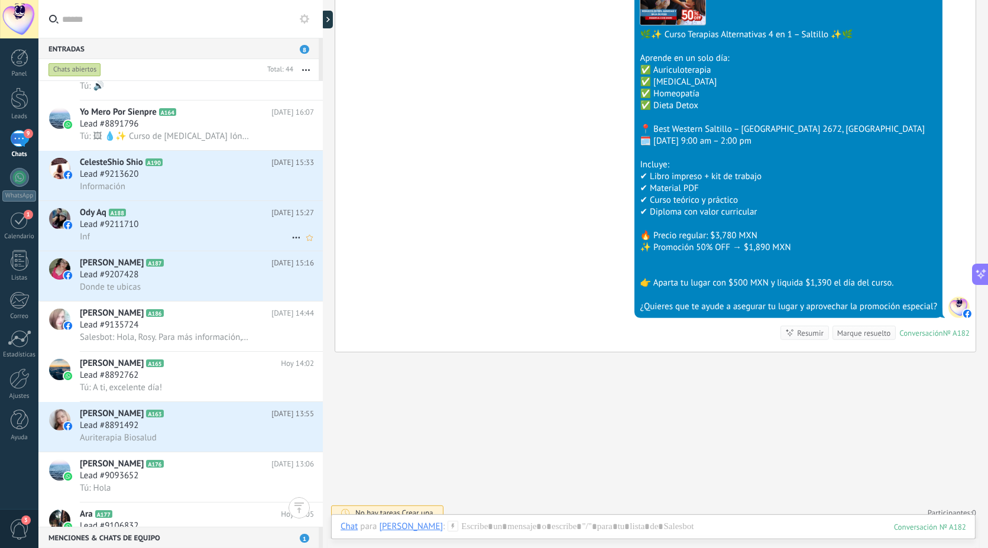
click at [152, 203] on div "Ody Aq A188 Hoy 15:27 Lead #9211710 Inf" at bounding box center [201, 226] width 243 height 50
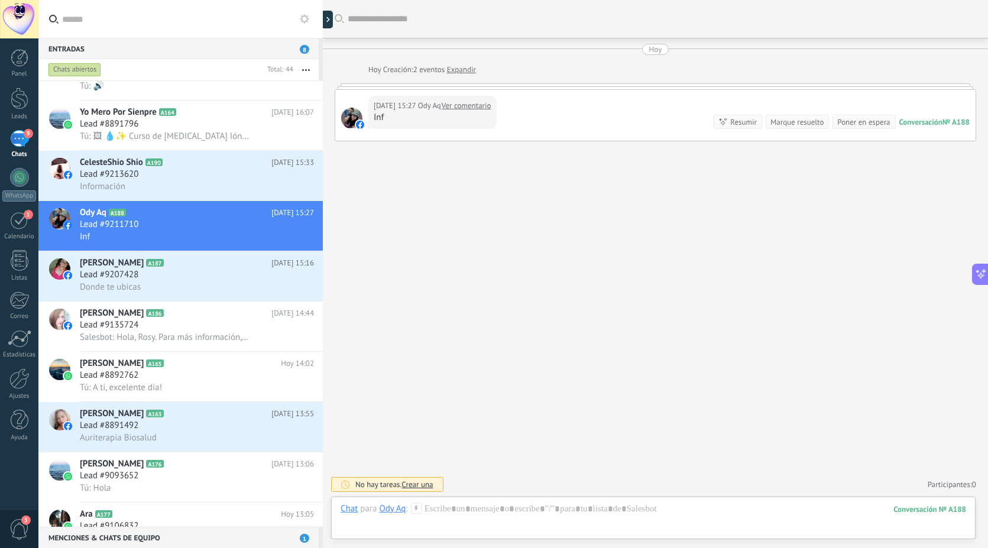
click at [789, 124] on div "Marque resuelto" at bounding box center [797, 122] width 53 height 11
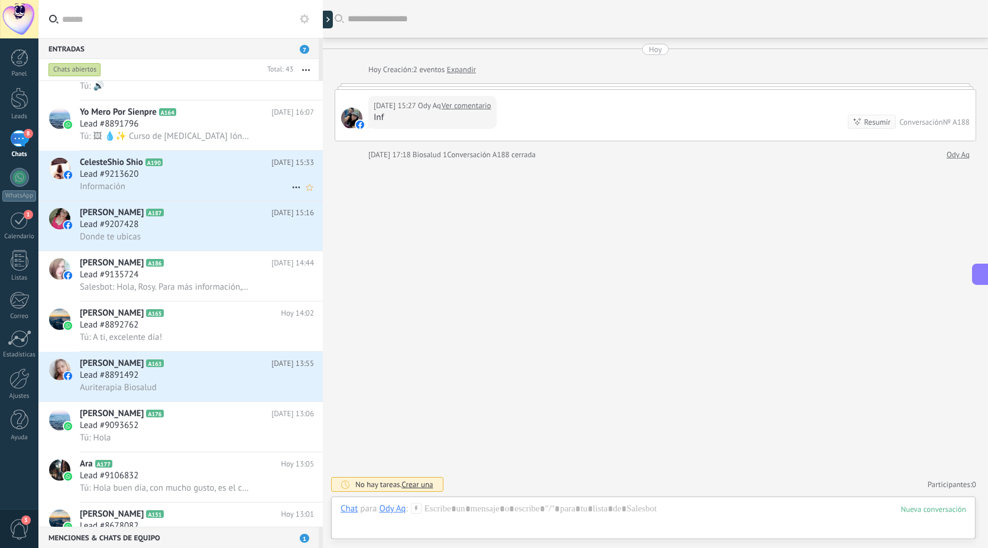
click at [154, 180] on div "Lead #9213620" at bounding box center [197, 175] width 234 height 12
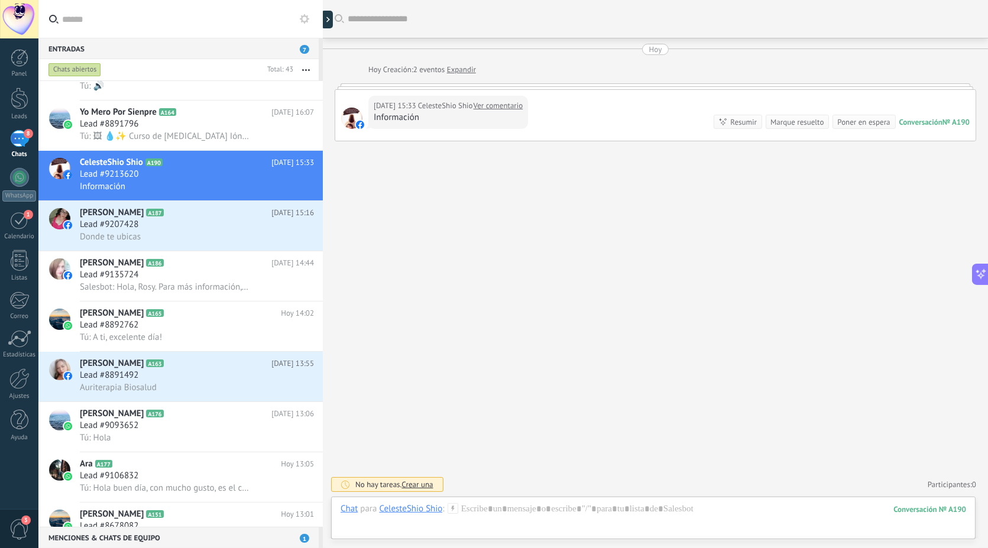
click at [789, 125] on div "Marque resuelto" at bounding box center [797, 122] width 53 height 11
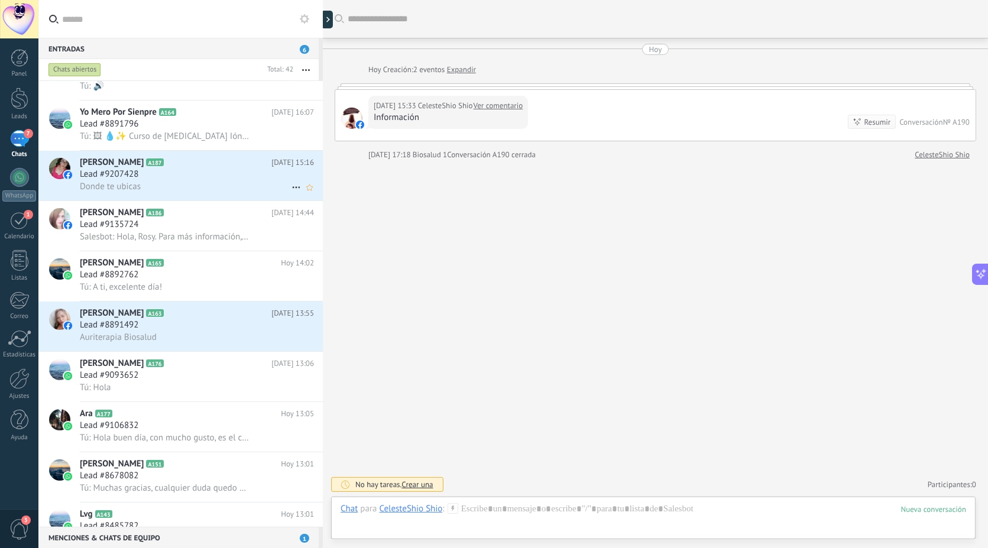
click at [167, 180] on div "Lead #9207428" at bounding box center [197, 175] width 234 height 12
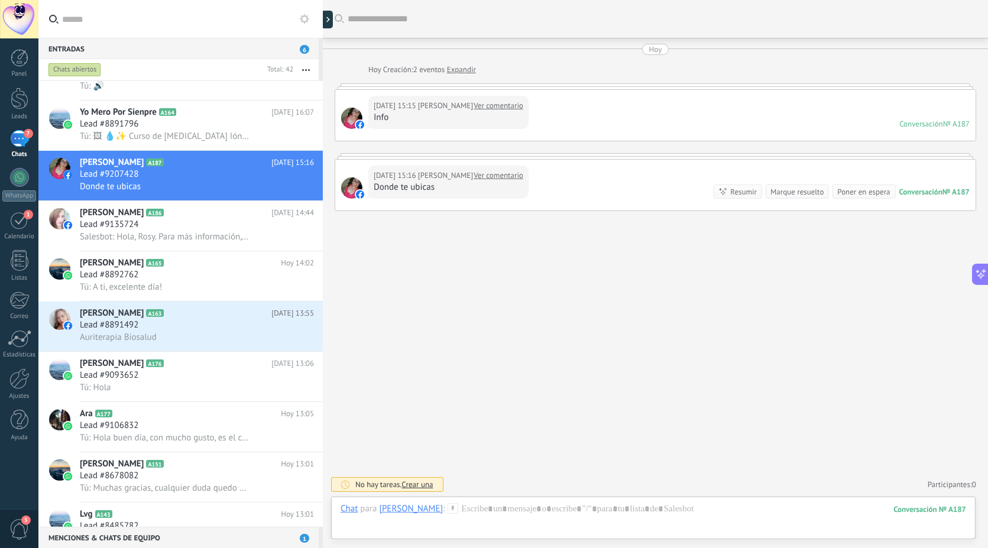
click at [801, 193] on div "Marque resuelto" at bounding box center [797, 191] width 53 height 11
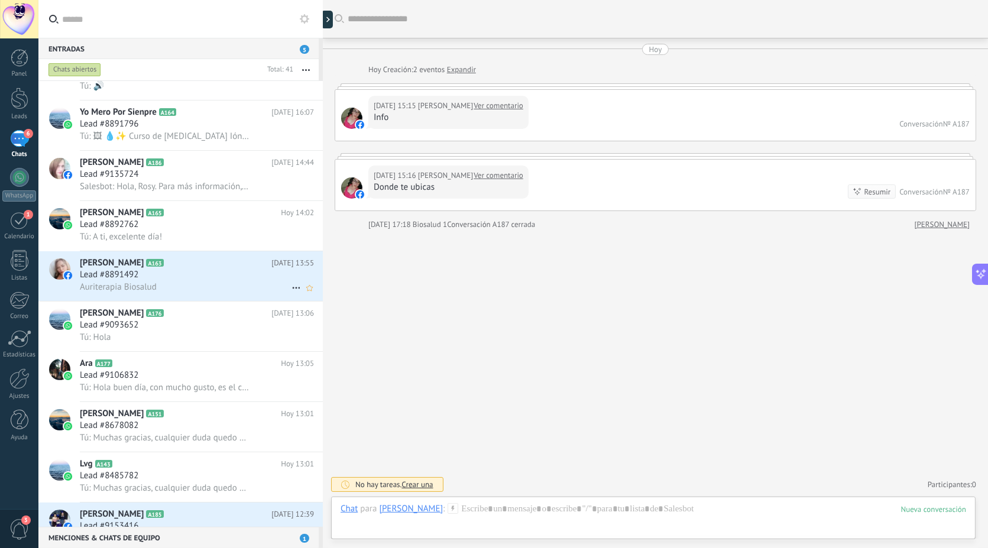
click at [140, 290] on span "Auriterapia Biosalud" at bounding box center [118, 287] width 77 height 11
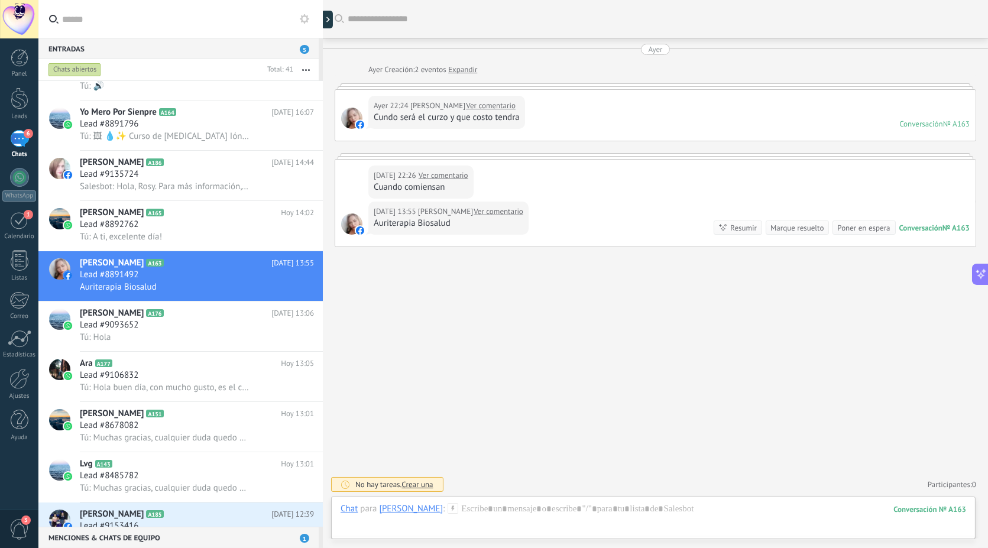
click at [807, 231] on div "Marque resuelto" at bounding box center [797, 227] width 53 height 11
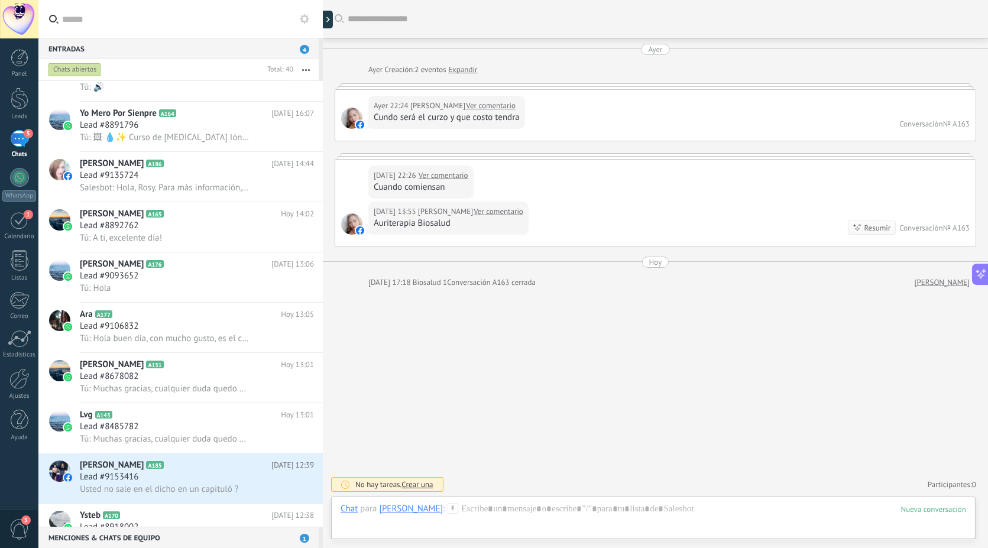
scroll to position [263, 0]
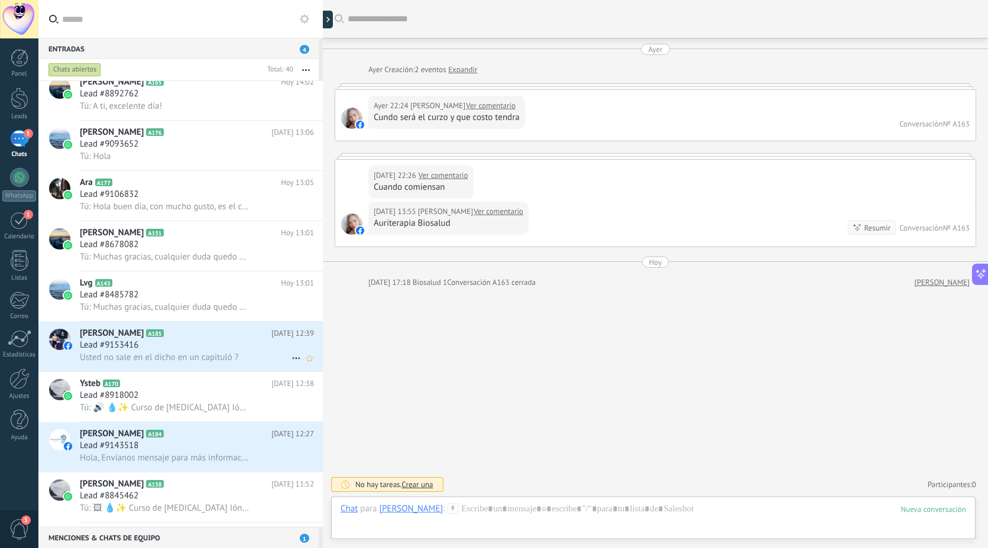
click at [196, 363] on span "Usted no sale en el dicho en un capituló ?" at bounding box center [159, 357] width 159 height 11
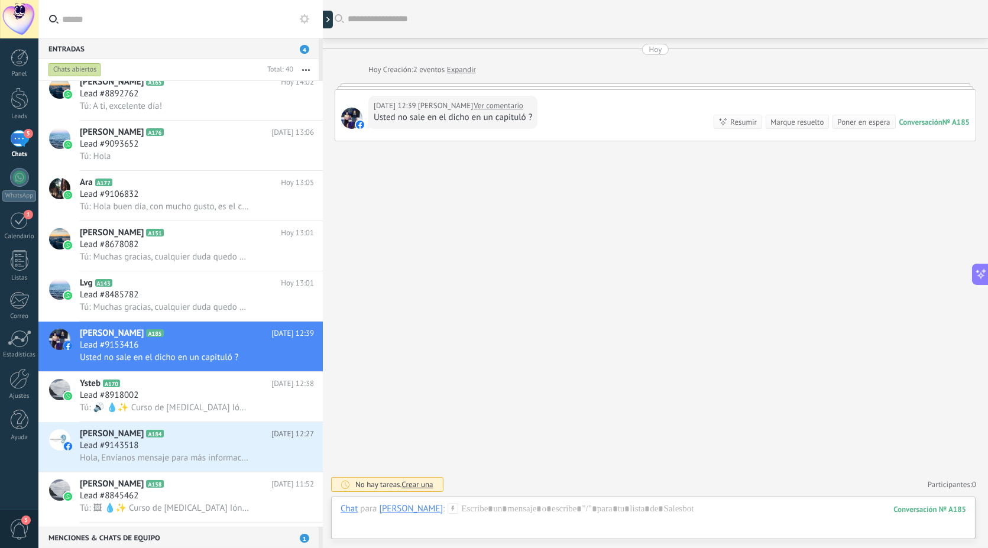
click at [809, 120] on div "Marque resuelto" at bounding box center [797, 122] width 53 height 11
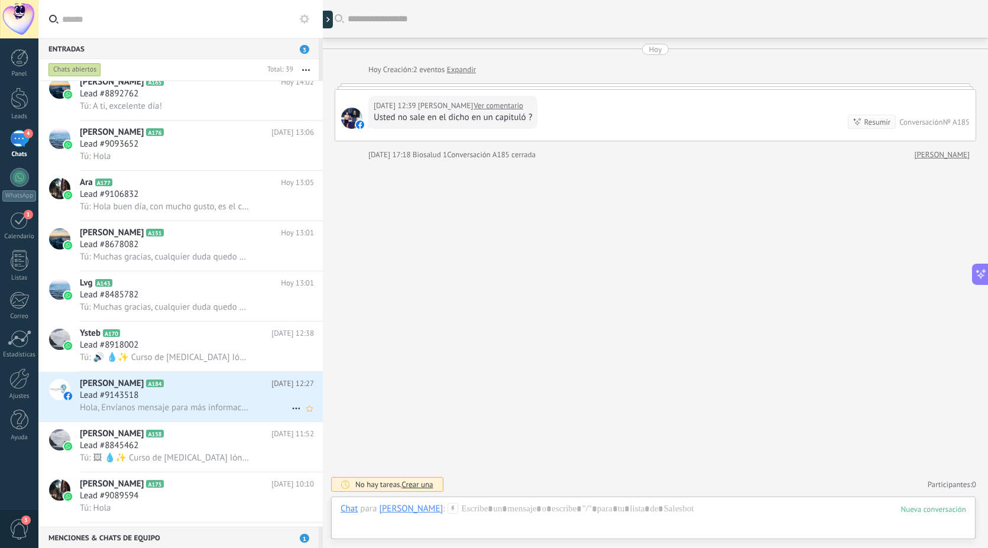
click at [173, 402] on div "Lead #9143518" at bounding box center [197, 396] width 234 height 12
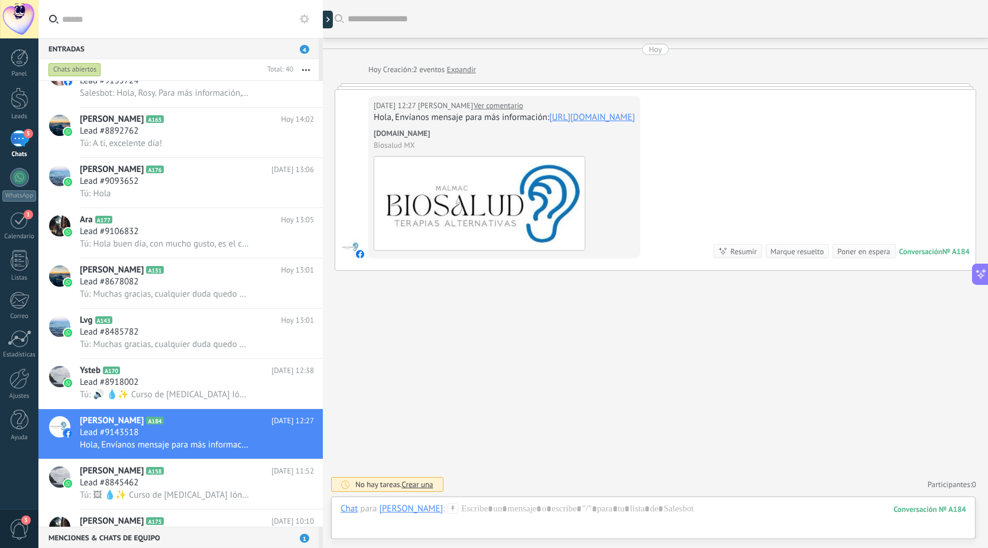
click at [793, 248] on div "Marque resuelto" at bounding box center [797, 251] width 53 height 11
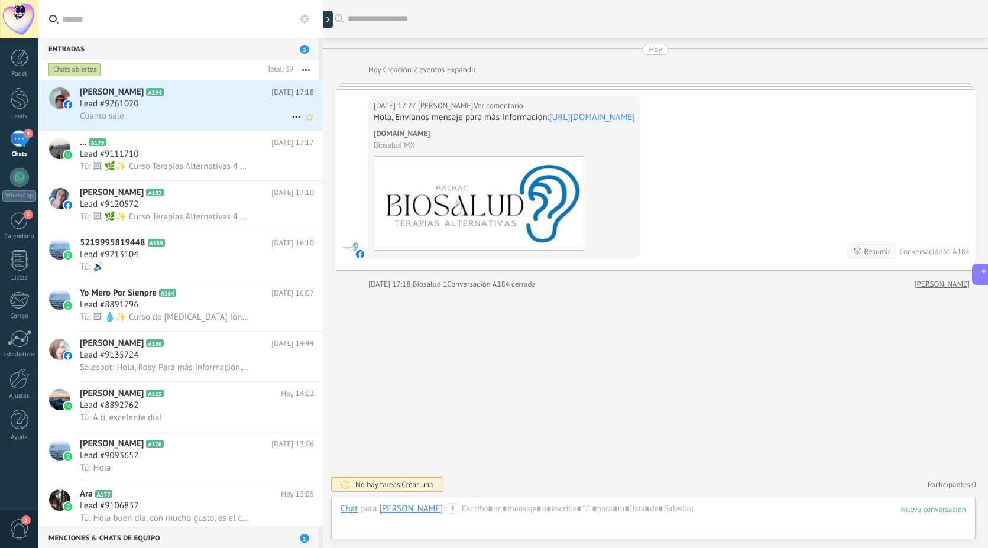
click at [182, 112] on div "Cuanto sale" at bounding box center [197, 116] width 234 height 12
